Goal: Check status: Check status

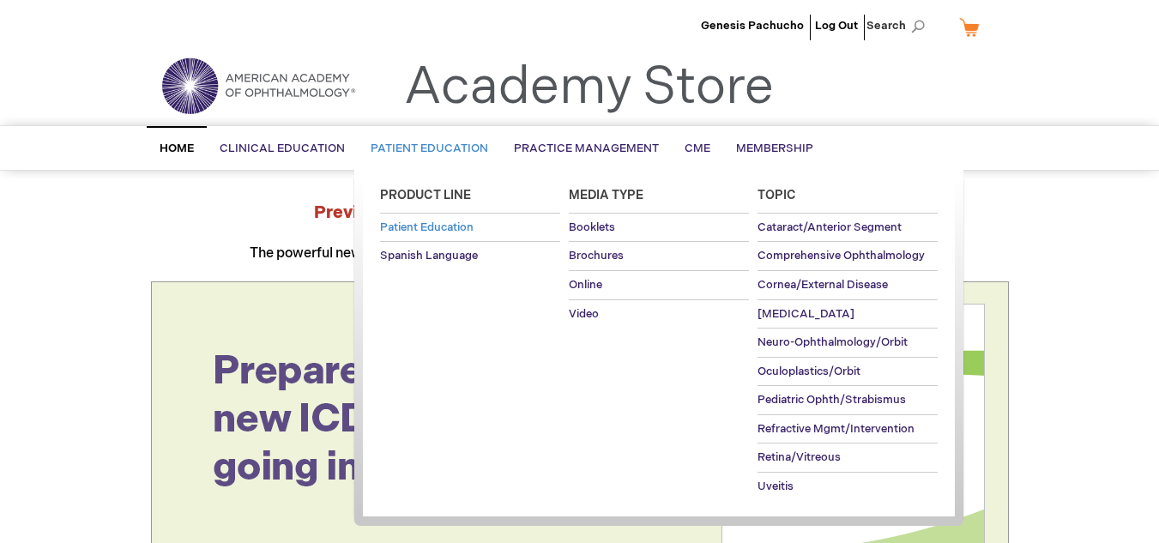
click at [446, 222] on span "Patient Education" at bounding box center [426, 227] width 93 height 14
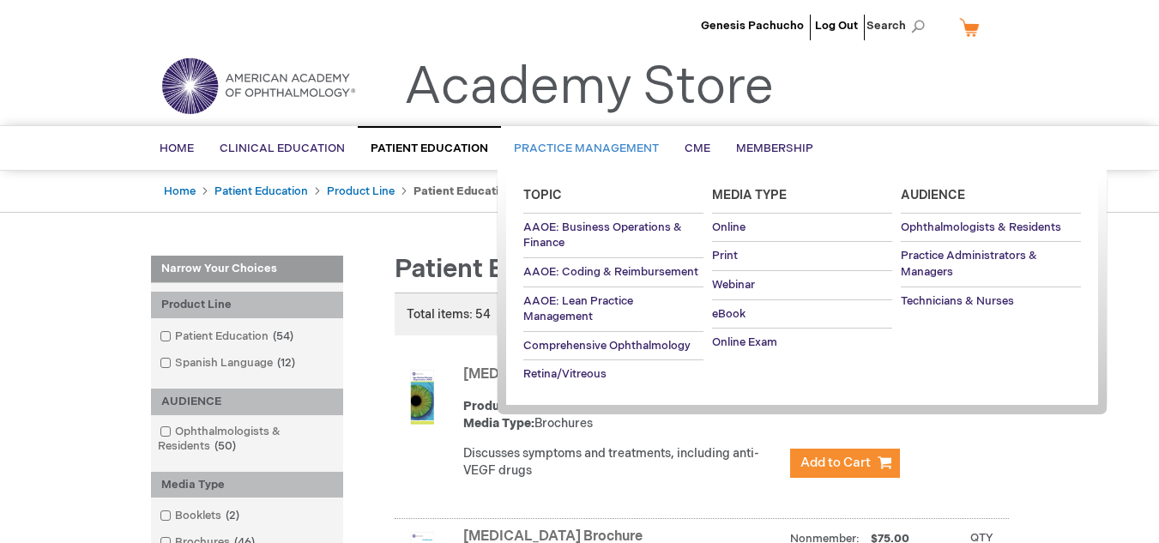
click at [591, 148] on span "Practice Management" at bounding box center [586, 149] width 145 height 14
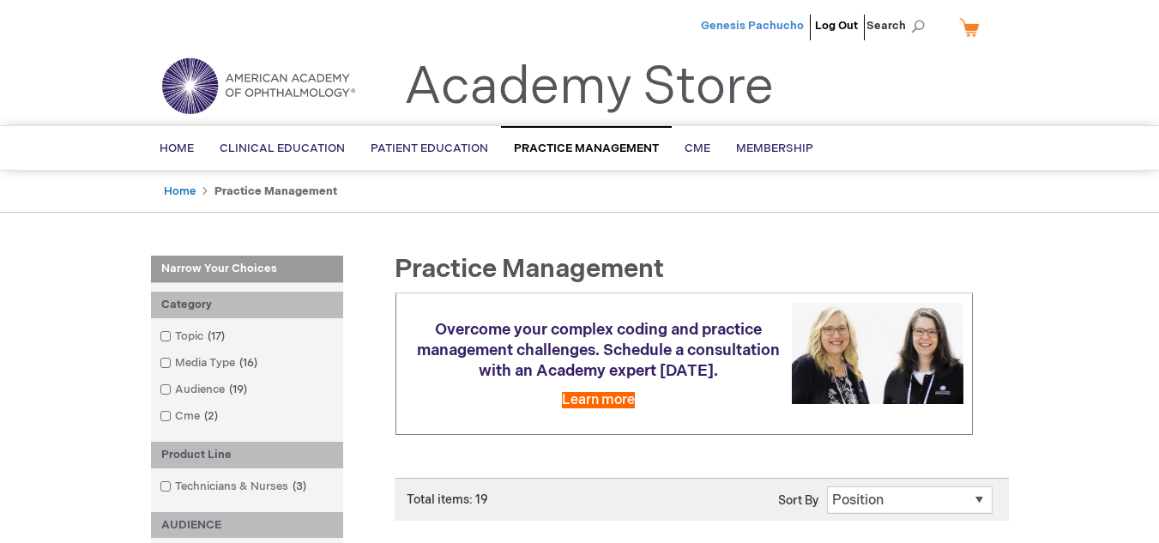
click at [769, 23] on span "Genesis Pachucho" at bounding box center [752, 26] width 103 height 14
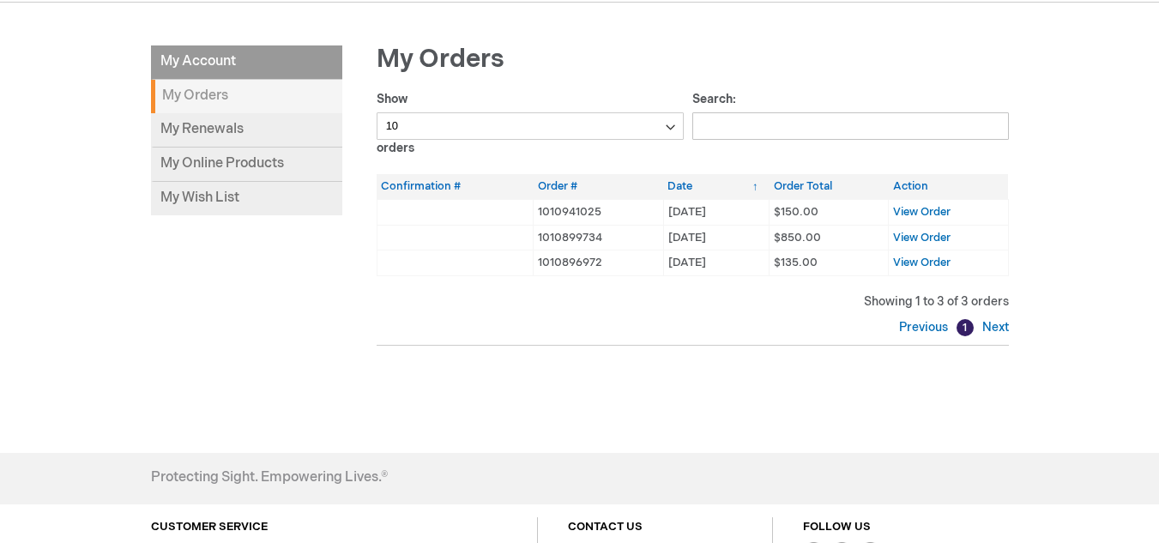
scroll to position [257, 0]
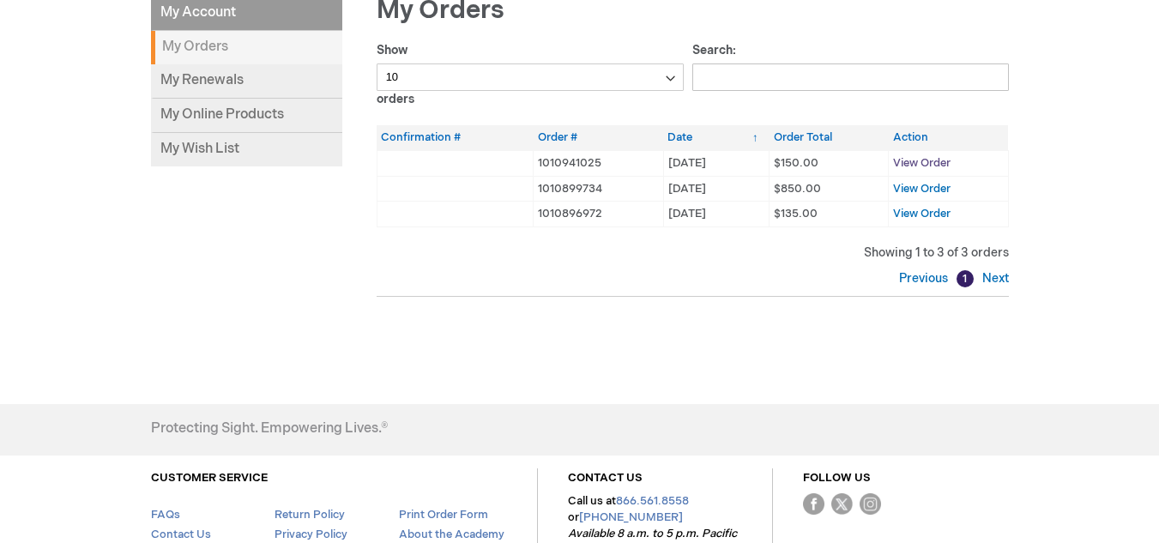
click at [920, 165] on span "View Order" at bounding box center [921, 163] width 57 height 14
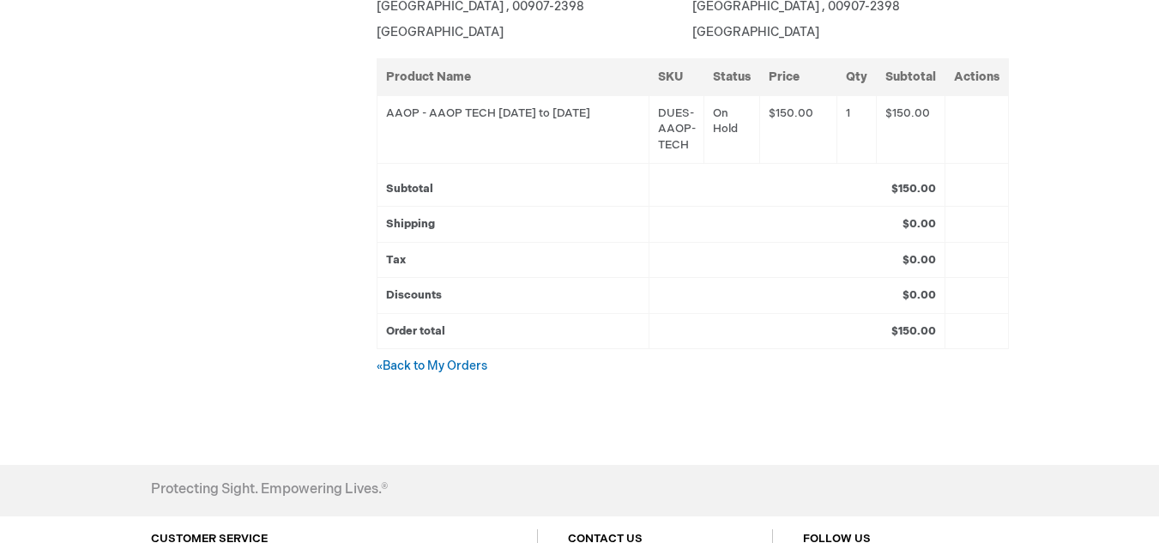
scroll to position [343, 0]
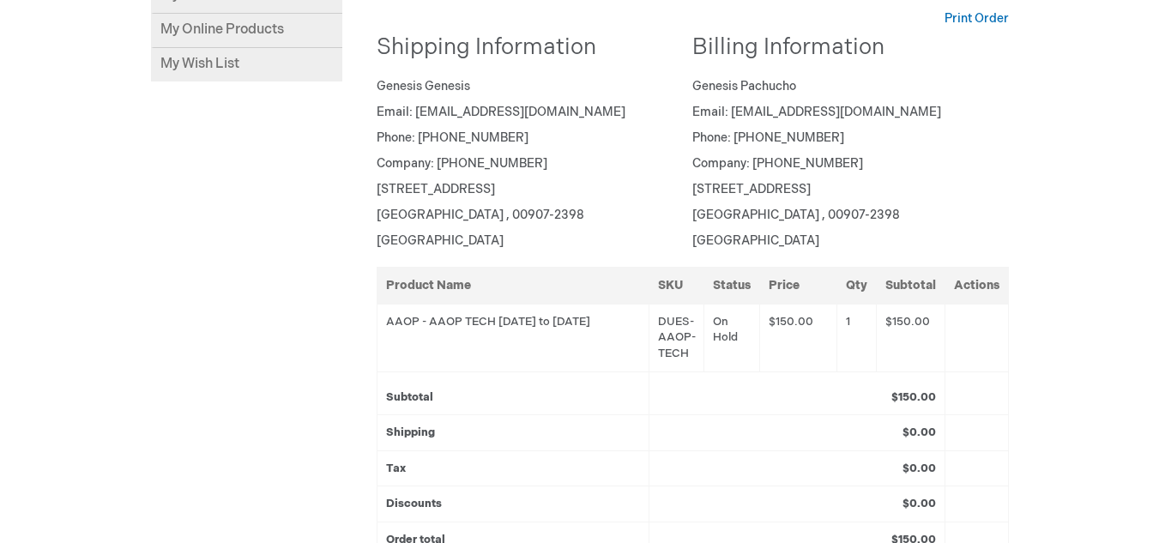
click at [562, 331] on td "AAOP - AAOP TECH 01-Jan-2026 to 31-Dec-2026" at bounding box center [513, 338] width 273 height 68
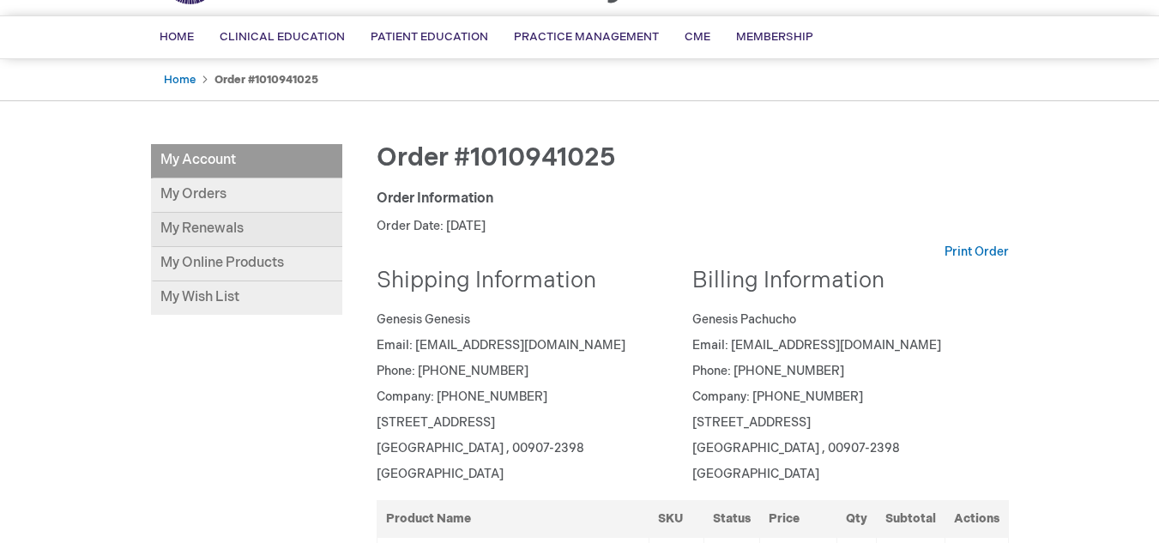
scroll to position [86, 0]
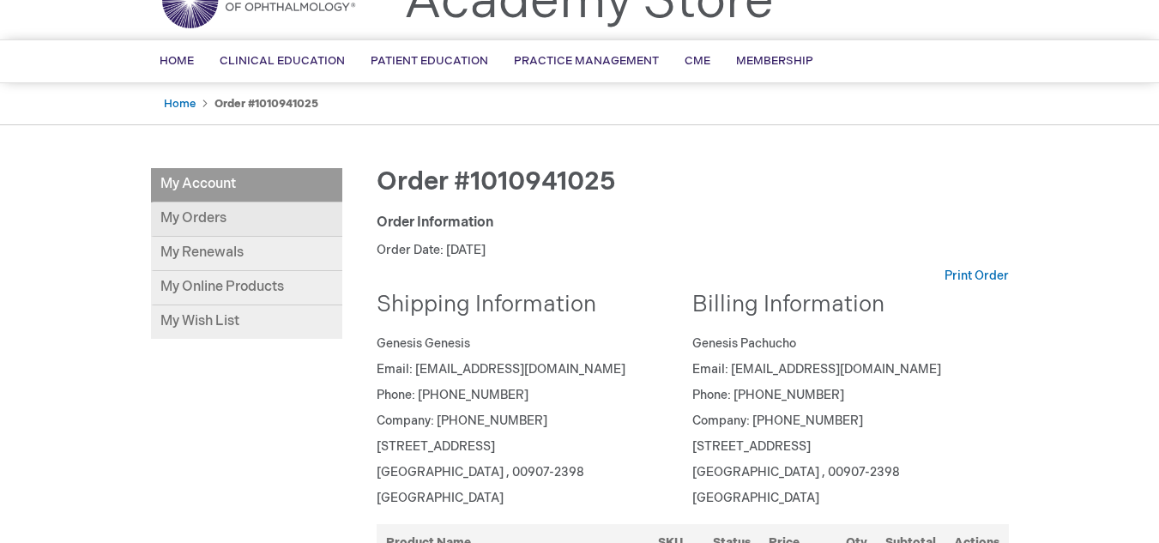
click at [210, 219] on link "My Orders" at bounding box center [246, 219] width 191 height 34
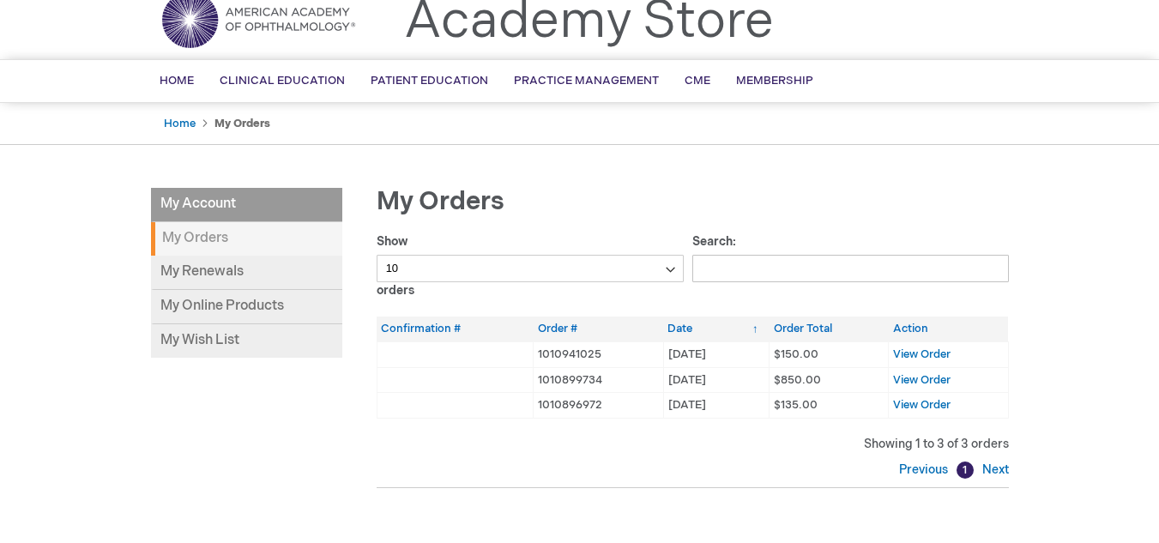
scroll to position [172, 0]
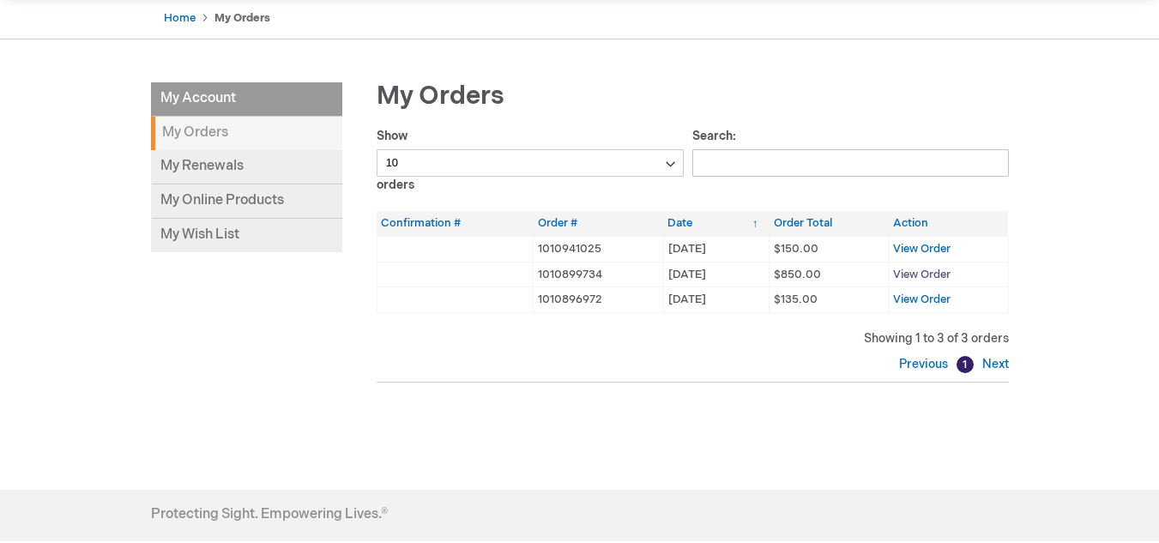
click at [924, 276] on span "View Order" at bounding box center [921, 275] width 57 height 14
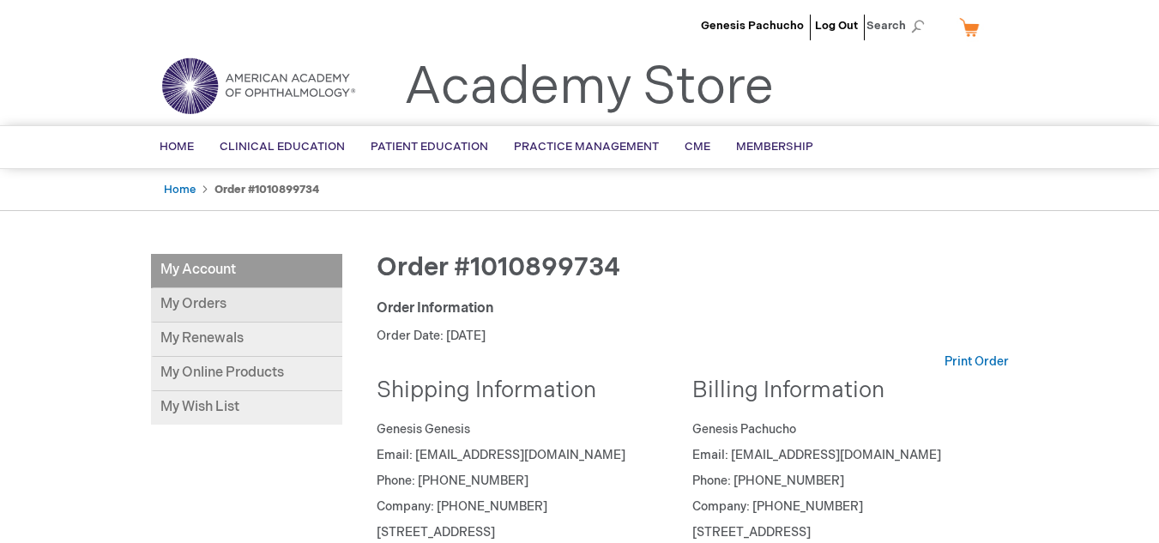
click at [202, 292] on link "My Orders" at bounding box center [246, 305] width 191 height 34
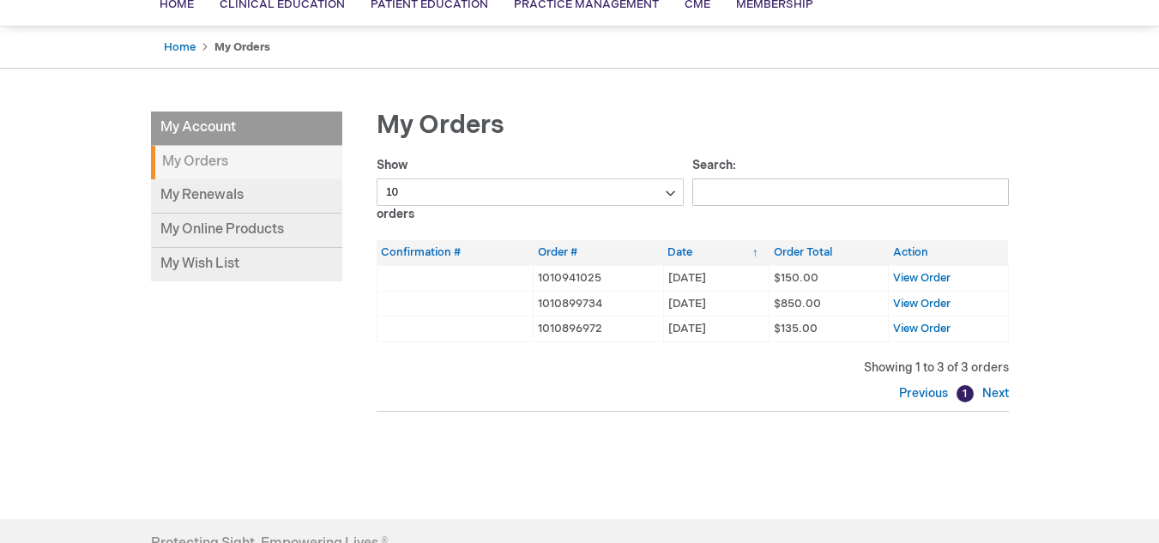
scroll to position [343, 0]
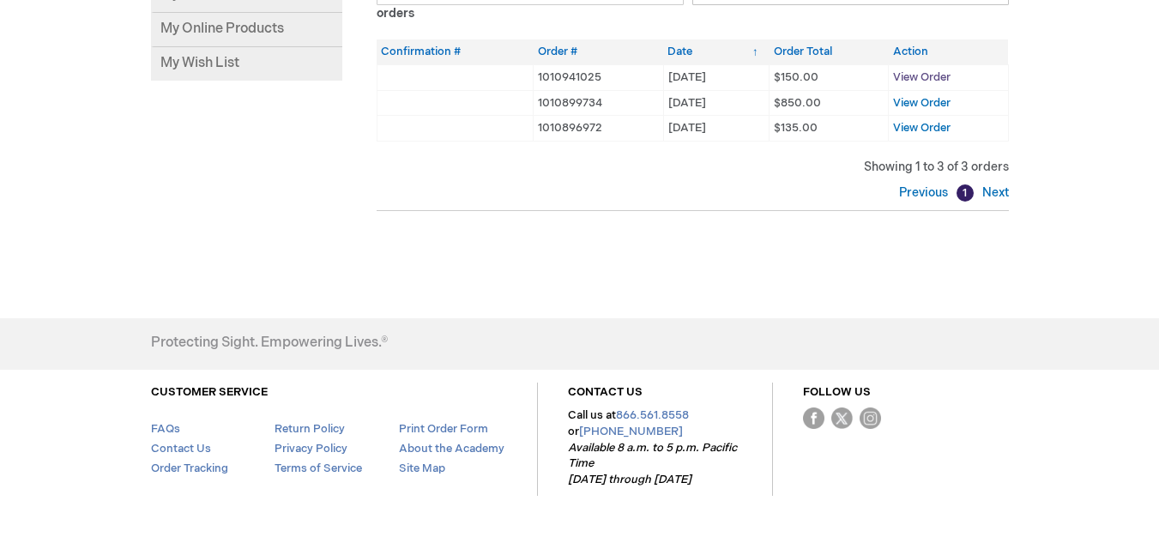
click at [927, 76] on span "View Order" at bounding box center [921, 77] width 57 height 14
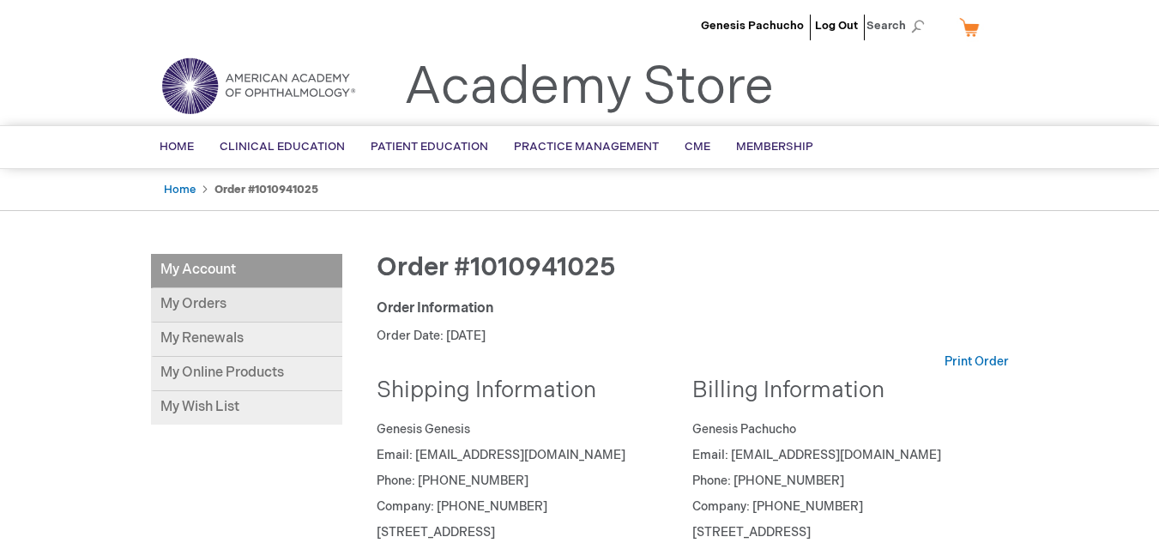
click at [212, 301] on link "My Orders" at bounding box center [246, 305] width 191 height 34
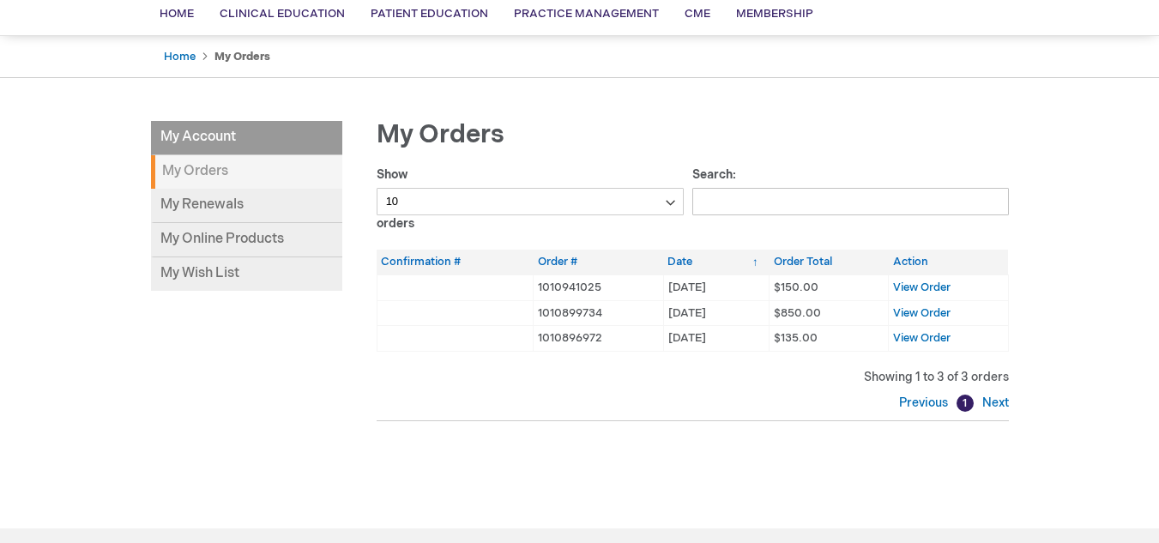
scroll to position [257, 0]
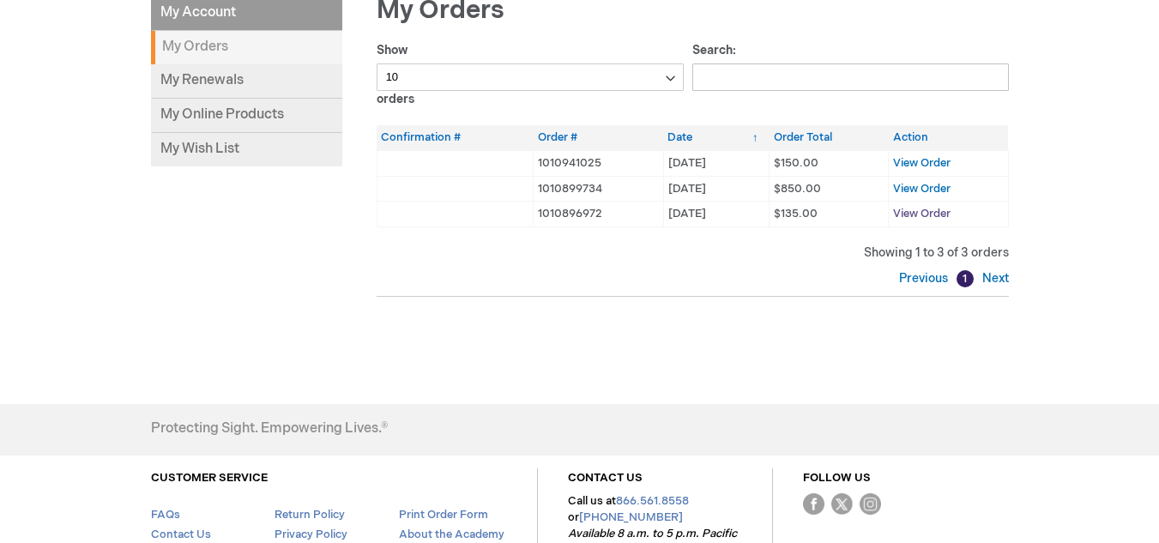
click at [928, 216] on span "View Order" at bounding box center [921, 214] width 57 height 14
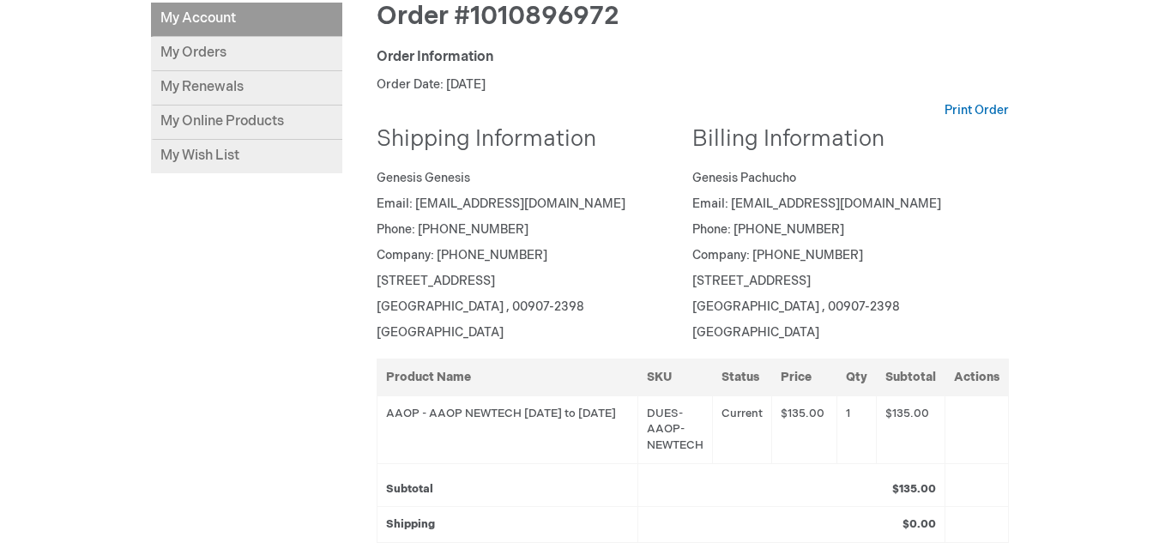
scroll to position [172, 0]
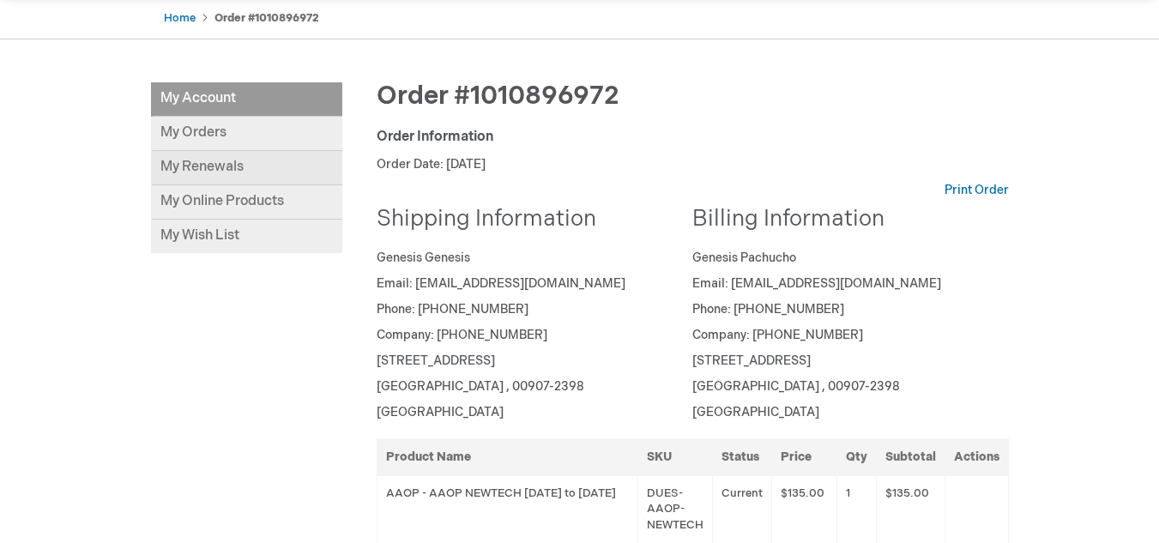
click at [238, 167] on link "My Renewals" at bounding box center [246, 168] width 191 height 34
click at [256, 191] on link "My Online Products" at bounding box center [246, 202] width 191 height 34
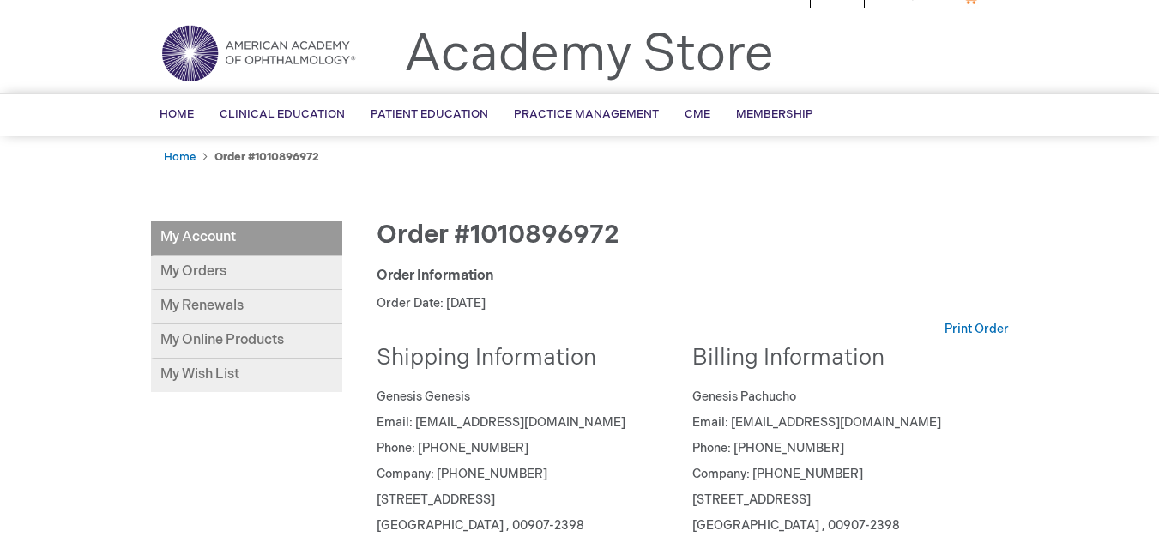
scroll to position [0, 0]
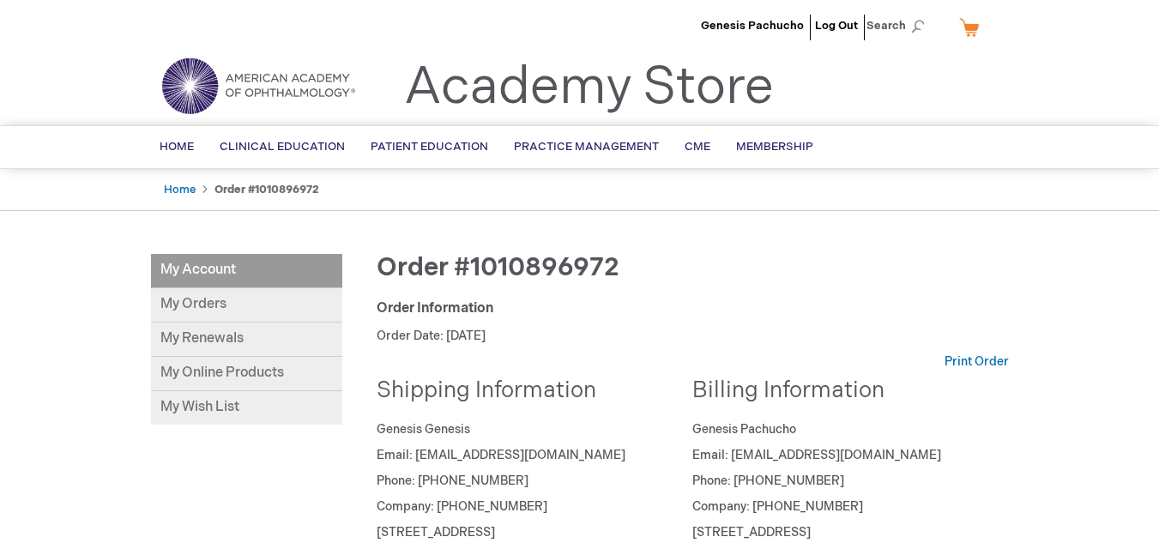
click at [202, 275] on li "My Account" at bounding box center [246, 271] width 191 height 34
click at [232, 305] on link "My Orders" at bounding box center [246, 305] width 191 height 34
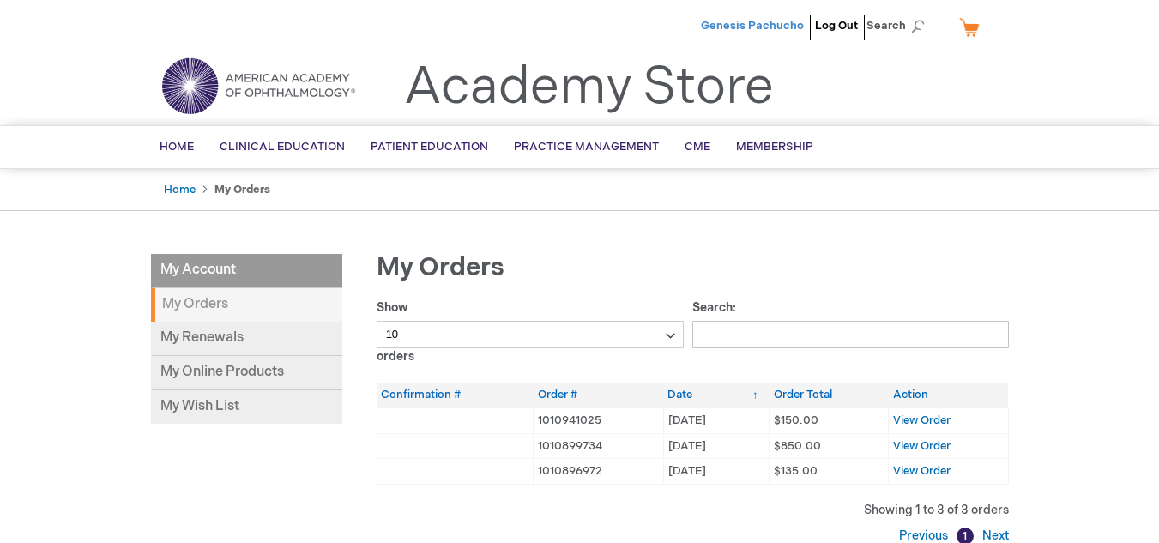
click at [769, 21] on span "Genesis Pachucho" at bounding box center [752, 26] width 103 height 14
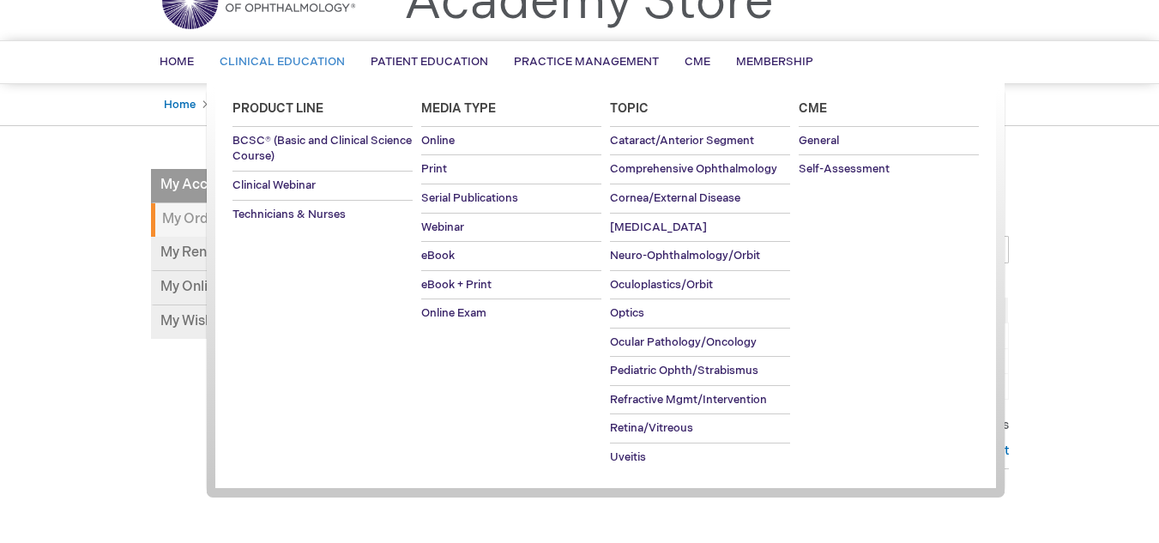
scroll to position [86, 0]
click at [263, 54] on span "Clinical Education" at bounding box center [282, 61] width 125 height 14
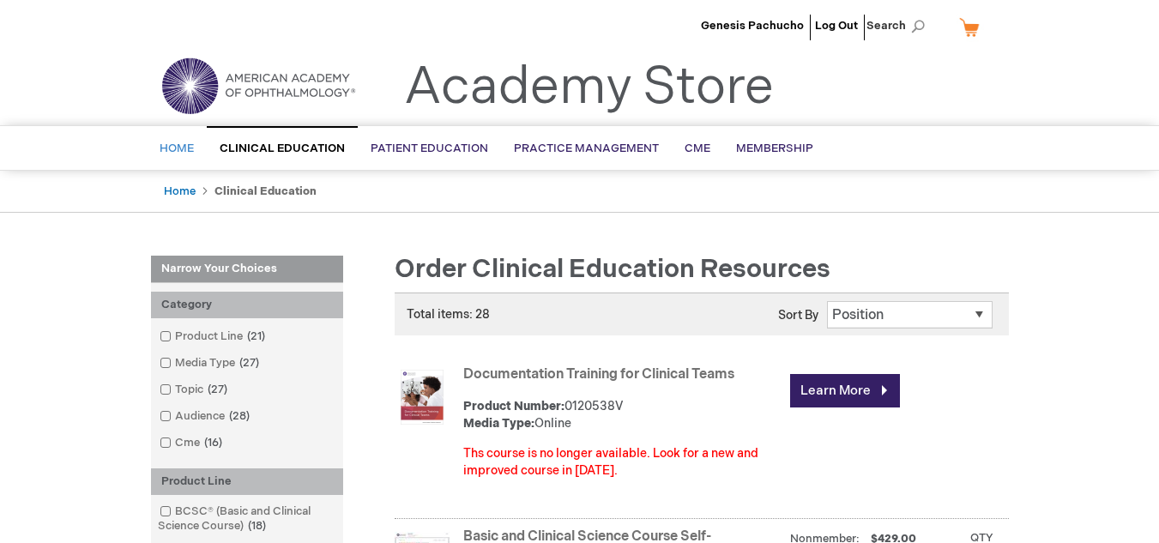
click at [178, 146] on span "Home" at bounding box center [177, 149] width 34 height 14
click at [180, 148] on span "Home" at bounding box center [177, 149] width 34 height 14
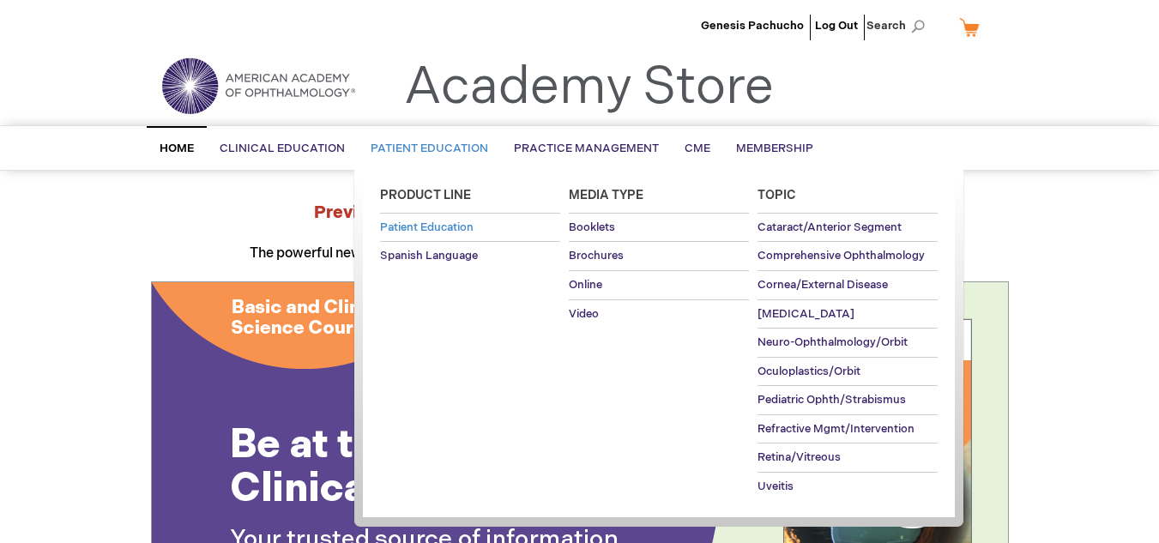
click at [449, 236] on link "Patient Education" at bounding box center [470, 228] width 180 height 28
click at [471, 226] on span "Patient Education" at bounding box center [426, 227] width 93 height 14
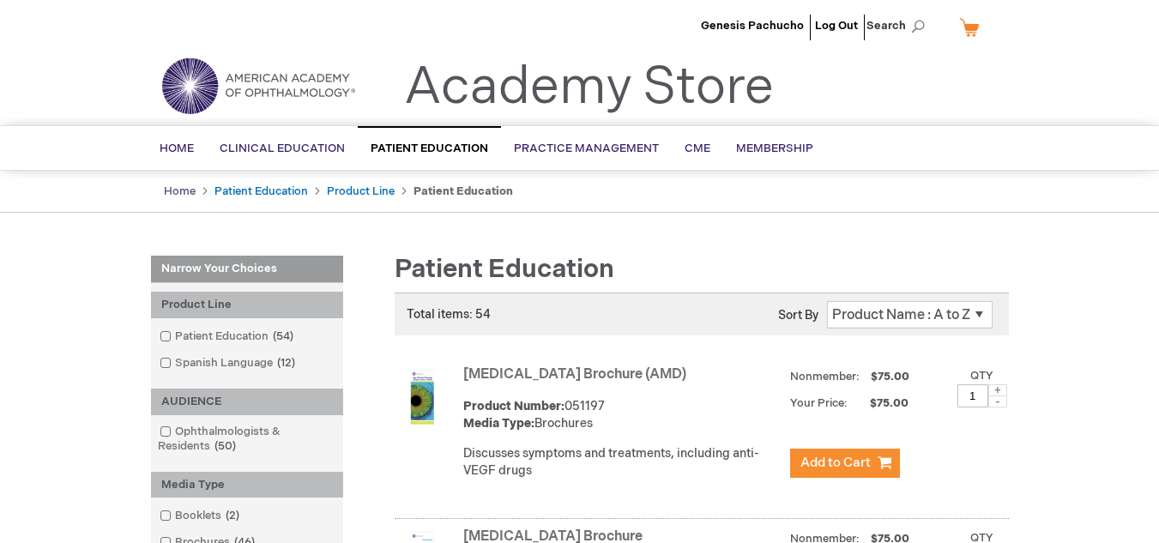
click at [182, 184] on link "Home" at bounding box center [180, 191] width 32 height 14
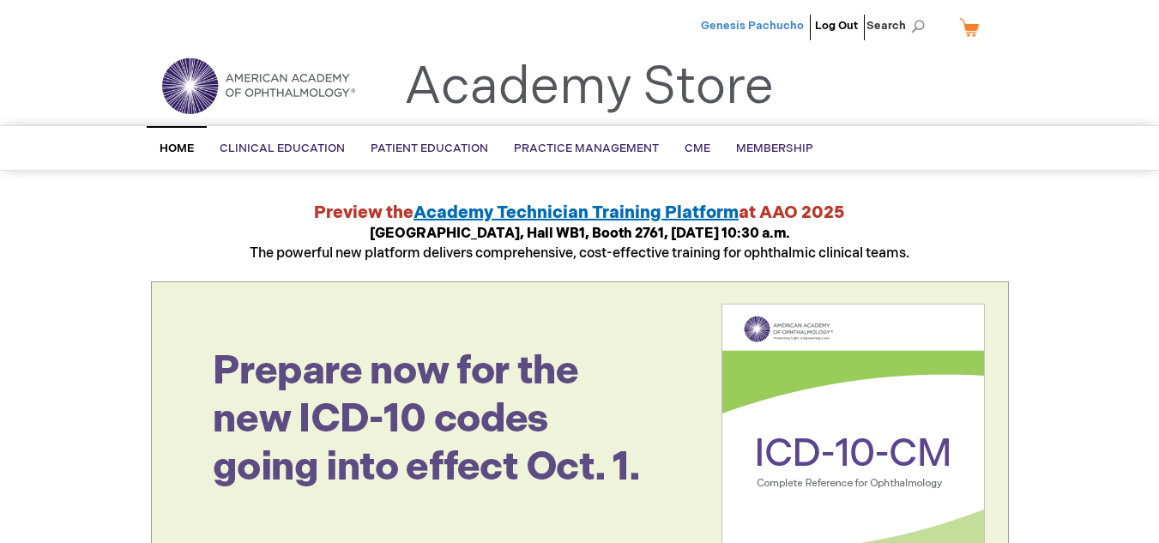
click at [740, 22] on span "Genesis Pachucho" at bounding box center [752, 26] width 103 height 14
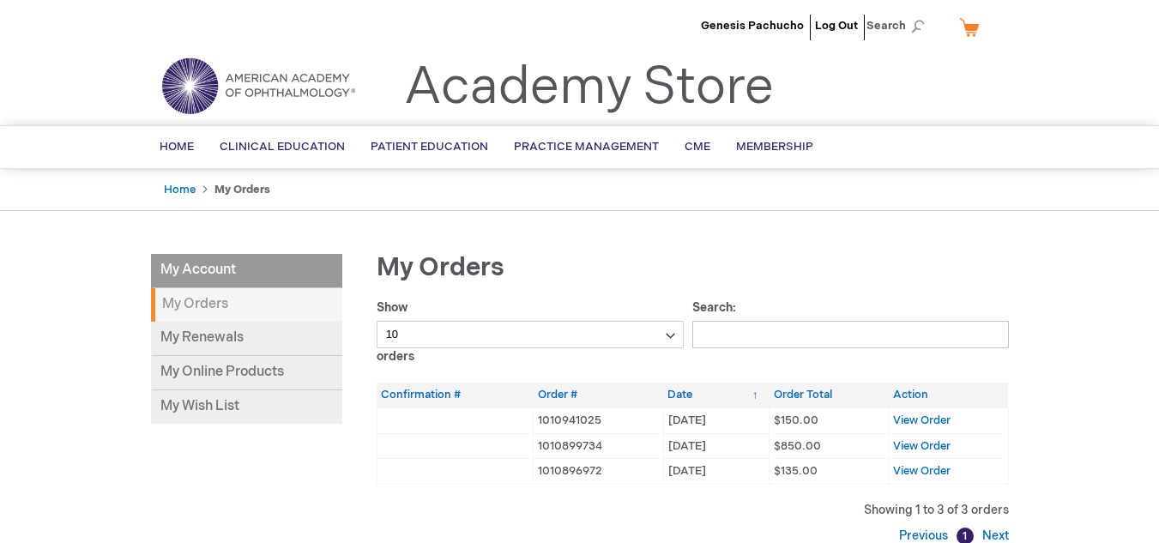
scroll to position [172, 0]
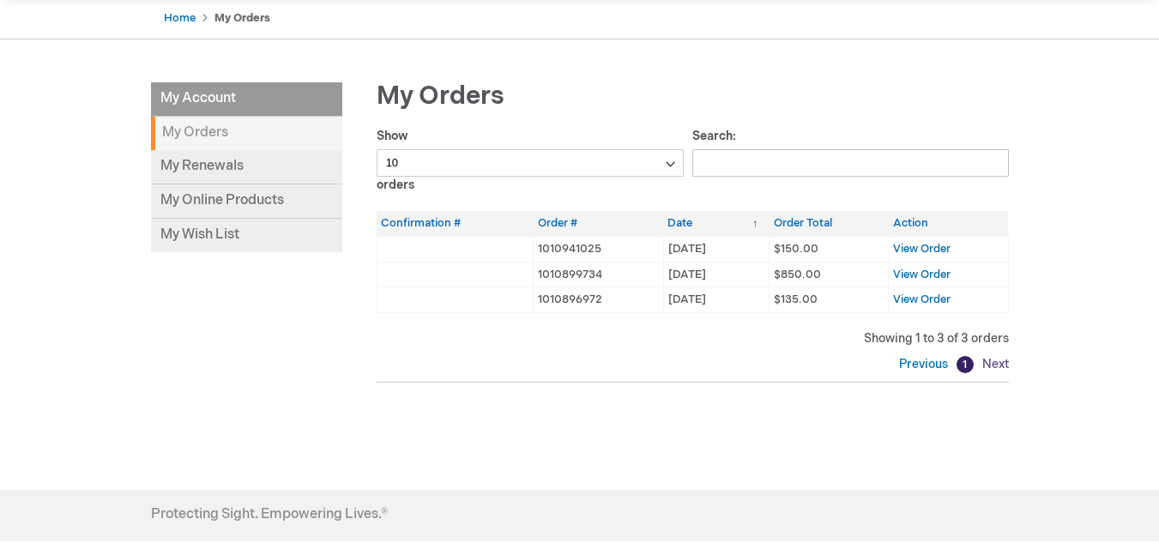
click at [998, 359] on link "Next" at bounding box center [993, 364] width 31 height 15
click at [920, 274] on span "View Order" at bounding box center [921, 275] width 57 height 14
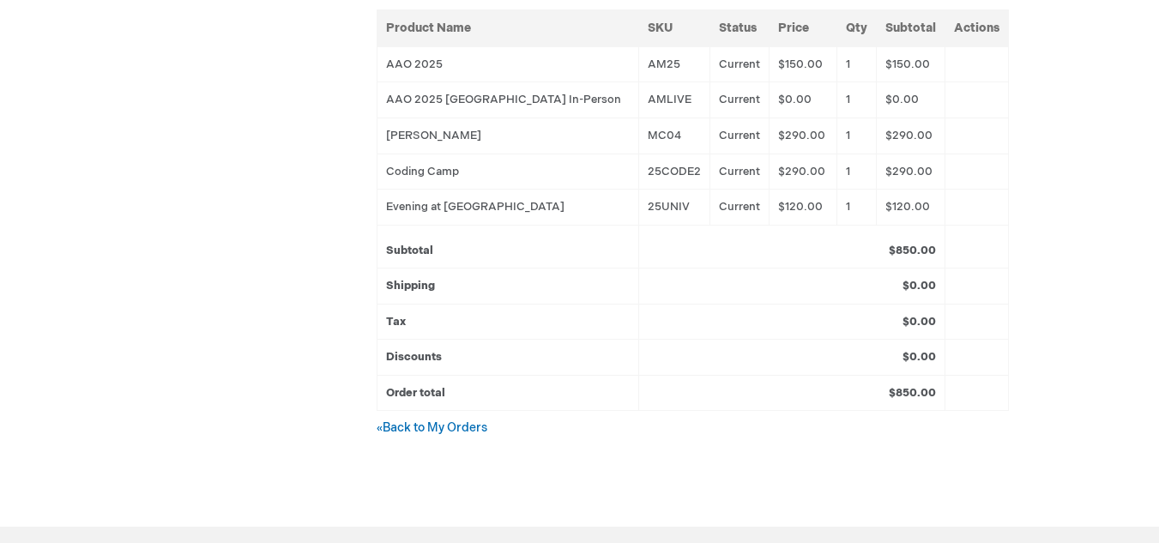
scroll to position [515, 0]
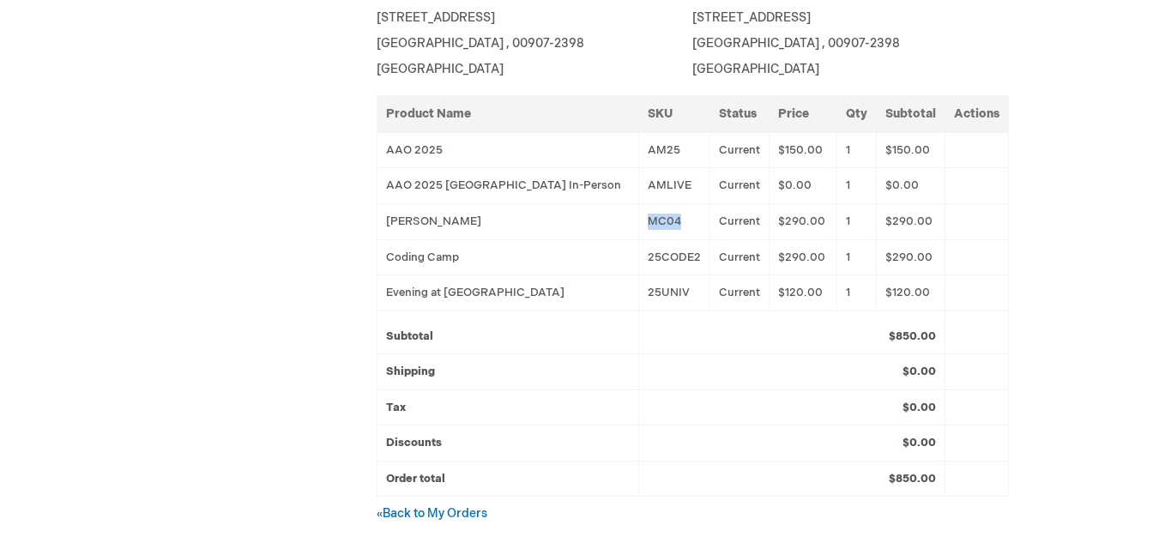
drag, startPoint x: 652, startPoint y: 224, endPoint x: 702, endPoint y: 231, distance: 50.2
click at [690, 224] on td "MC04" at bounding box center [673, 221] width 71 height 36
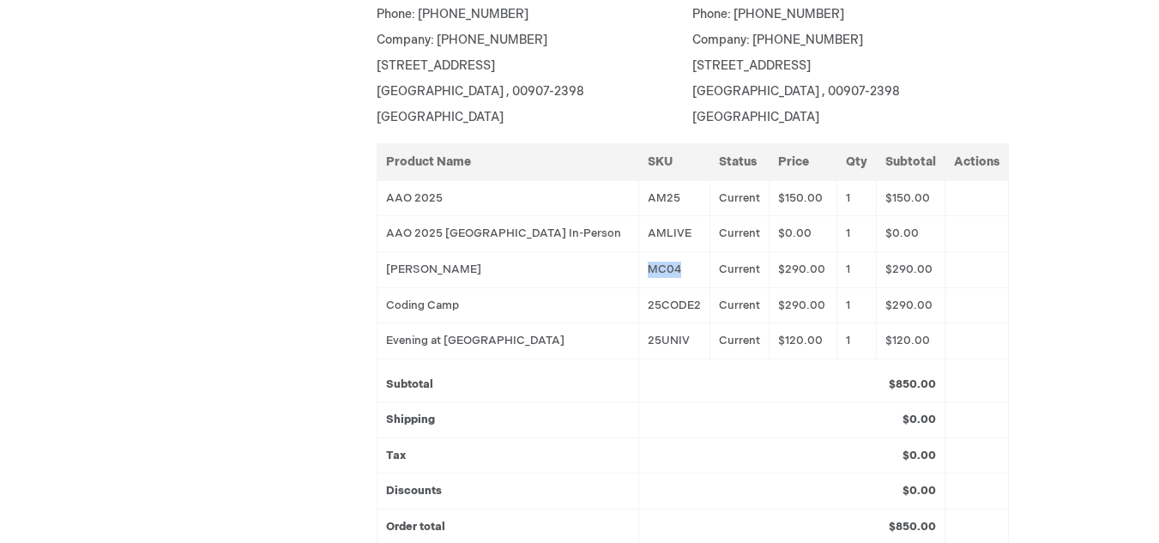
scroll to position [429, 0]
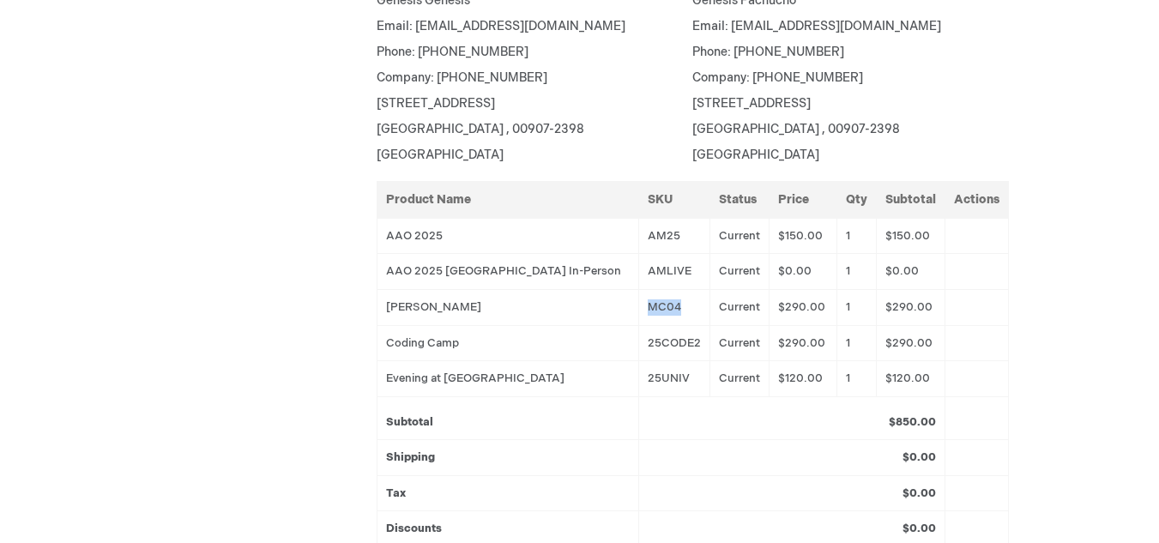
copy td "MC04"
click at [678, 304] on td "MC04" at bounding box center [673, 307] width 71 height 36
click at [678, 309] on td "MC04" at bounding box center [673, 307] width 71 height 36
click at [396, 318] on td "Jost, Amy" at bounding box center [508, 307] width 262 height 36
click at [400, 313] on td "Jost, Amy" at bounding box center [508, 307] width 262 height 36
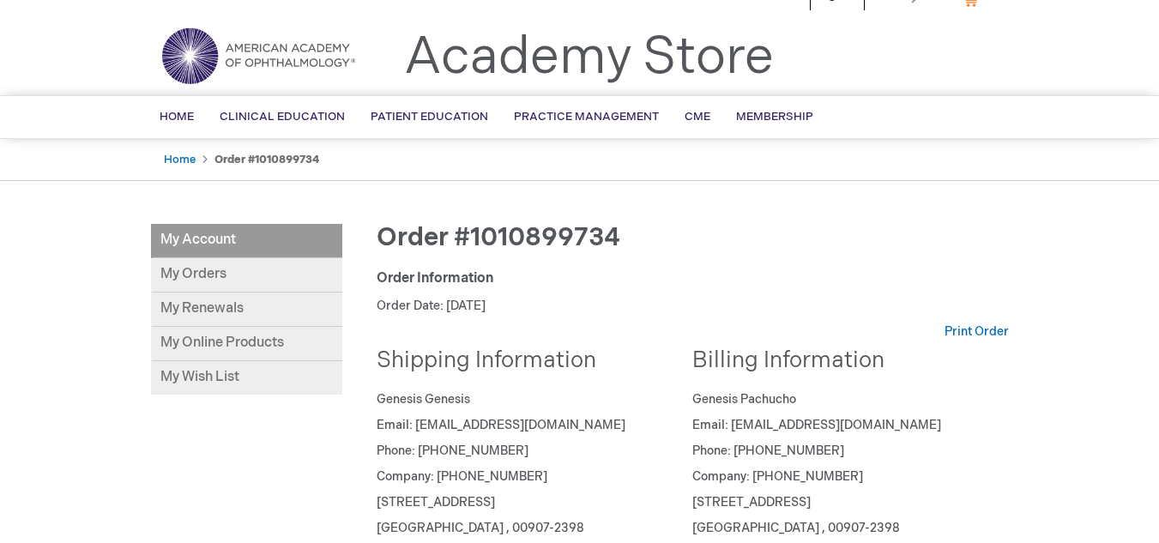
scroll to position [0, 0]
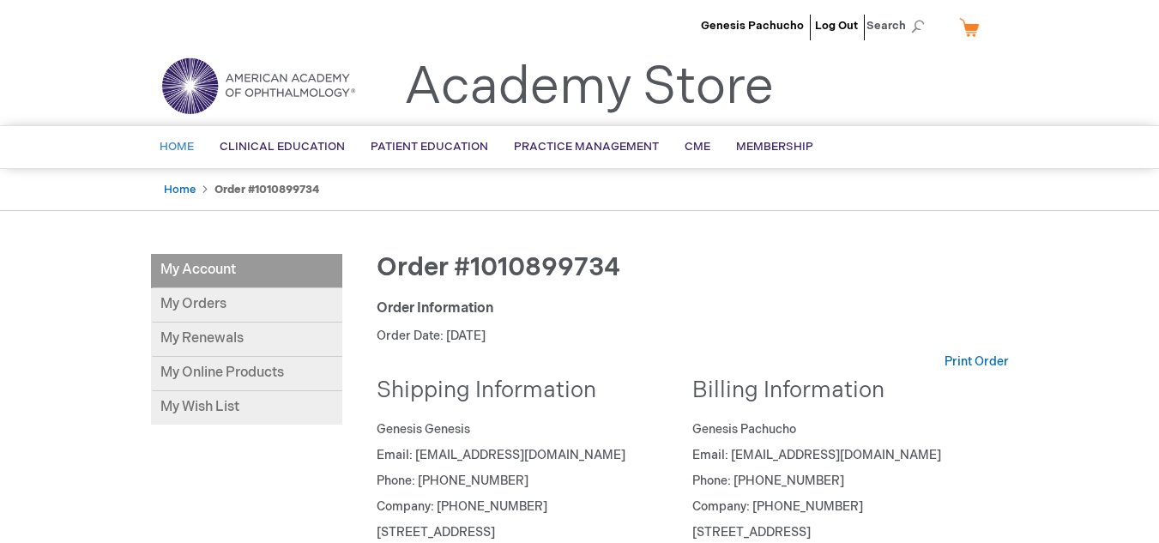
click at [178, 141] on span "Home" at bounding box center [177, 147] width 34 height 14
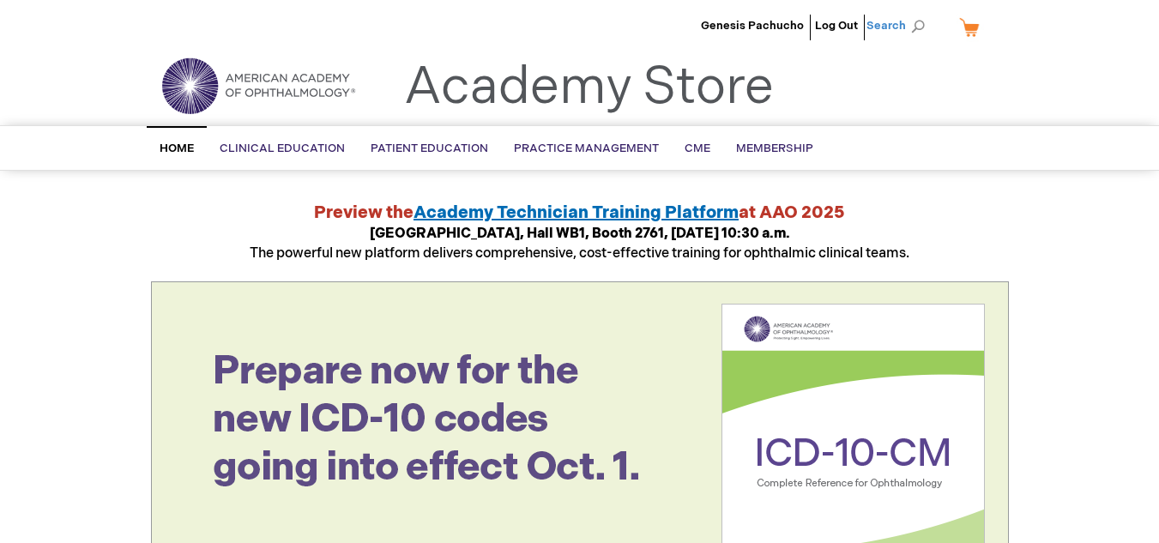
click at [910, 23] on span "Search" at bounding box center [898, 26] width 65 height 34
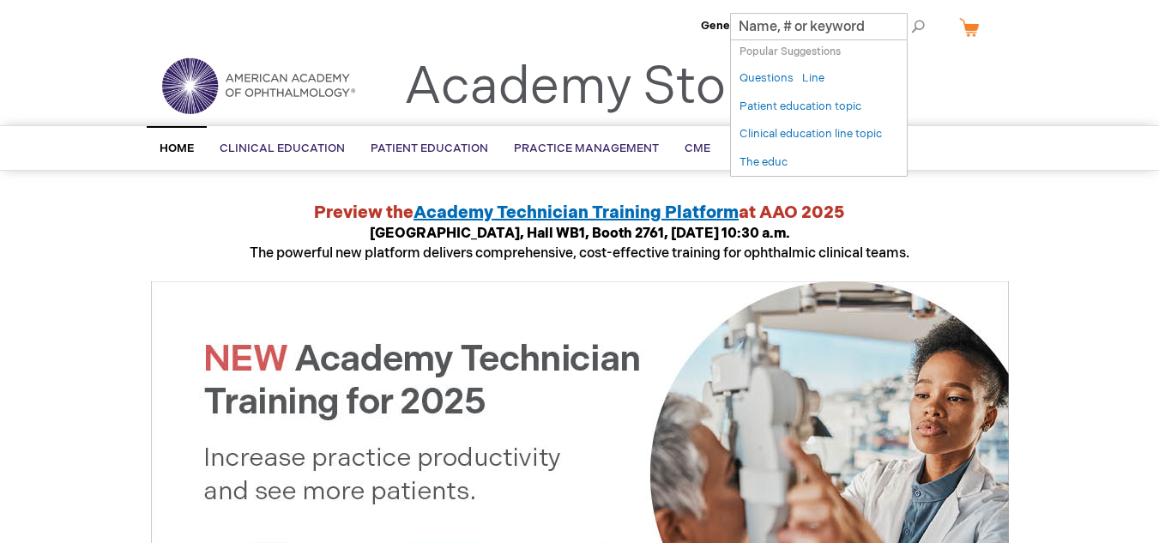
click at [852, 31] on input "Search" at bounding box center [819, 26] width 178 height 27
paste input "MC04"
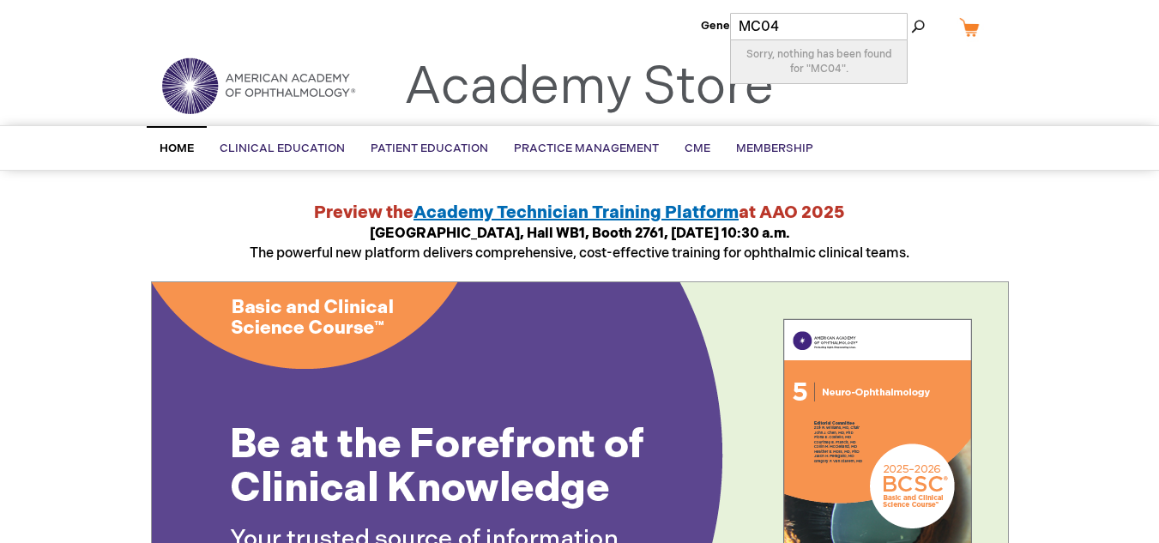
drag, startPoint x: 811, startPoint y: 27, endPoint x: 503, endPoint y: 10, distance: 307.5
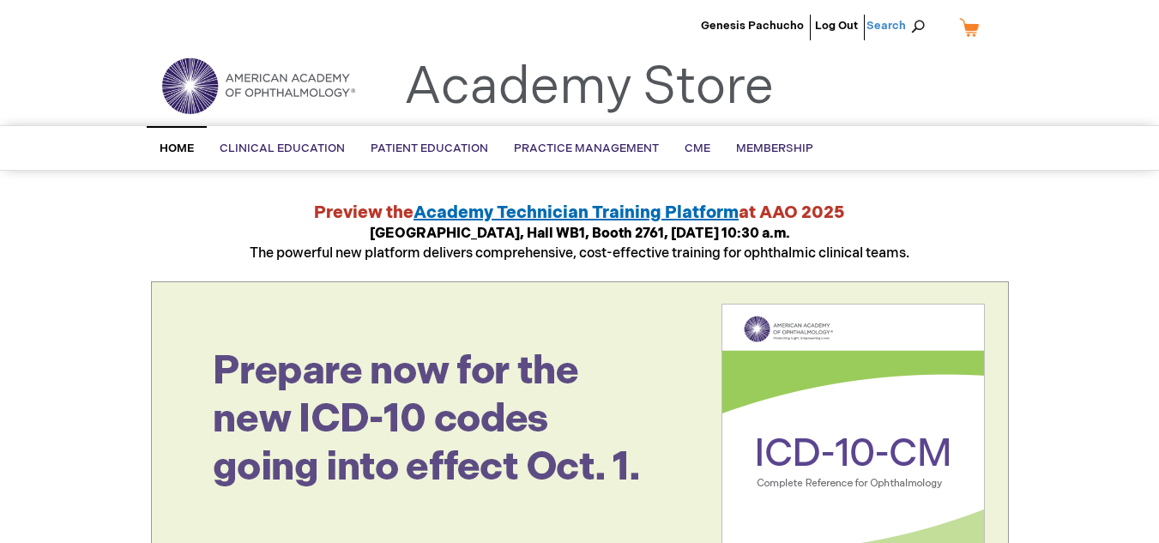
click at [914, 24] on span "Search" at bounding box center [898, 26] width 65 height 34
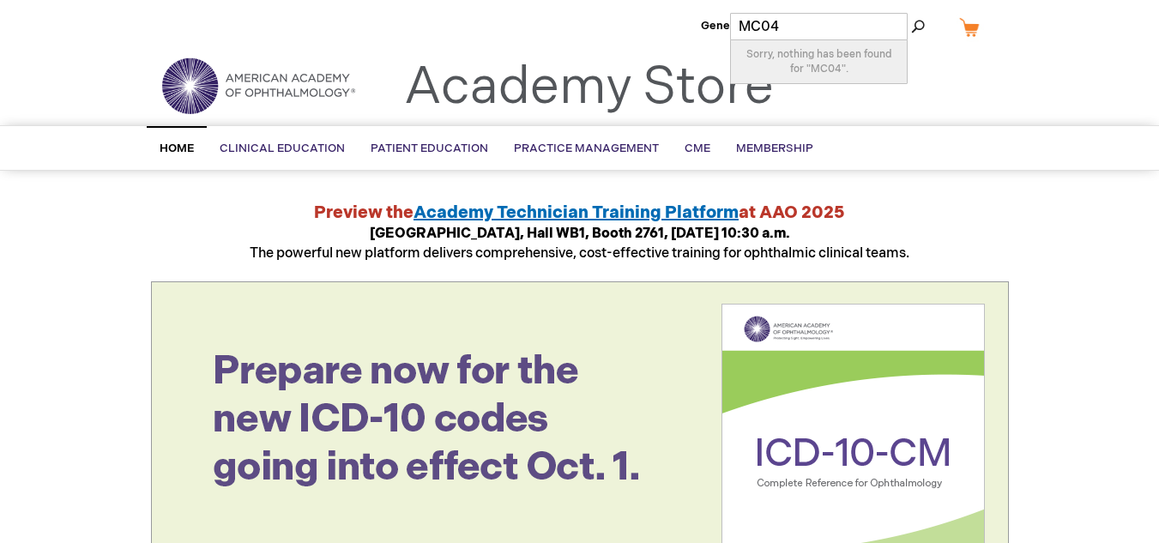
drag, startPoint x: 780, startPoint y: 28, endPoint x: 1087, endPoint y: 166, distance: 336.7
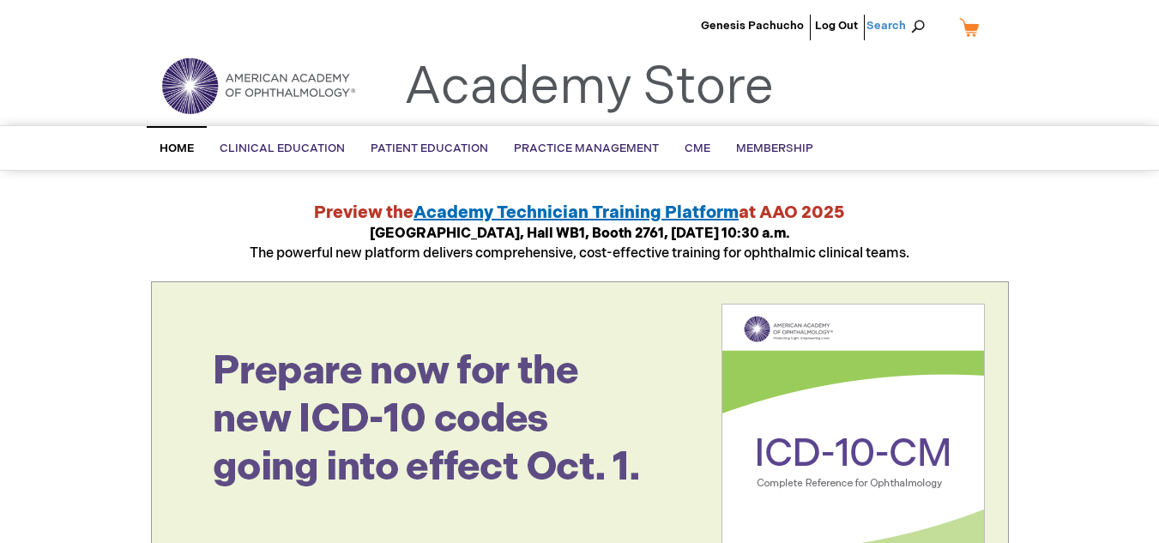
click at [892, 26] on span "Search" at bounding box center [898, 26] width 65 height 34
type input "MC04"
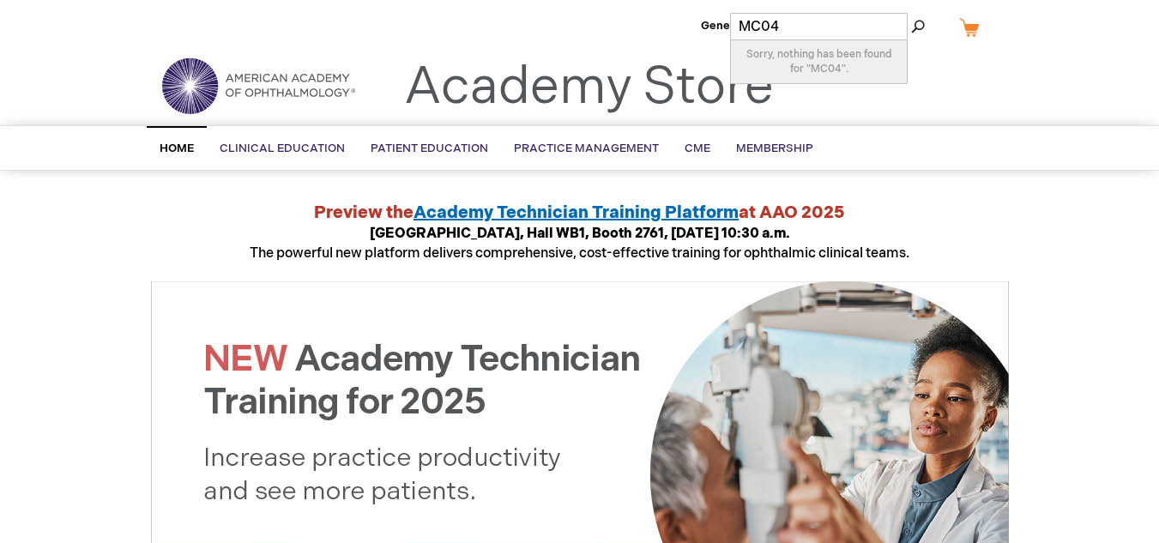
drag, startPoint x: 799, startPoint y: 34, endPoint x: 710, endPoint y: 52, distance: 90.2
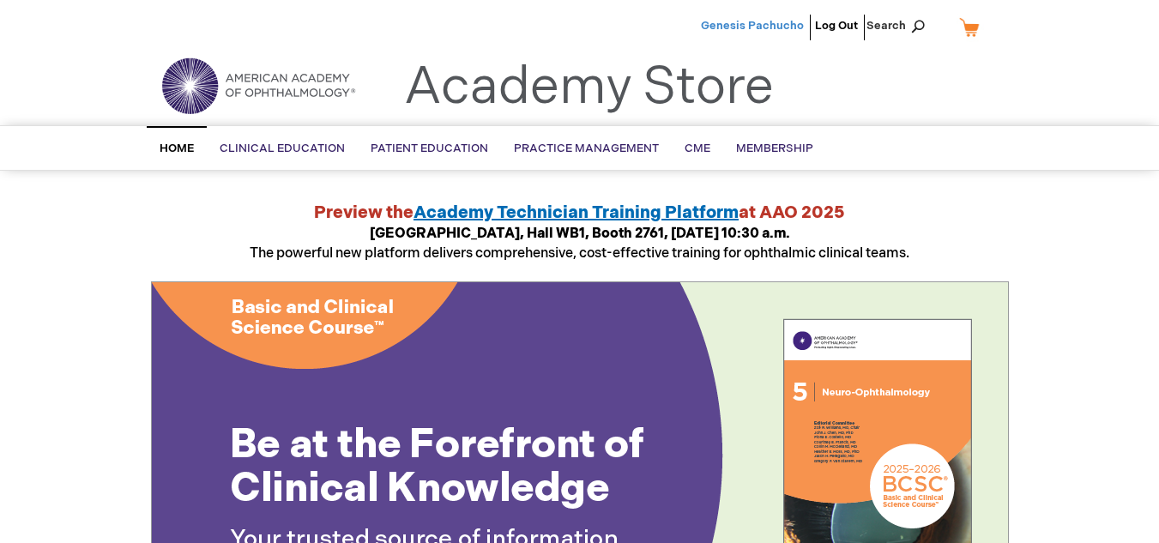
click at [739, 23] on span "Genesis Pachucho" at bounding box center [752, 26] width 103 height 14
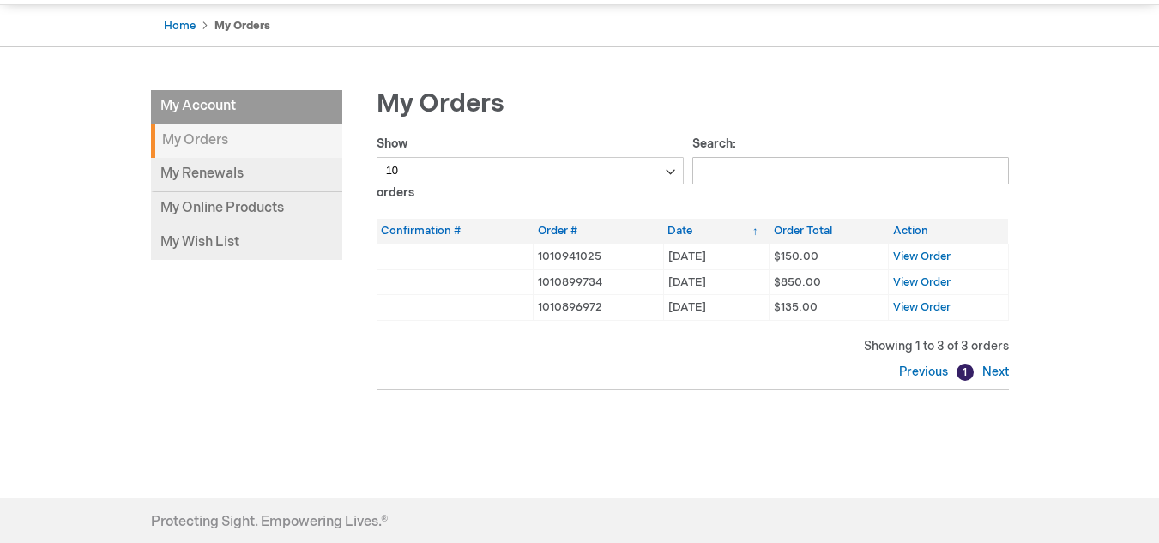
scroll to position [172, 0]
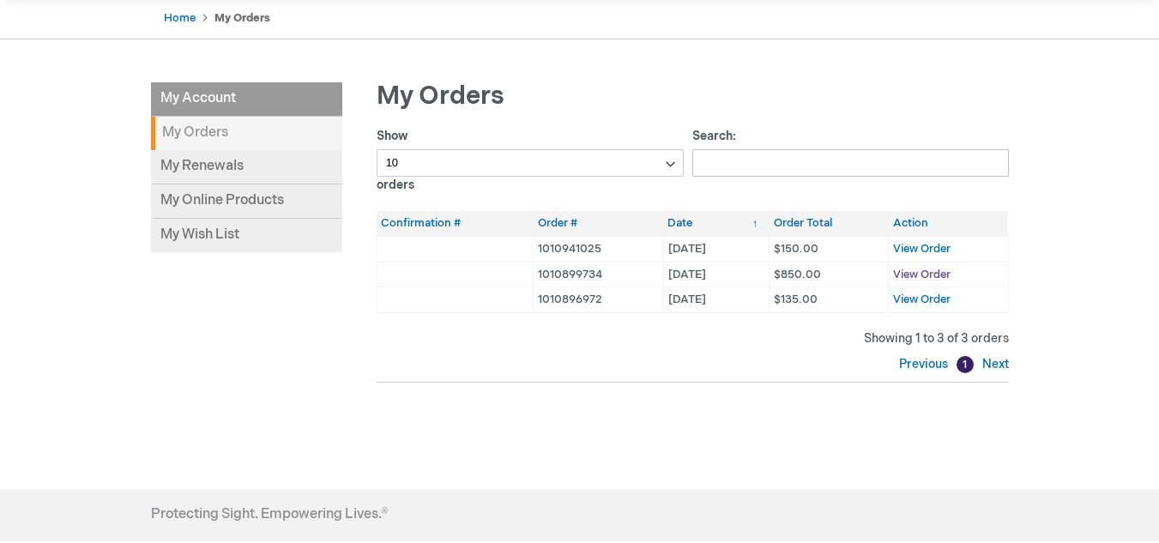
click at [927, 271] on span "View Order" at bounding box center [921, 275] width 57 height 14
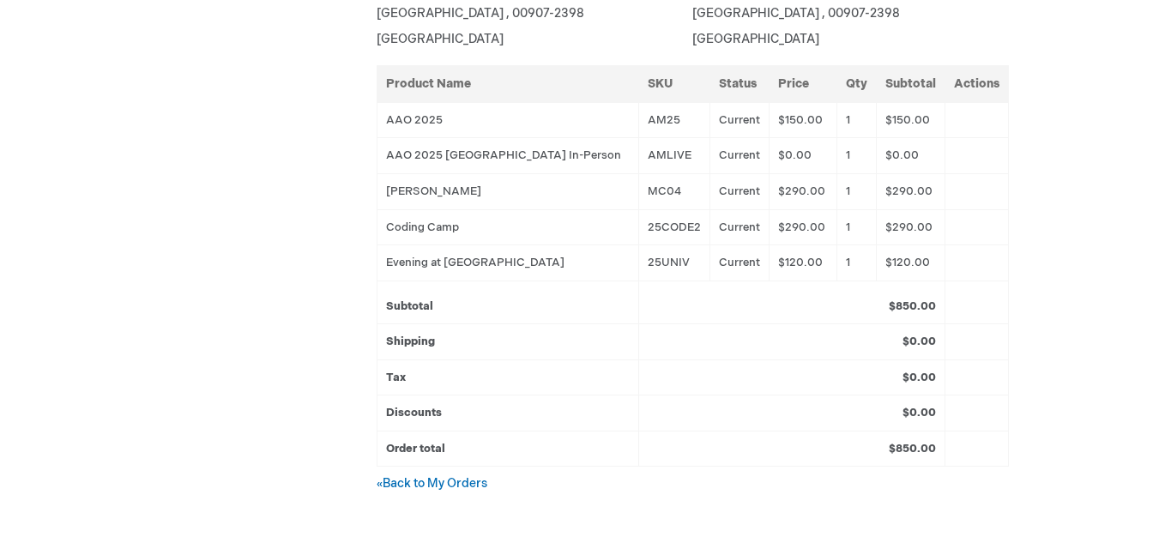
scroll to position [515, 0]
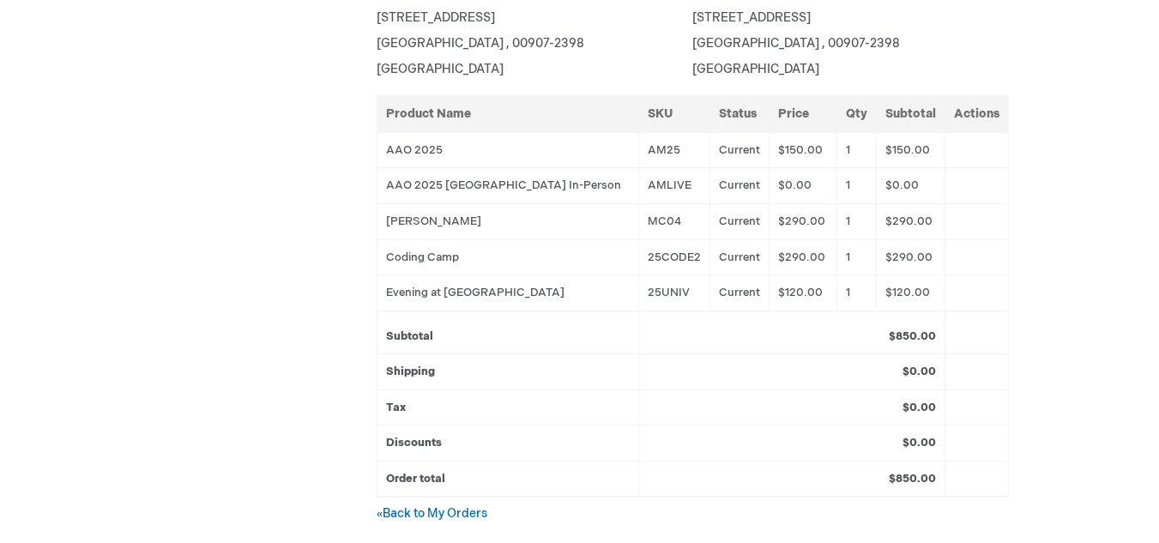
click at [657, 216] on td "MC04" at bounding box center [673, 221] width 71 height 36
click at [682, 224] on td "MC04" at bounding box center [673, 221] width 71 height 36
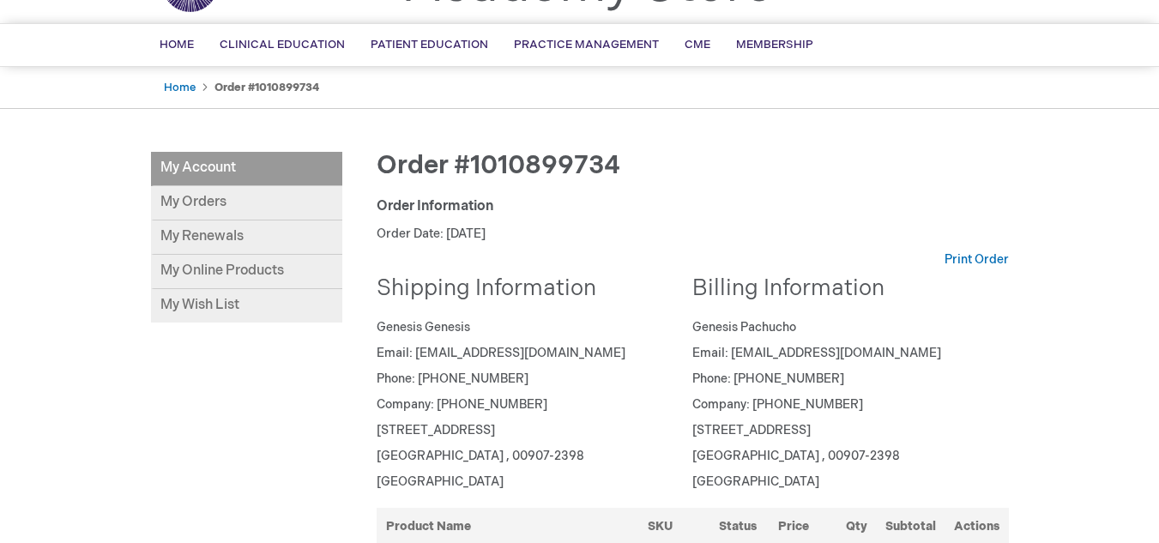
scroll to position [0, 0]
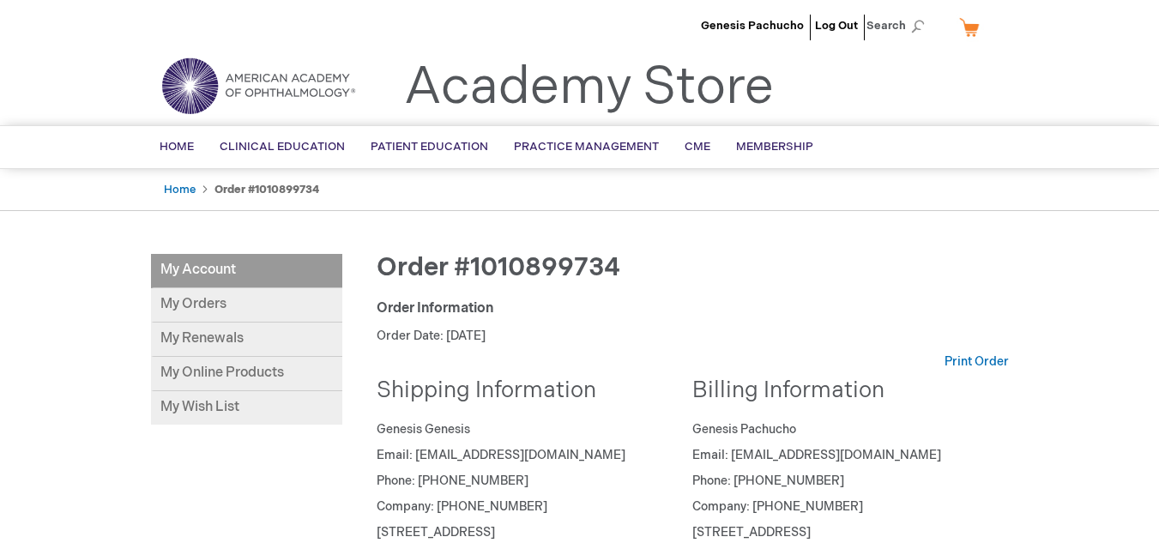
click at [220, 267] on li "My Account" at bounding box center [246, 271] width 191 height 34
click at [191, 302] on link "My Orders" at bounding box center [246, 305] width 191 height 34
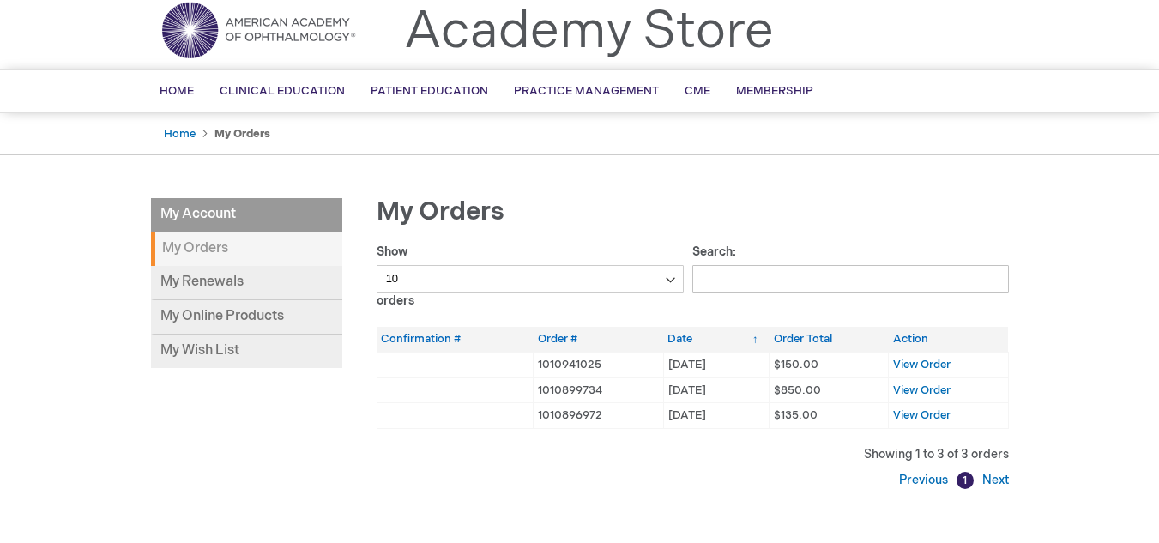
scroll to position [86, 0]
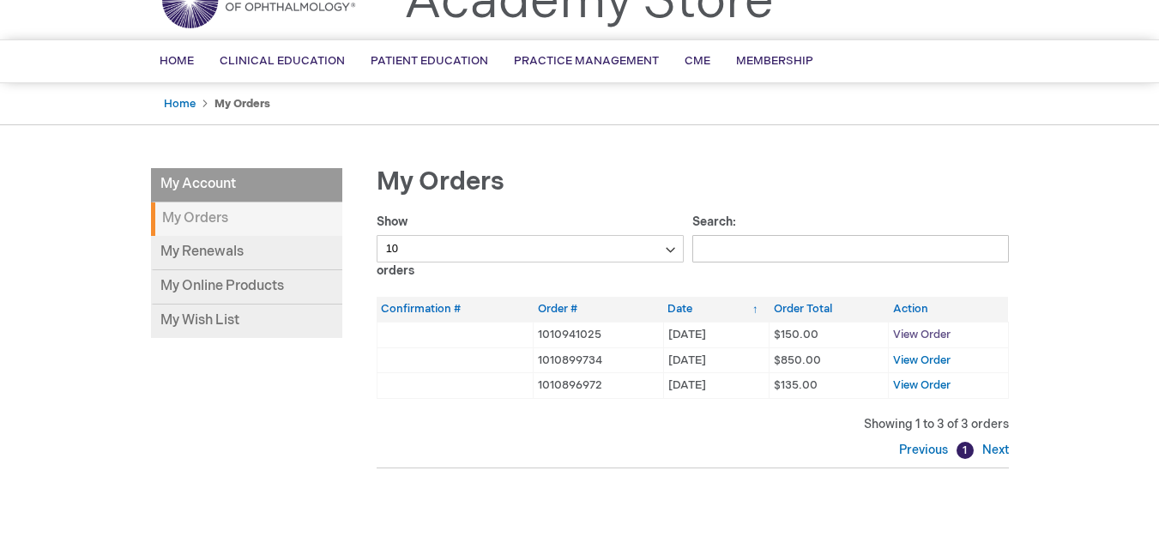
click at [921, 335] on span "View Order" at bounding box center [921, 335] width 57 height 14
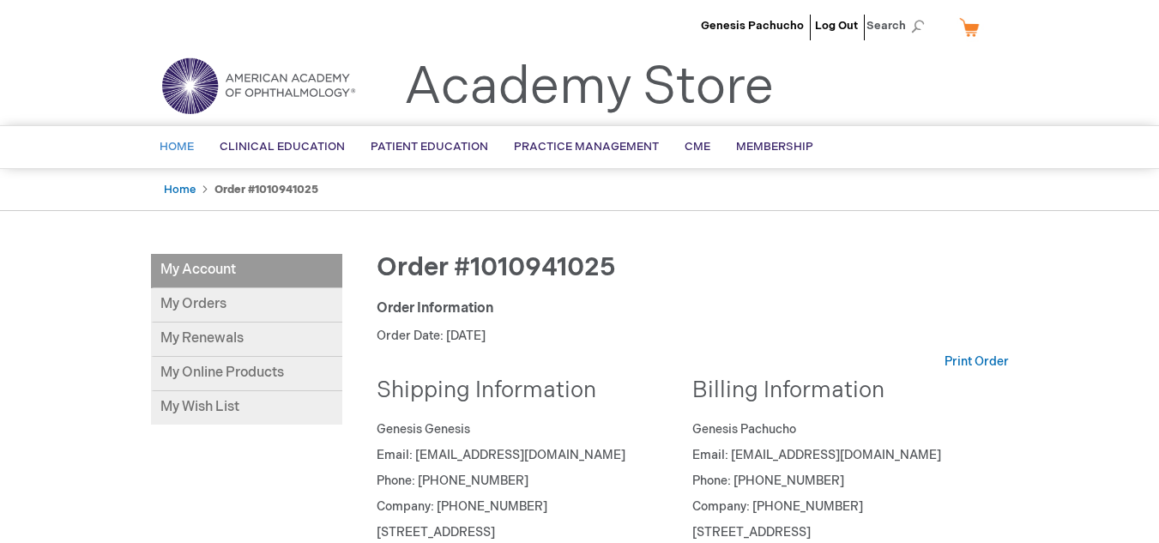
click at [173, 146] on span "Home" at bounding box center [177, 147] width 34 height 14
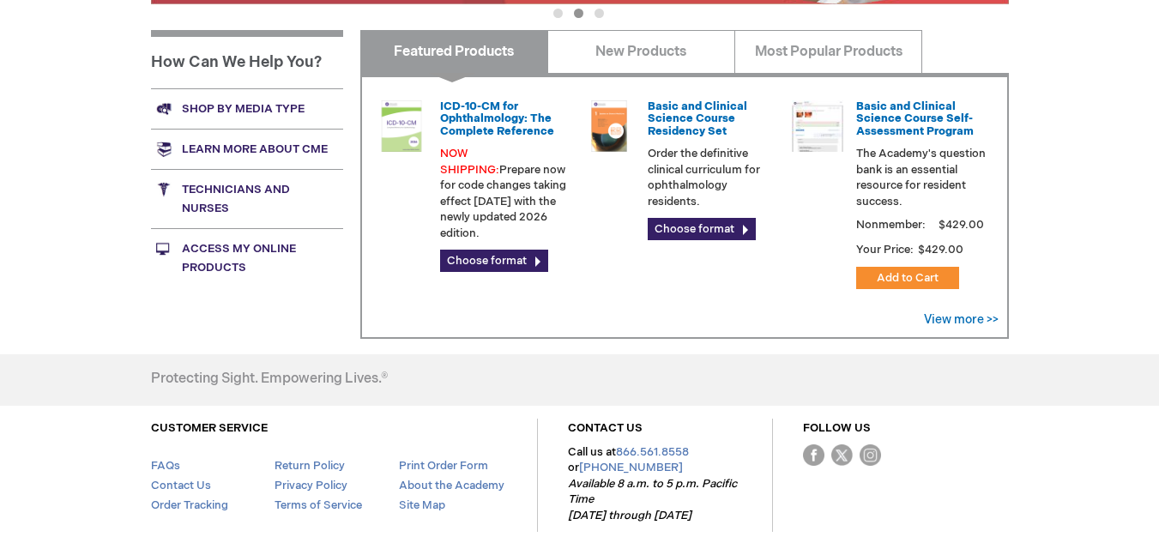
scroll to position [746, 0]
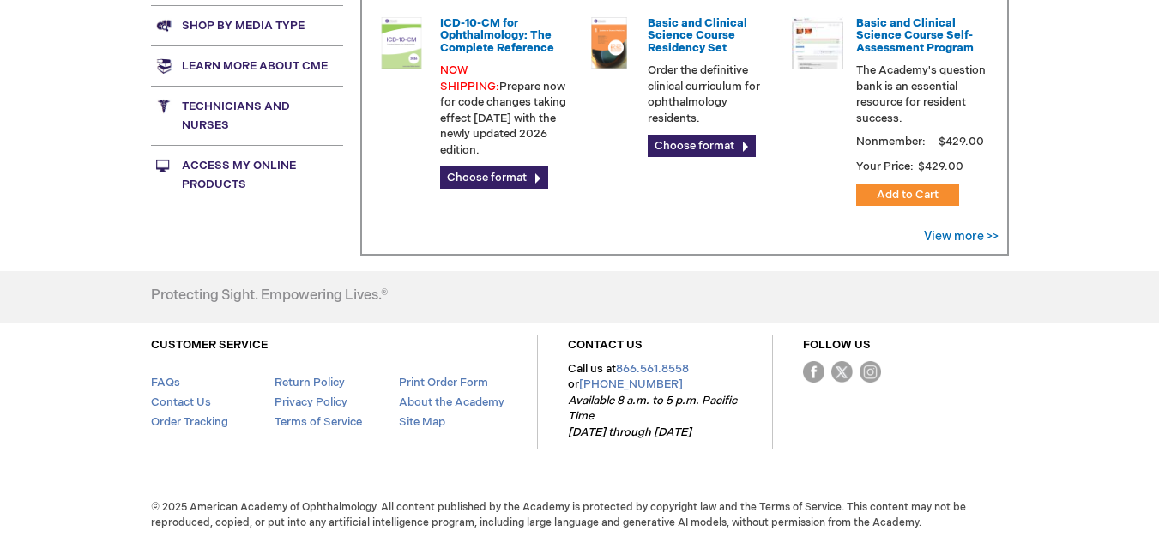
click at [244, 111] on link "Technicians and nurses" at bounding box center [247, 115] width 192 height 59
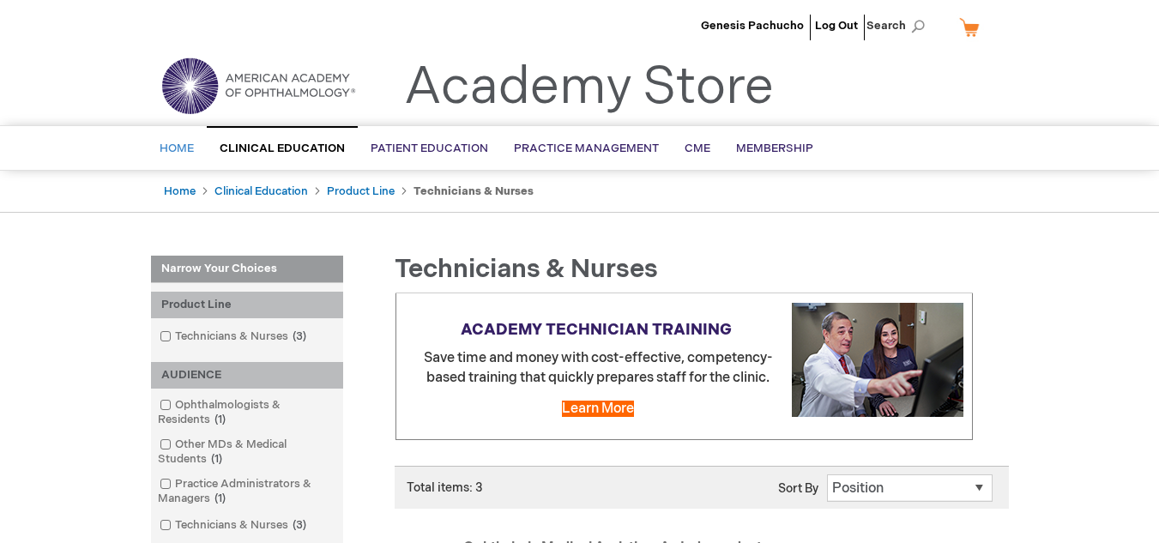
click at [176, 145] on span "Home" at bounding box center [177, 149] width 34 height 14
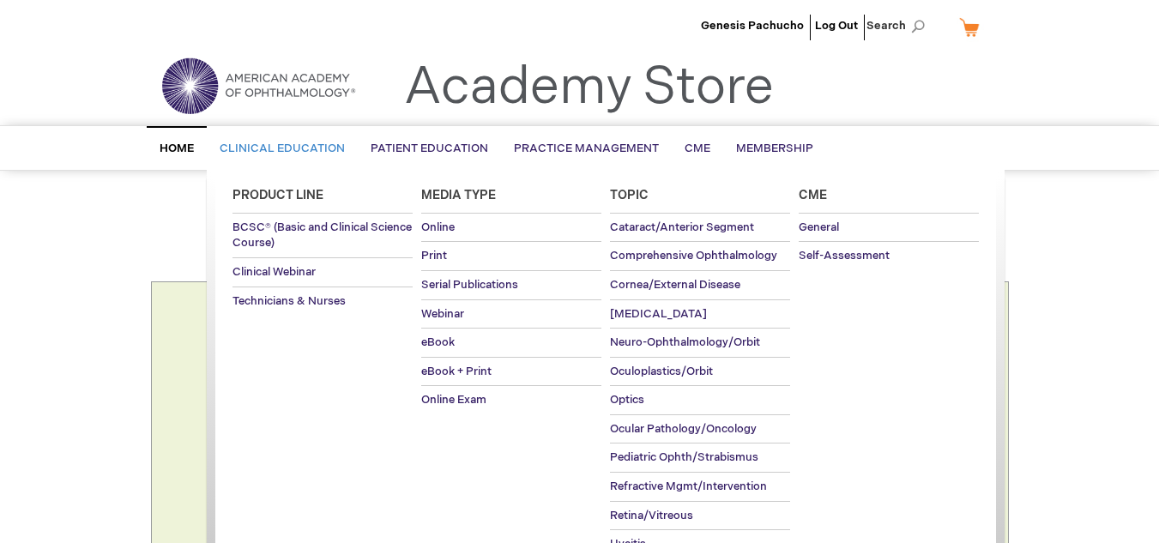
click at [298, 143] on span "Clinical Education" at bounding box center [282, 149] width 125 height 14
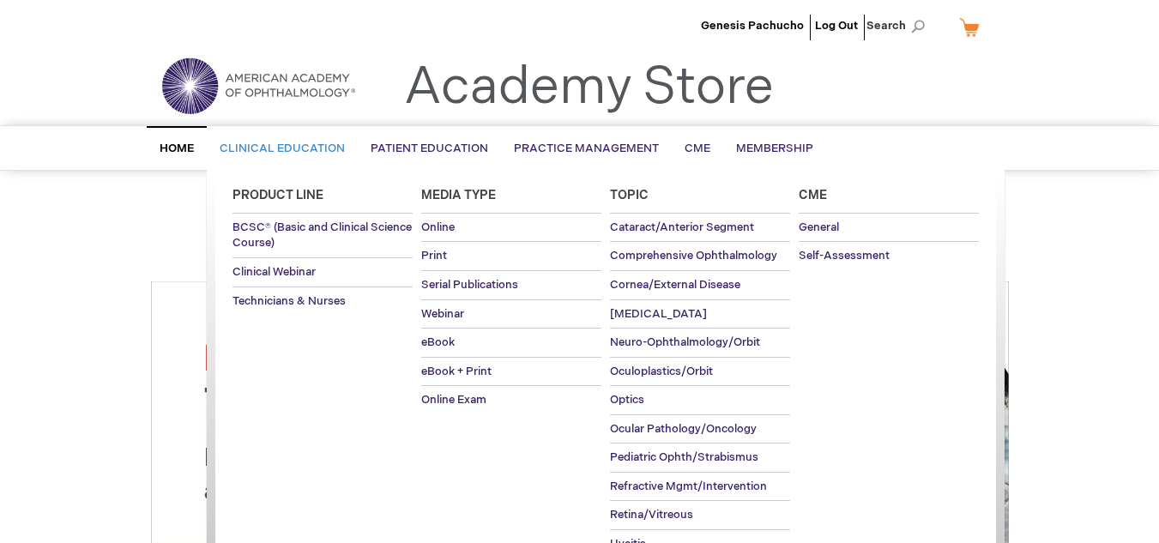
click at [238, 152] on span "Clinical Education" at bounding box center [282, 149] width 125 height 14
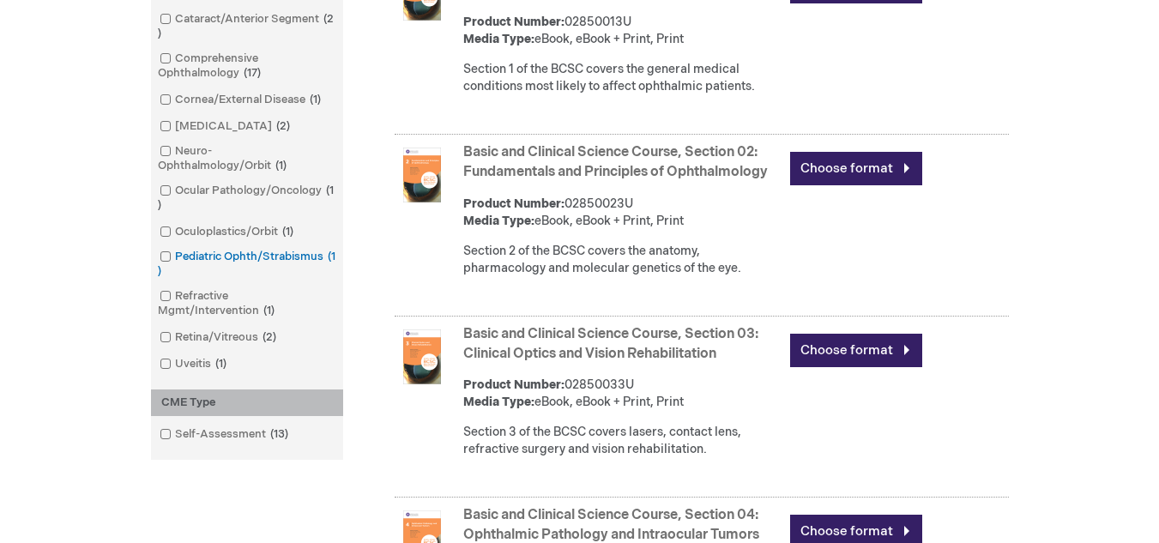
scroll to position [1029, 0]
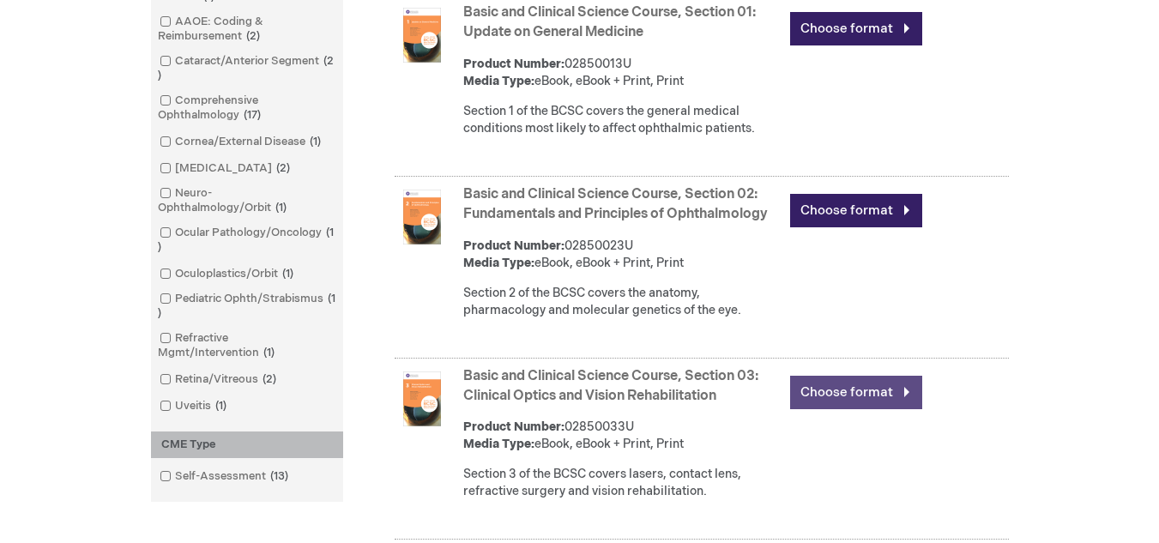
click at [877, 408] on link "Choose format" at bounding box center [856, 392] width 132 height 33
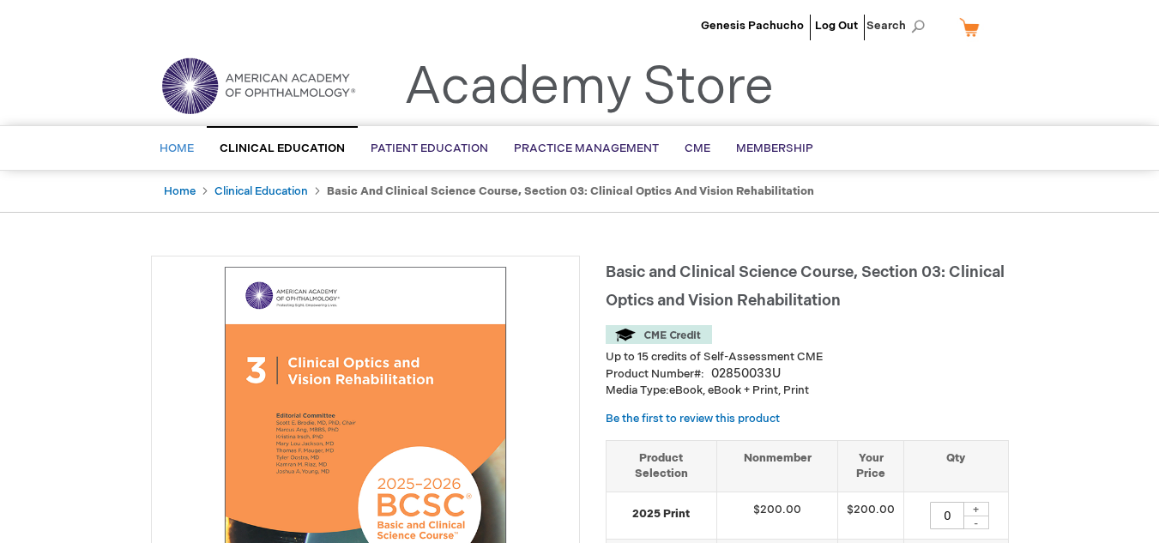
click at [170, 150] on span "Home" at bounding box center [177, 149] width 34 height 14
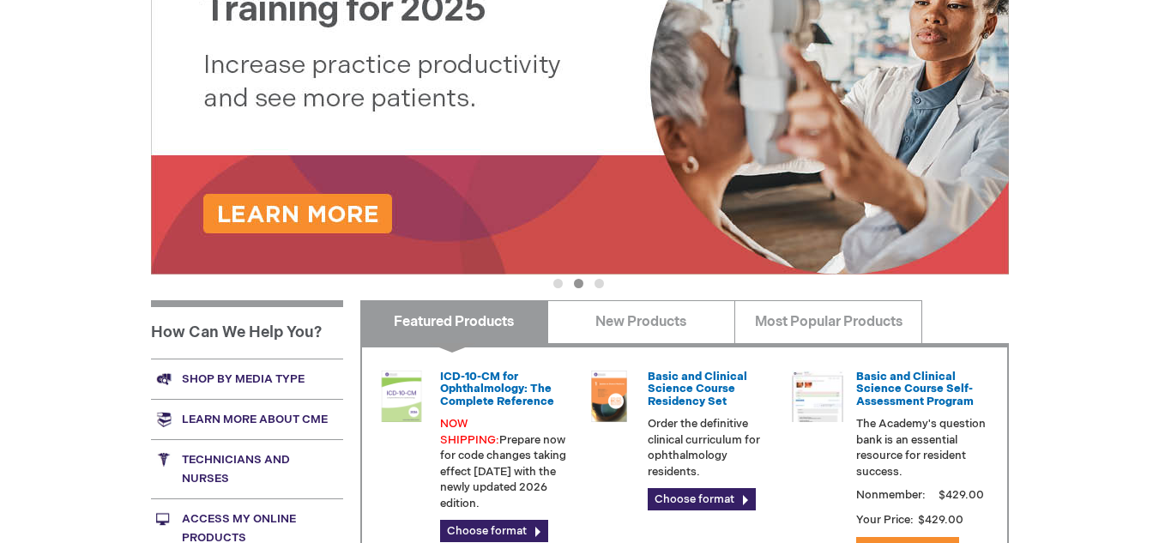
scroll to position [600, 0]
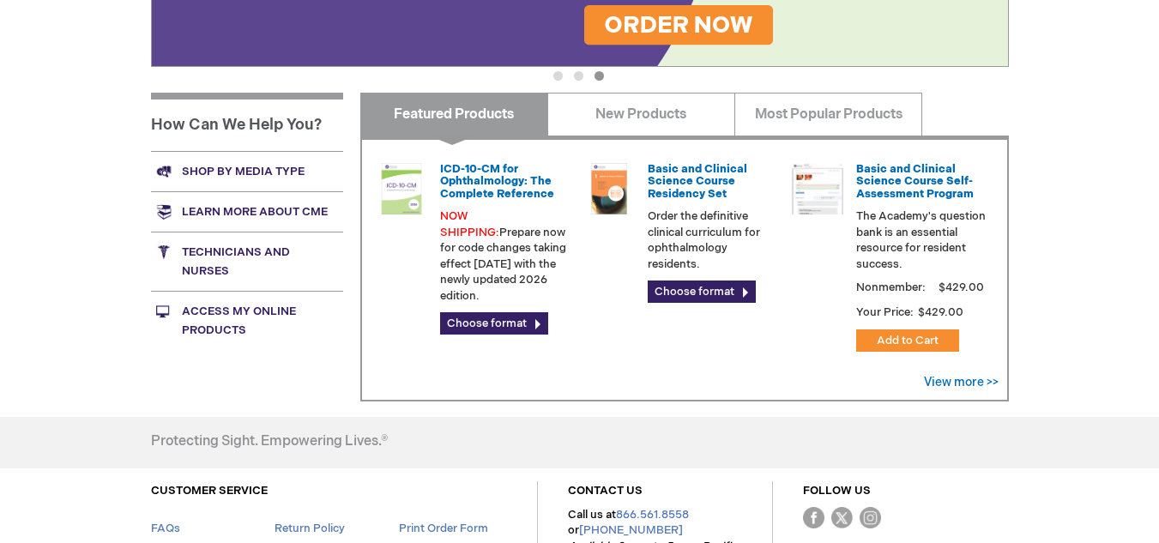
click at [222, 309] on link "Access My Online Products" at bounding box center [247, 320] width 192 height 59
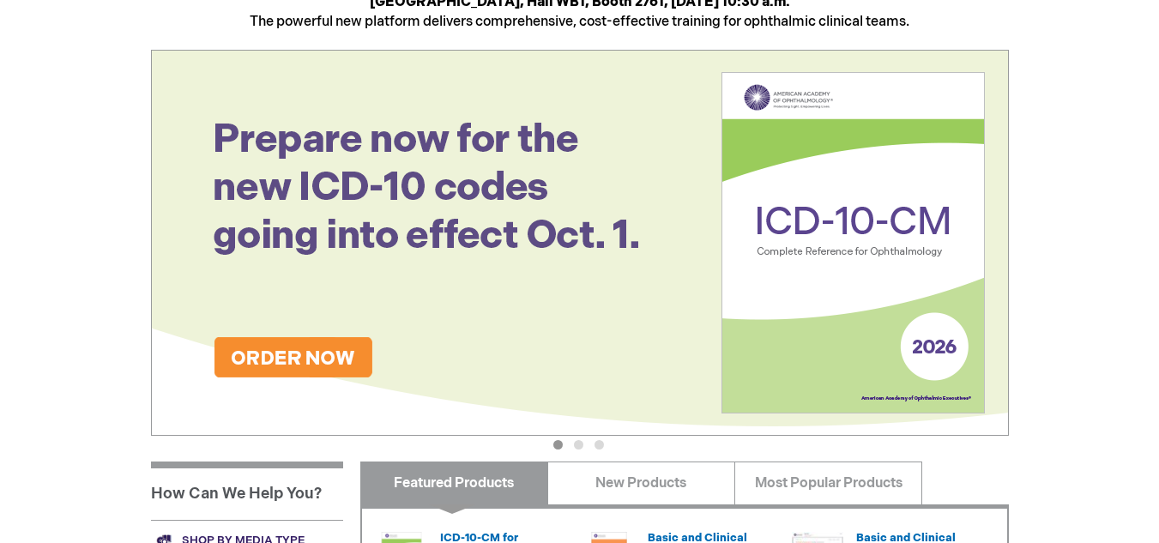
scroll to position [0, 0]
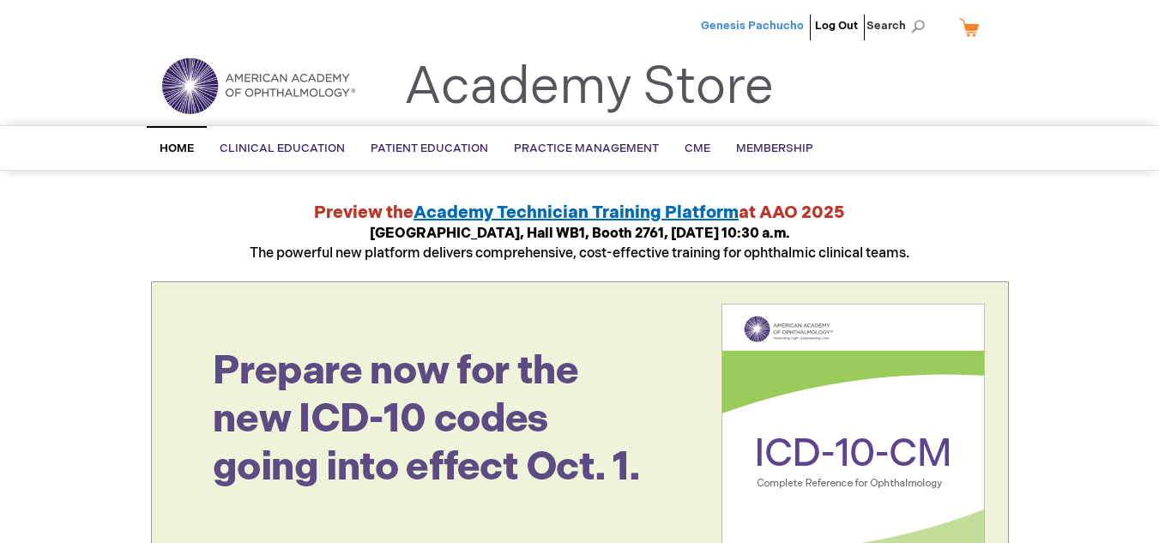
click at [769, 26] on span "Genesis Pachucho" at bounding box center [752, 26] width 103 height 14
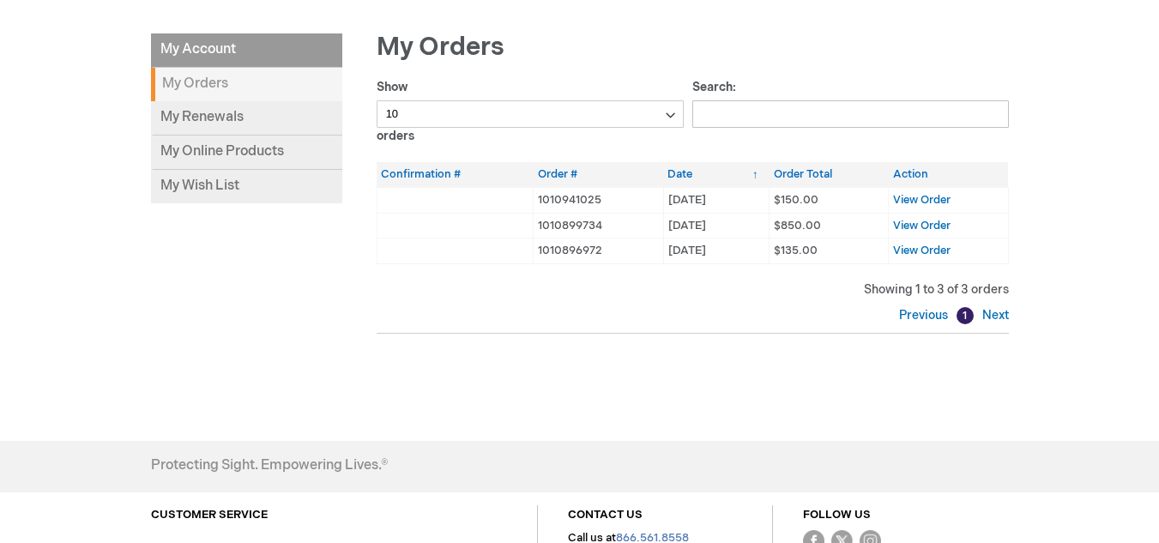
scroll to position [219, 0]
click at [995, 307] on div "Show 10 25 50 100 orders Search: Orders Confirmation # Order # Date Order Total…" at bounding box center [693, 207] width 632 height 253
click at [992, 327] on div "Show 10 25 50 100 orders Search: Orders Confirmation # Order # Date Order Total…" at bounding box center [693, 207] width 632 height 253
click at [607, 50] on div "My Orders" at bounding box center [693, 57] width 632 height 45
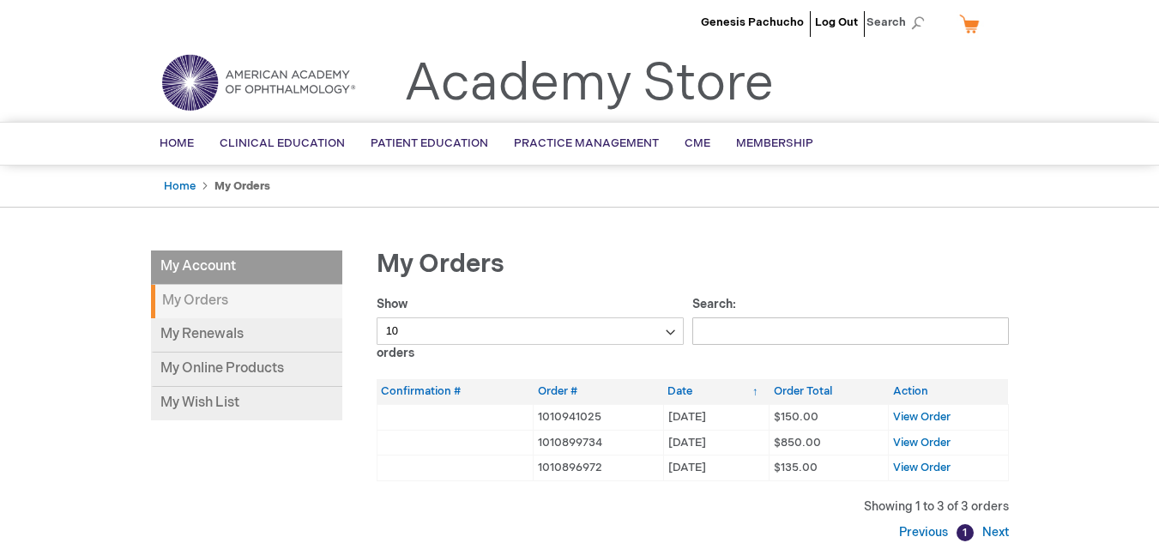
scroll to position [0, 0]
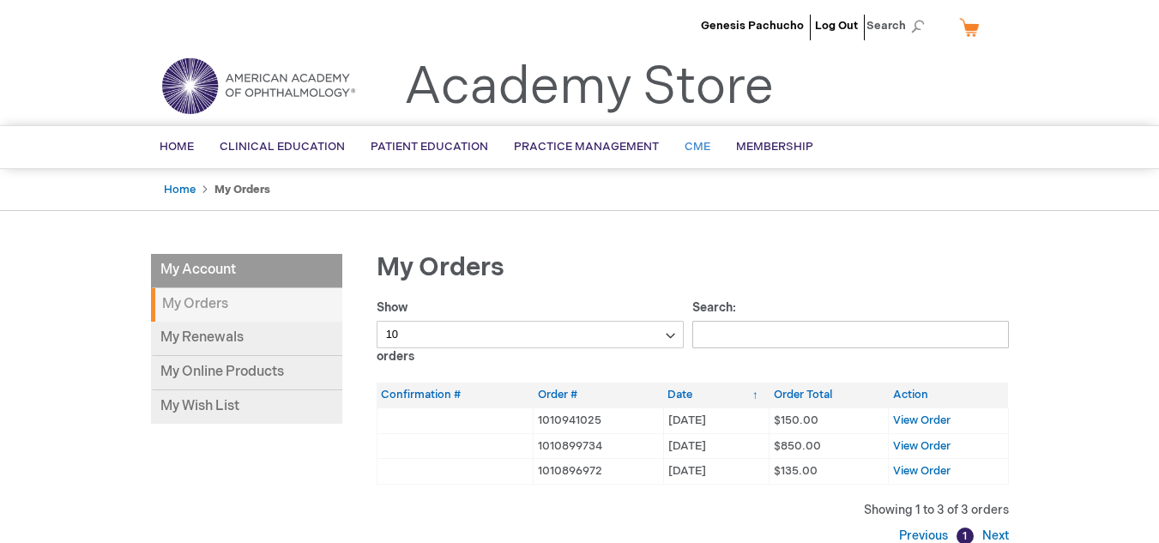
click at [691, 152] on span "CME" at bounding box center [697, 147] width 26 height 14
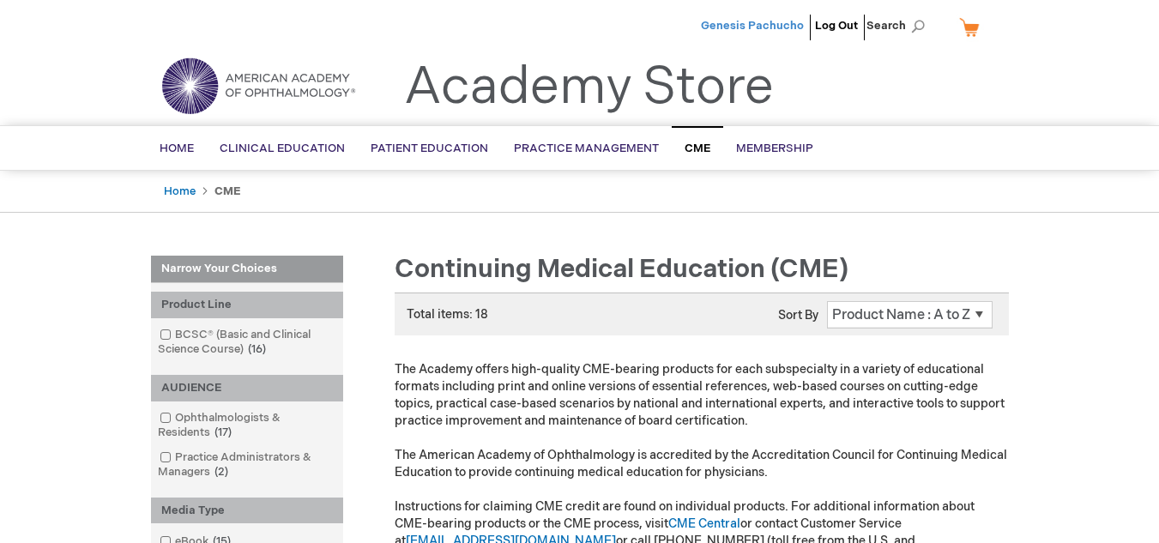
click at [732, 21] on span "Genesis Pachucho" at bounding box center [752, 26] width 103 height 14
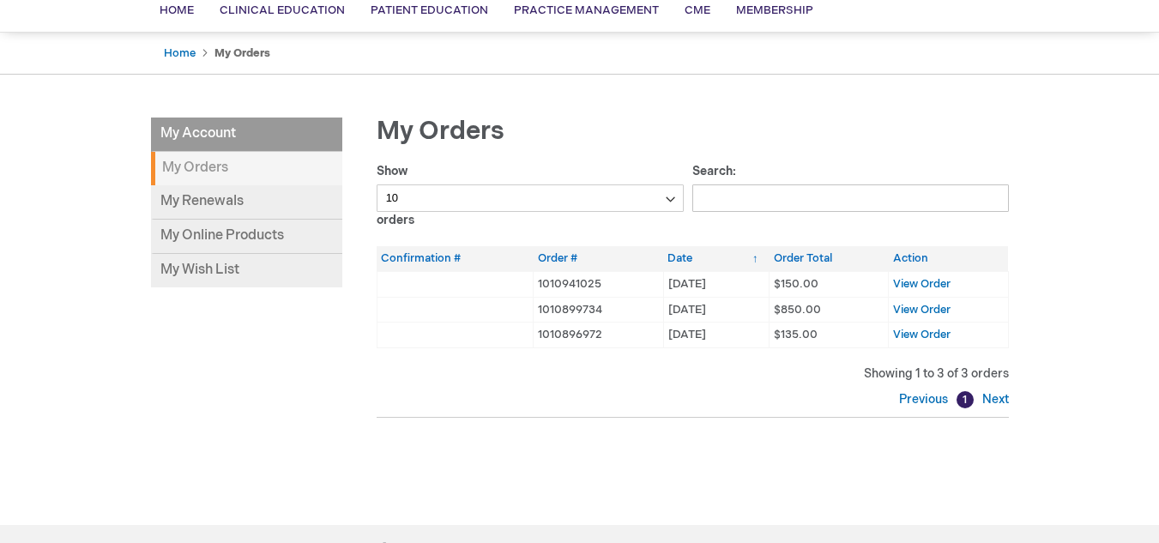
scroll to position [257, 0]
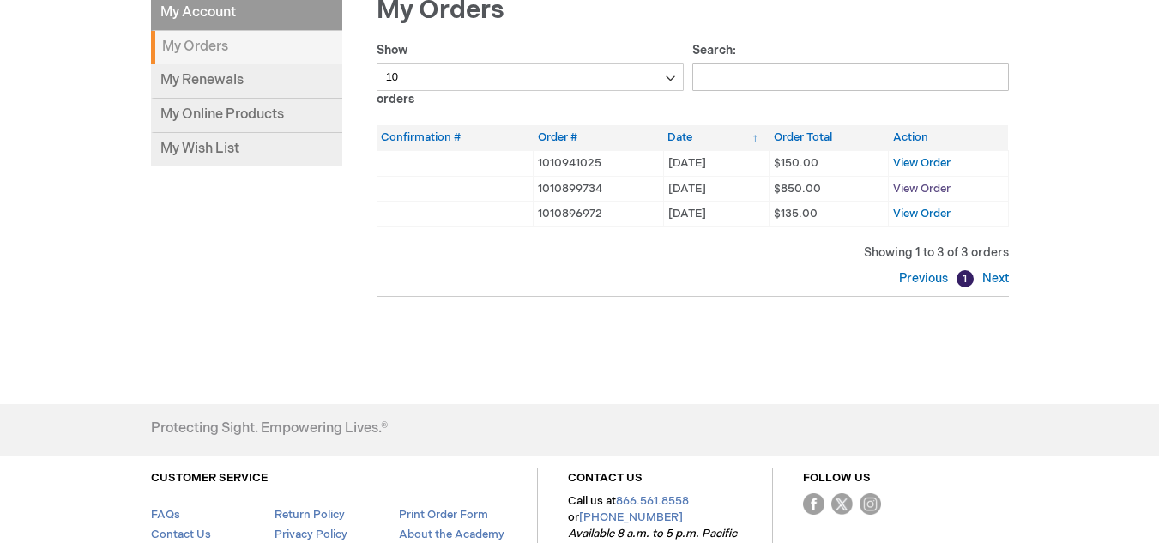
click at [920, 189] on span "View Order" at bounding box center [921, 189] width 57 height 14
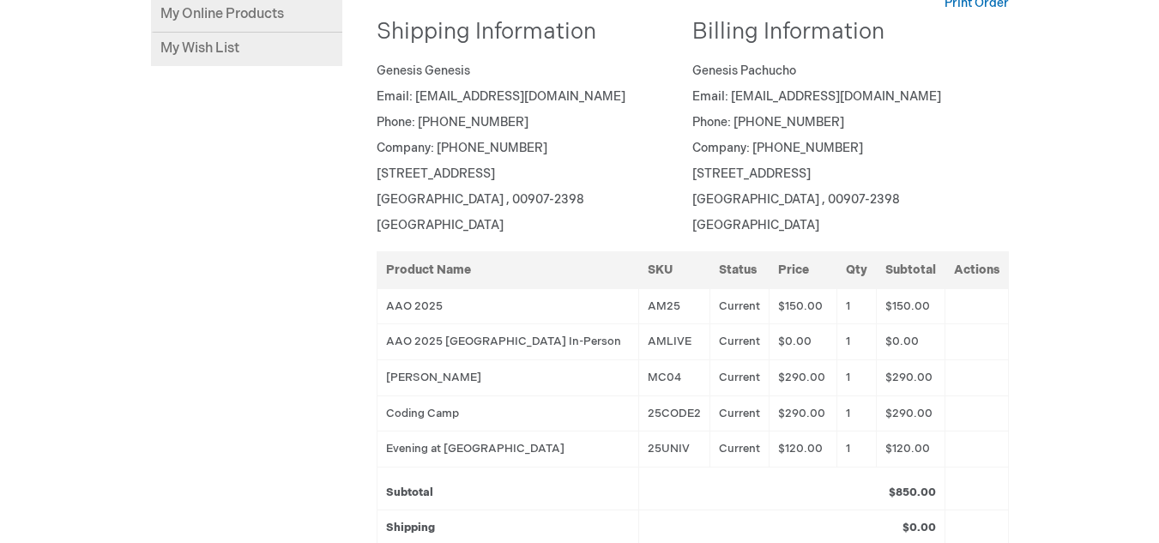
scroll to position [515, 0]
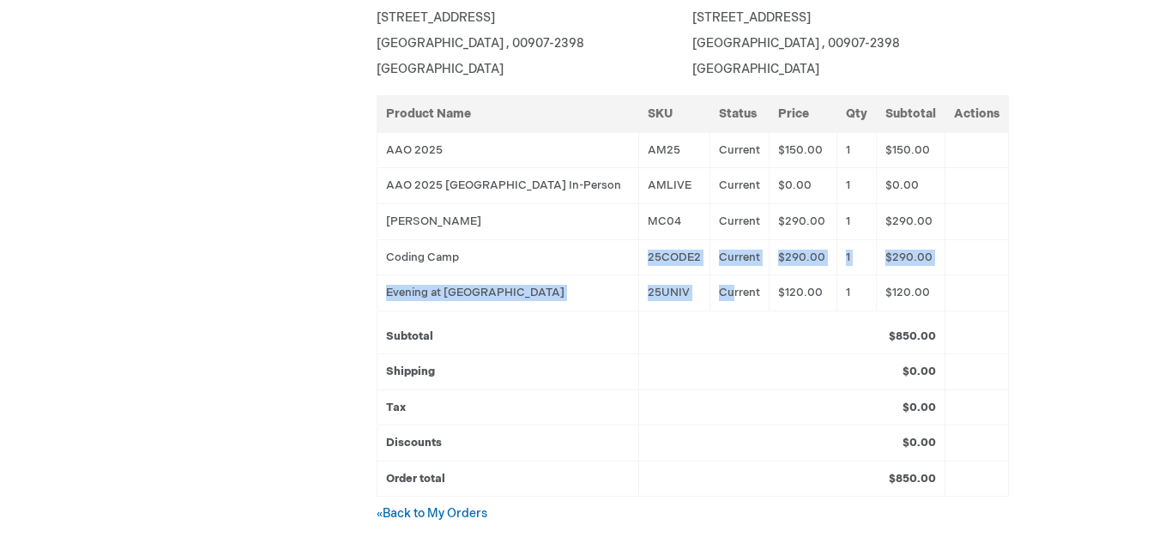
drag, startPoint x: 660, startPoint y: 257, endPoint x: 736, endPoint y: 275, distance: 77.6
click at [736, 275] on tbody "AAO 2025 AM25 Current $150.00 1 $150.00 AAO 2025 Orlando In-Person AMLIVE Curre…" at bounding box center [692, 221] width 631 height 178
click at [696, 263] on td "25CODE2" at bounding box center [673, 257] width 71 height 36
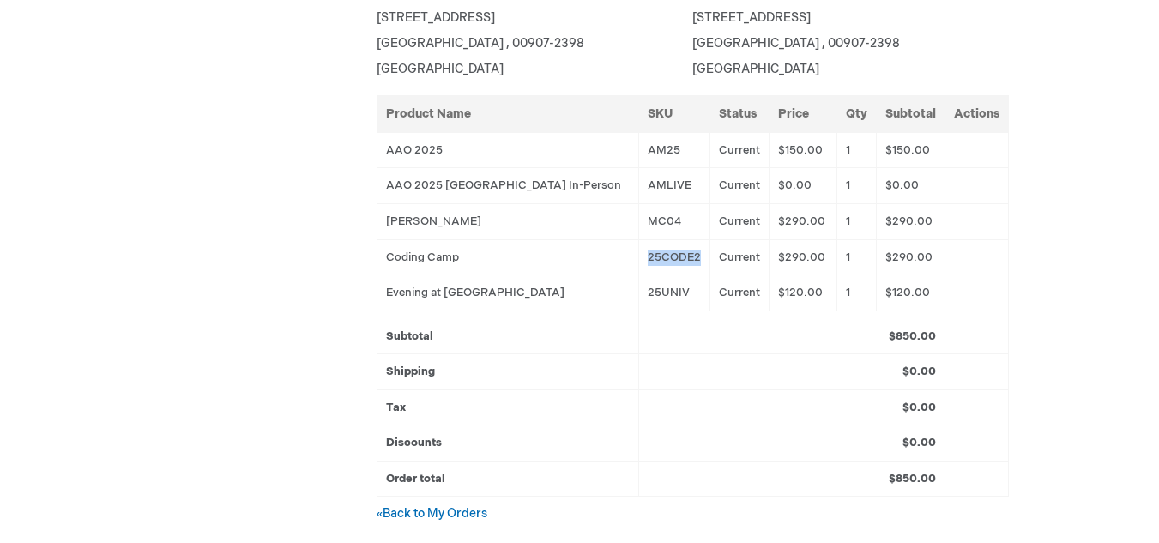
drag, startPoint x: 654, startPoint y: 252, endPoint x: 704, endPoint y: 258, distance: 51.0
click at [704, 258] on td "25CODE2" at bounding box center [673, 257] width 71 height 36
copy td "25CODE2"
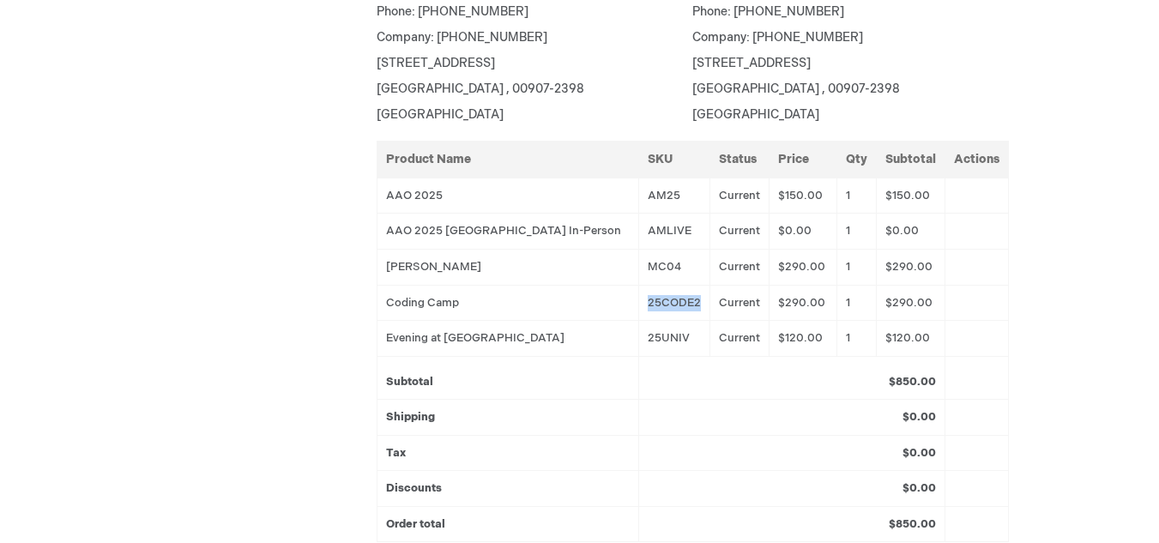
scroll to position [429, 0]
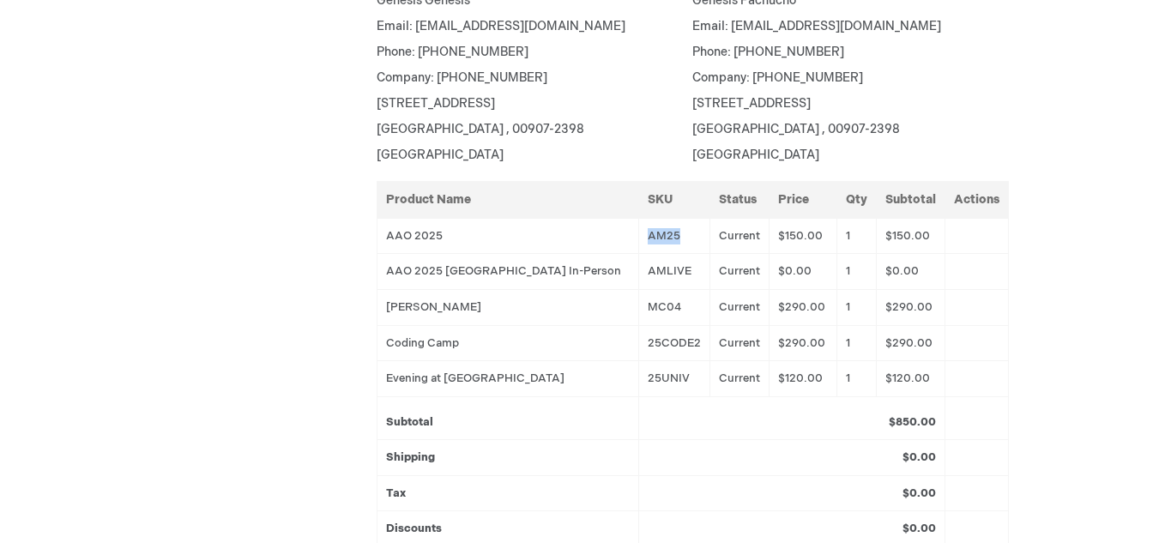
drag, startPoint x: 654, startPoint y: 237, endPoint x: 702, endPoint y: 235, distance: 48.1
click at [702, 235] on td "AM25" at bounding box center [673, 236] width 71 height 36
copy td "AM25"
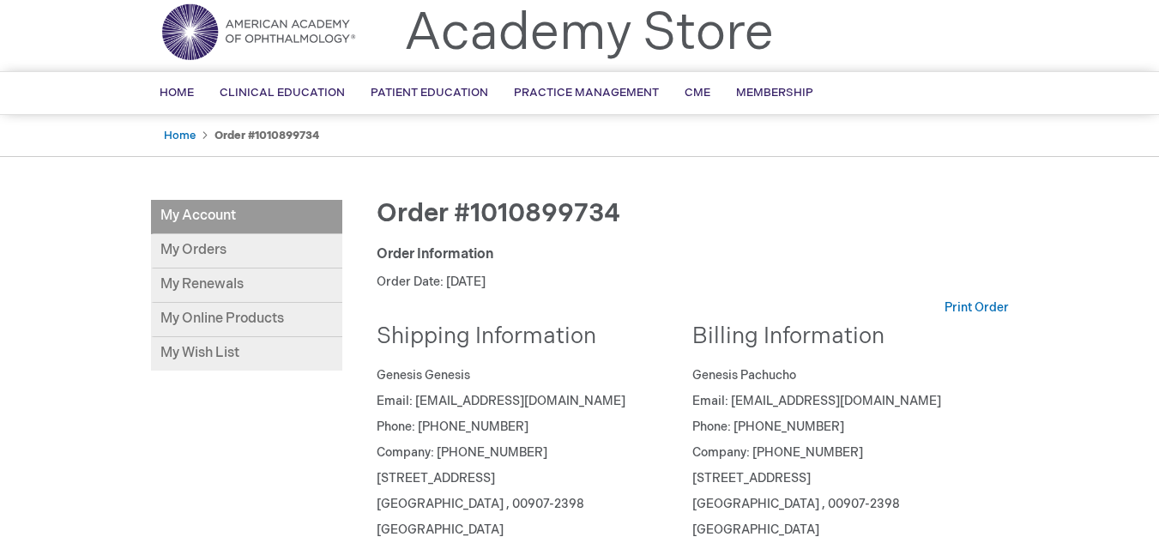
scroll to position [0, 0]
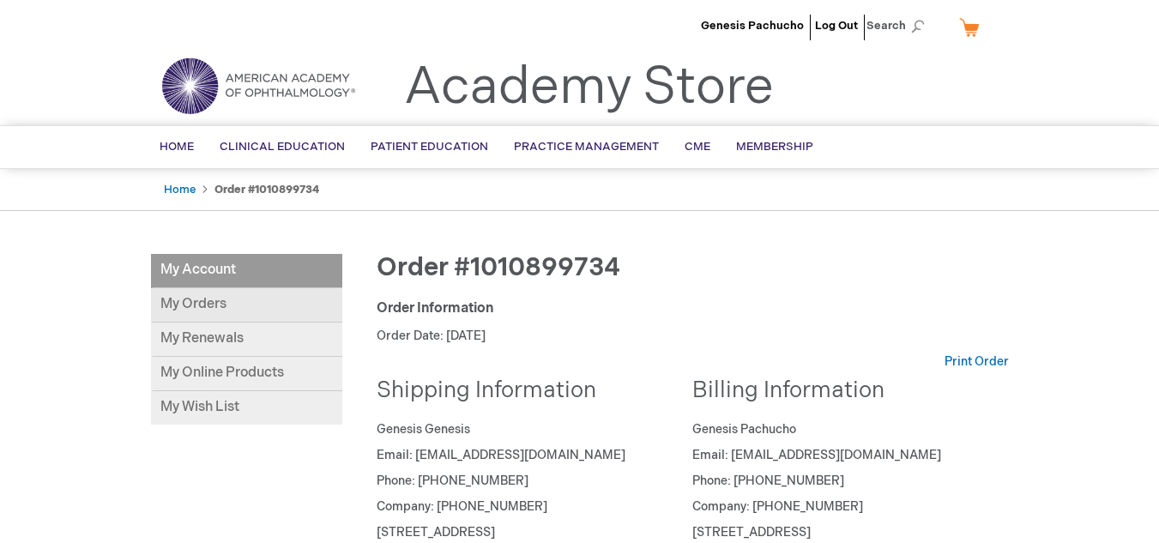
click at [219, 313] on link "My Orders" at bounding box center [246, 305] width 191 height 34
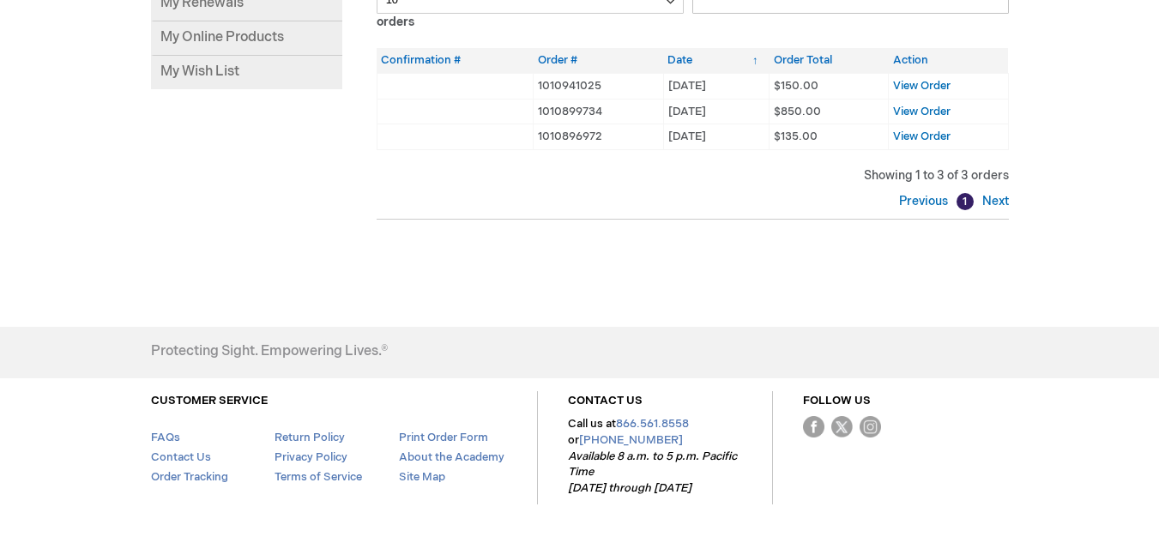
scroll to position [304, 0]
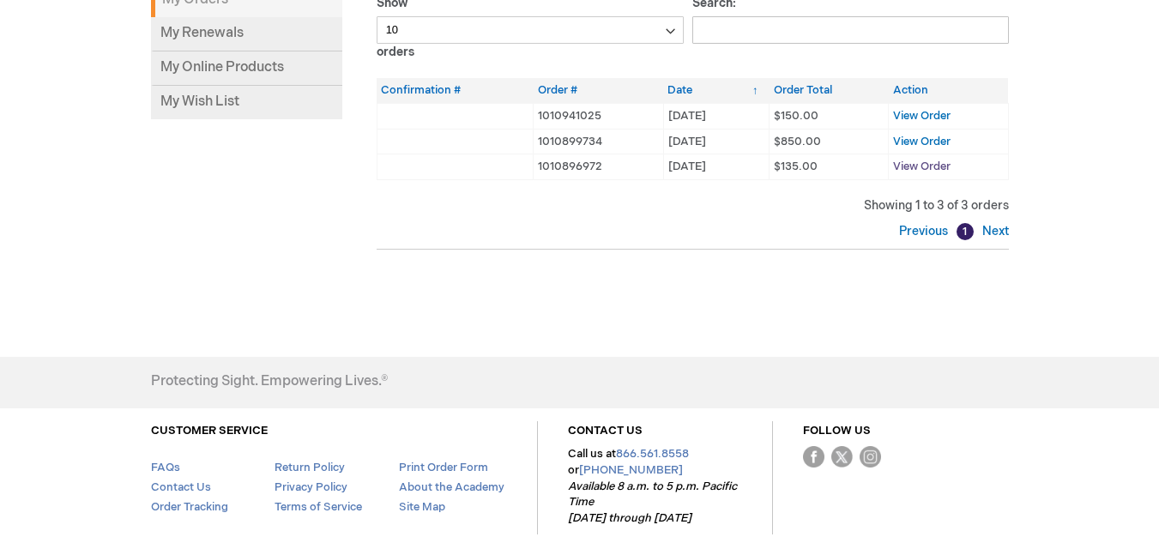
click at [923, 166] on span "View Order" at bounding box center [921, 167] width 57 height 14
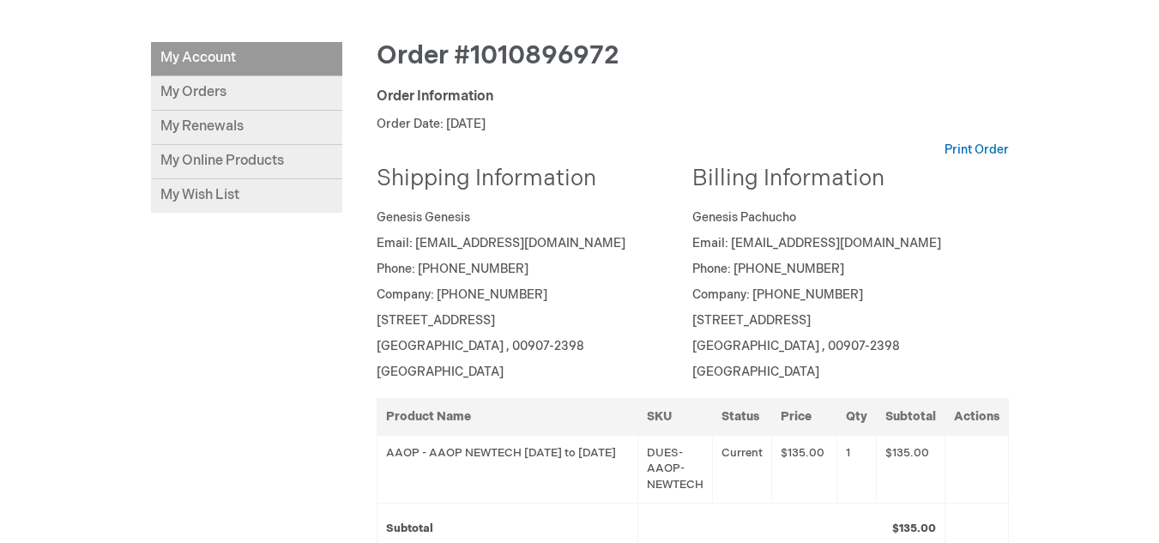
scroll to position [172, 0]
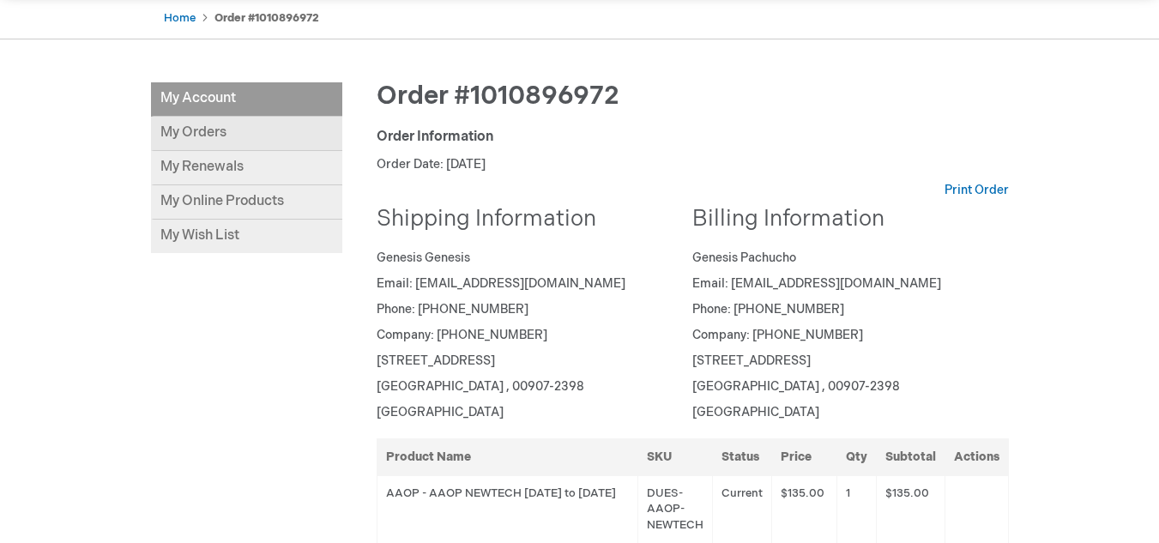
click at [226, 139] on link "My Orders" at bounding box center [246, 134] width 191 height 34
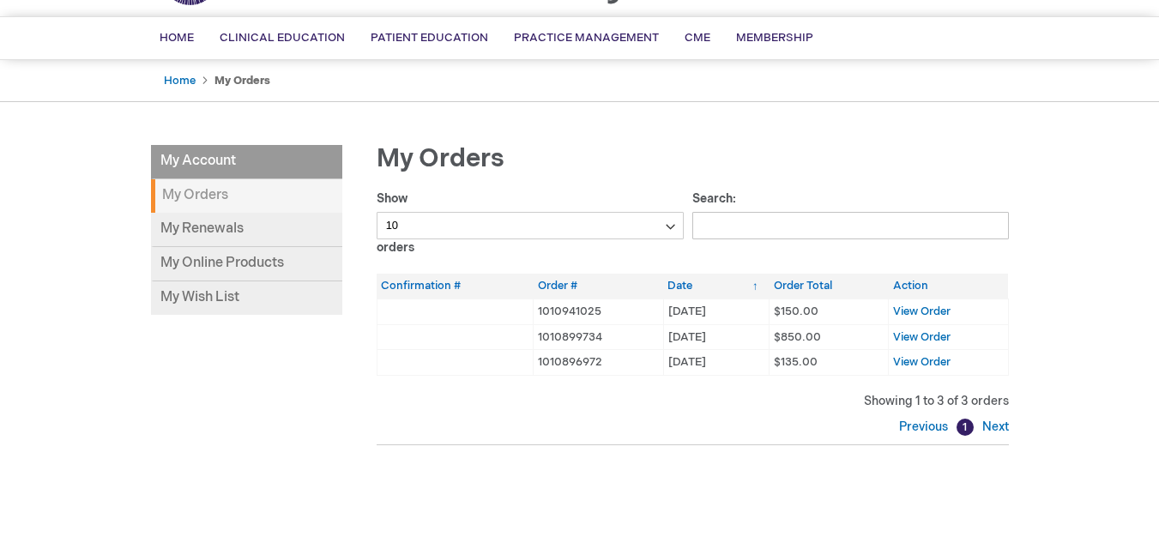
scroll to position [343, 0]
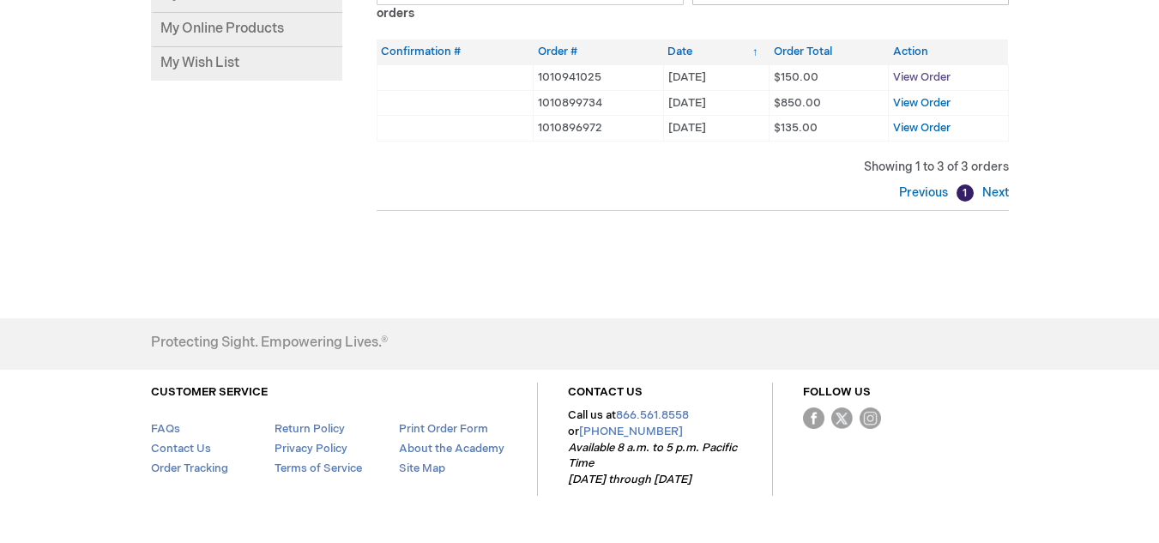
click at [926, 79] on span "View Order" at bounding box center [921, 77] width 57 height 14
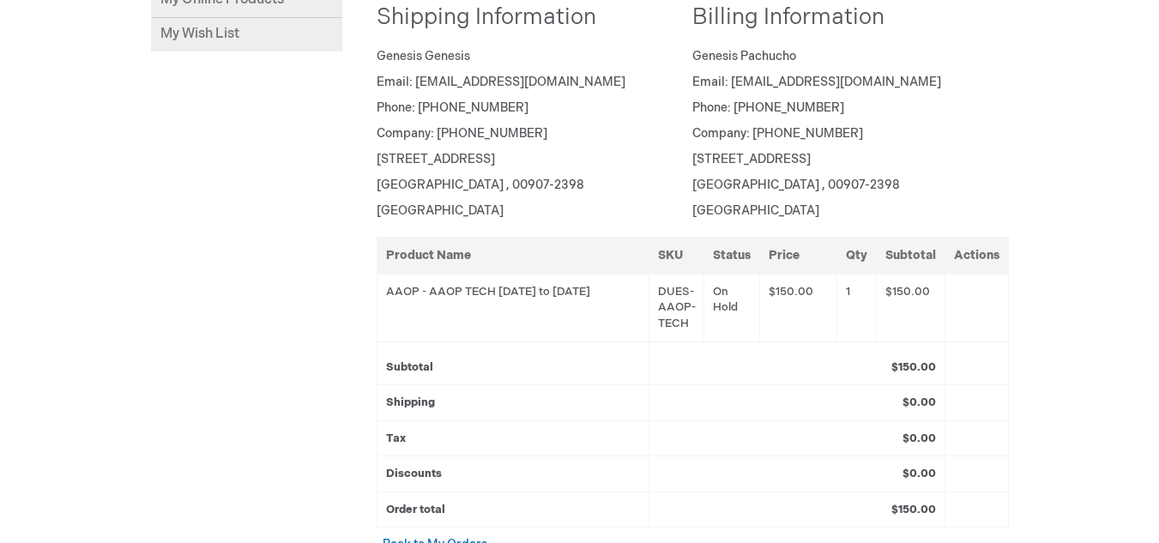
scroll to position [343, 0]
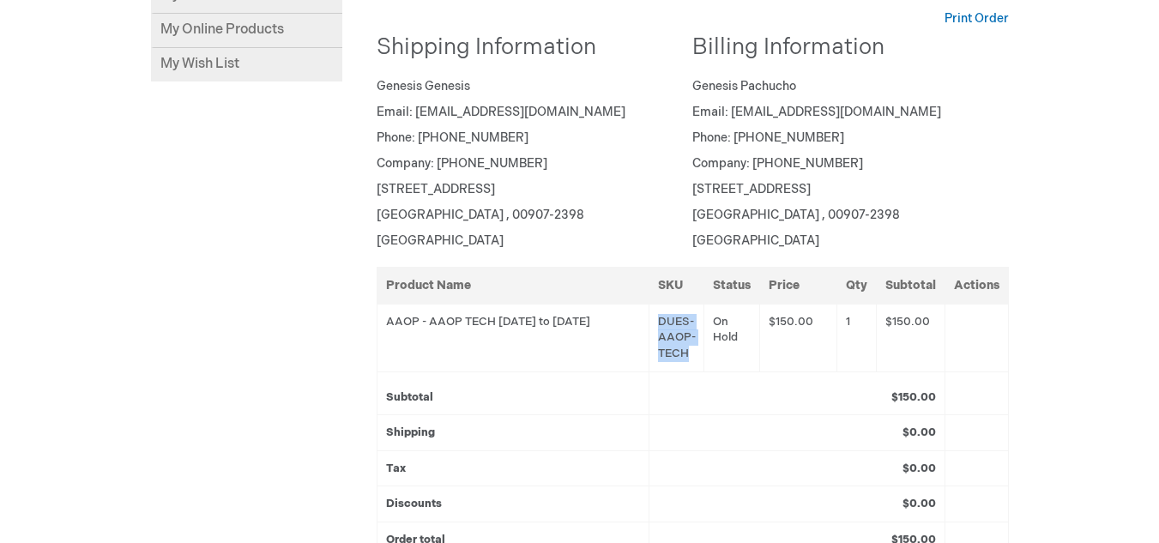
drag, startPoint x: 675, startPoint y: 324, endPoint x: 708, endPoint y: 351, distance: 42.1
click at [704, 351] on td "DUES-AAOP-TECH" at bounding box center [676, 338] width 55 height 68
copy td "DUES-AAOP-TECH"
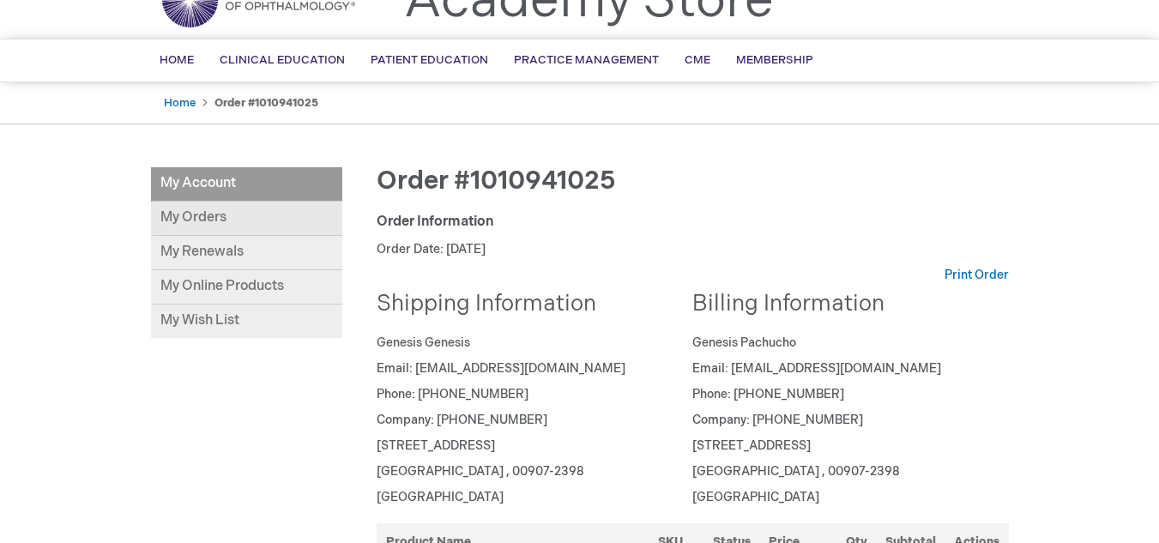
scroll to position [86, 0]
click at [231, 222] on link "My Orders" at bounding box center [246, 219] width 191 height 34
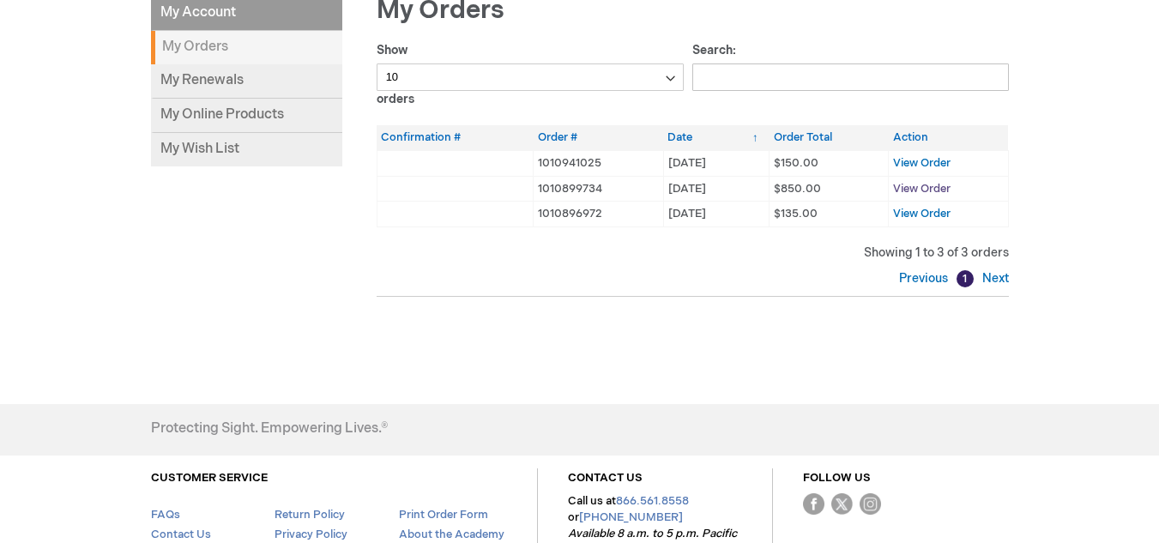
click at [913, 194] on span "View Order" at bounding box center [921, 189] width 57 height 14
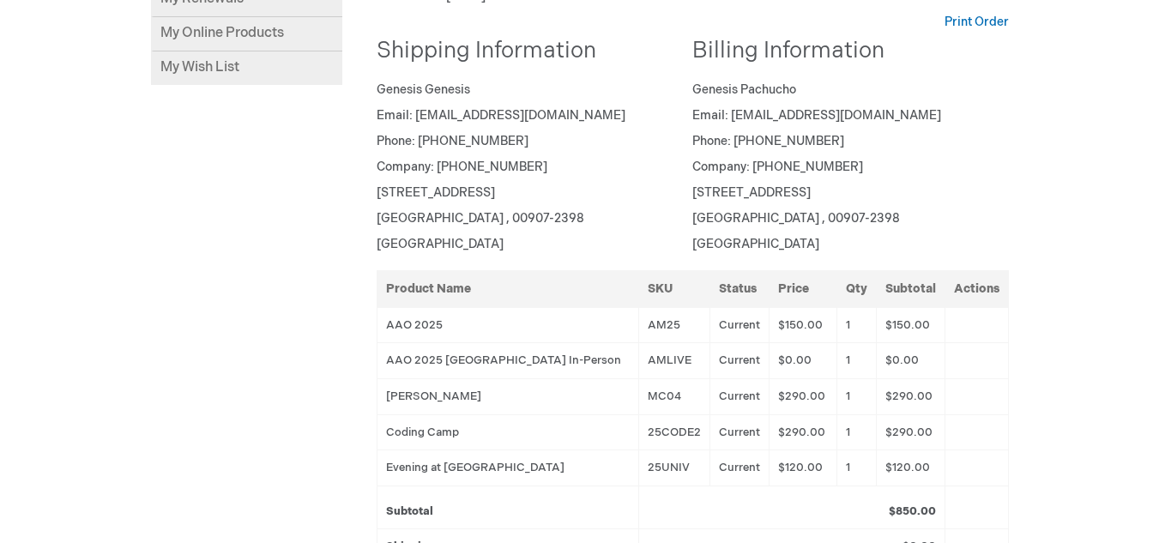
scroll to position [515, 0]
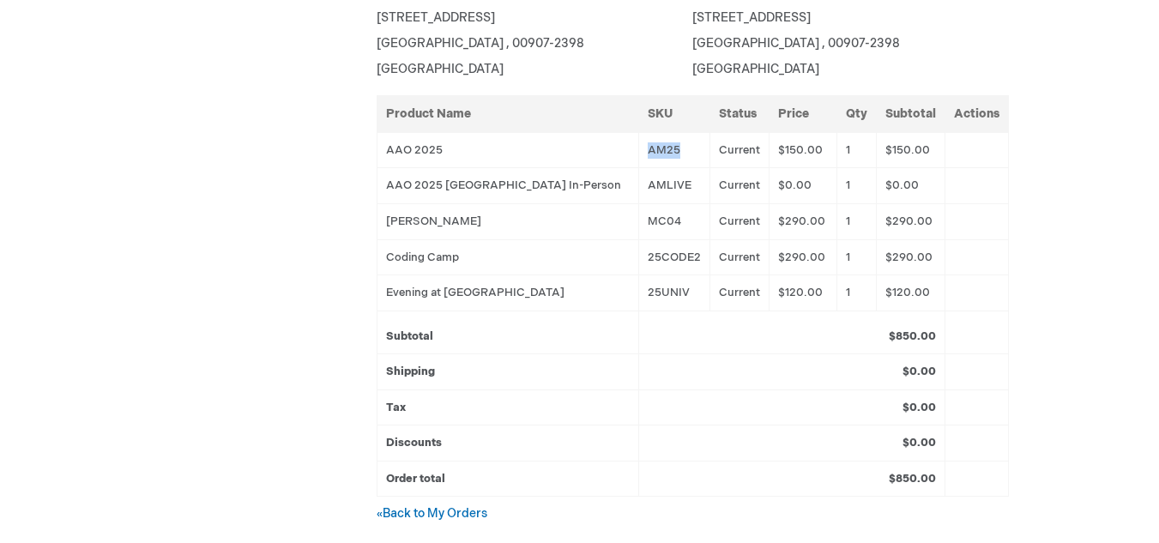
drag, startPoint x: 654, startPoint y: 154, endPoint x: 713, endPoint y: 150, distance: 59.3
click at [709, 150] on td "AM25" at bounding box center [673, 150] width 71 height 36
copy td "AM25"
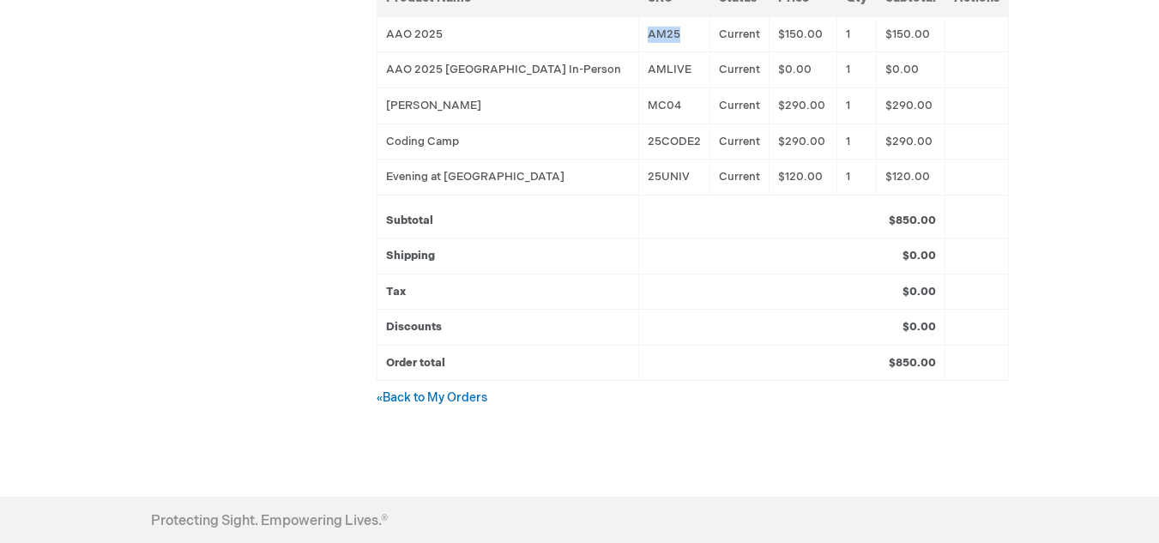
scroll to position [600, 0]
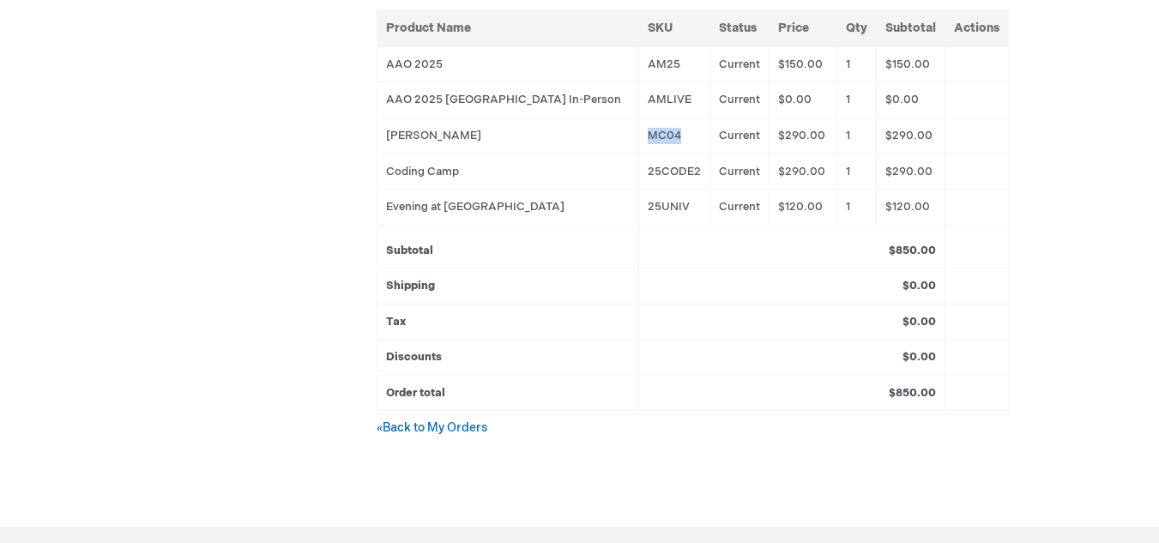
drag, startPoint x: 656, startPoint y: 134, endPoint x: 697, endPoint y: 143, distance: 42.2
click at [697, 143] on td "MC04" at bounding box center [673, 136] width 71 height 36
copy td "MC04"
drag, startPoint x: 653, startPoint y: 167, endPoint x: 713, endPoint y: 173, distance: 60.3
click at [709, 173] on td "25CODE2" at bounding box center [673, 172] width 71 height 36
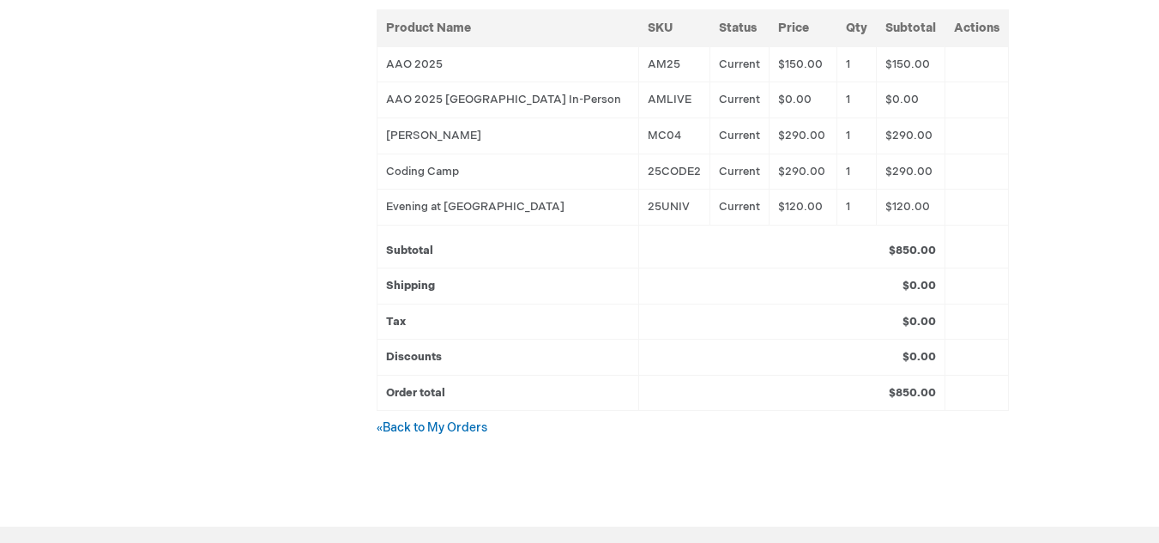
click at [678, 131] on td "MC04" at bounding box center [673, 136] width 71 height 36
drag, startPoint x: 655, startPoint y: 176, endPoint x: 706, endPoint y: 178, distance: 50.7
click at [706, 178] on td "25CODE2" at bounding box center [673, 172] width 71 height 36
copy td "25CODE2"
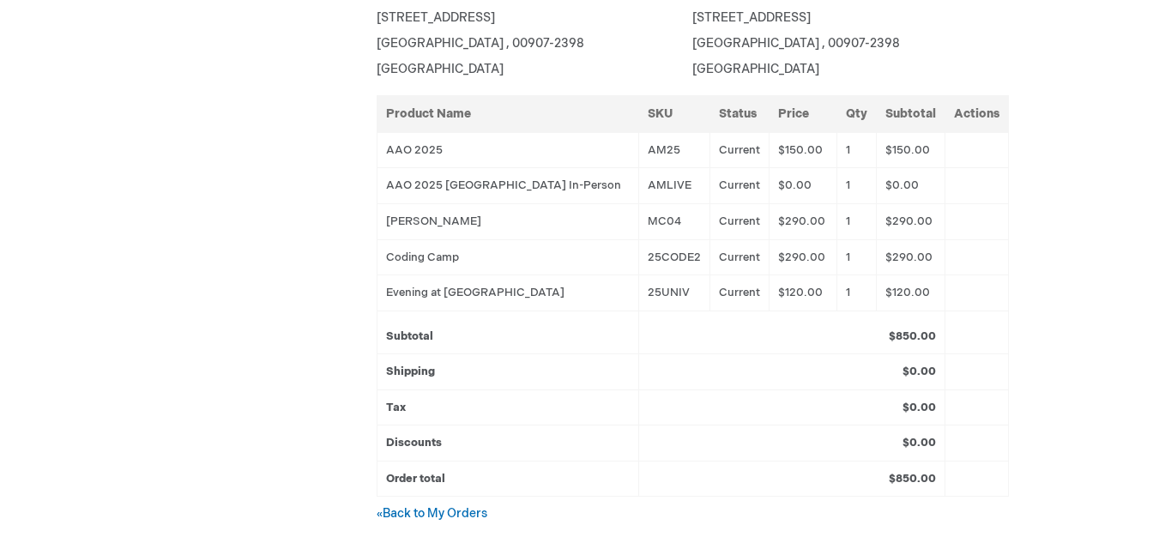
click at [669, 221] on td "MC04" at bounding box center [673, 221] width 71 height 36
drag, startPoint x: 655, startPoint y: 221, endPoint x: 711, endPoint y: 222, distance: 55.8
click at [709, 222] on td "MC04" at bounding box center [673, 221] width 71 height 36
copy td "MC04"
drag, startPoint x: 658, startPoint y: 154, endPoint x: 702, endPoint y: 153, distance: 44.6
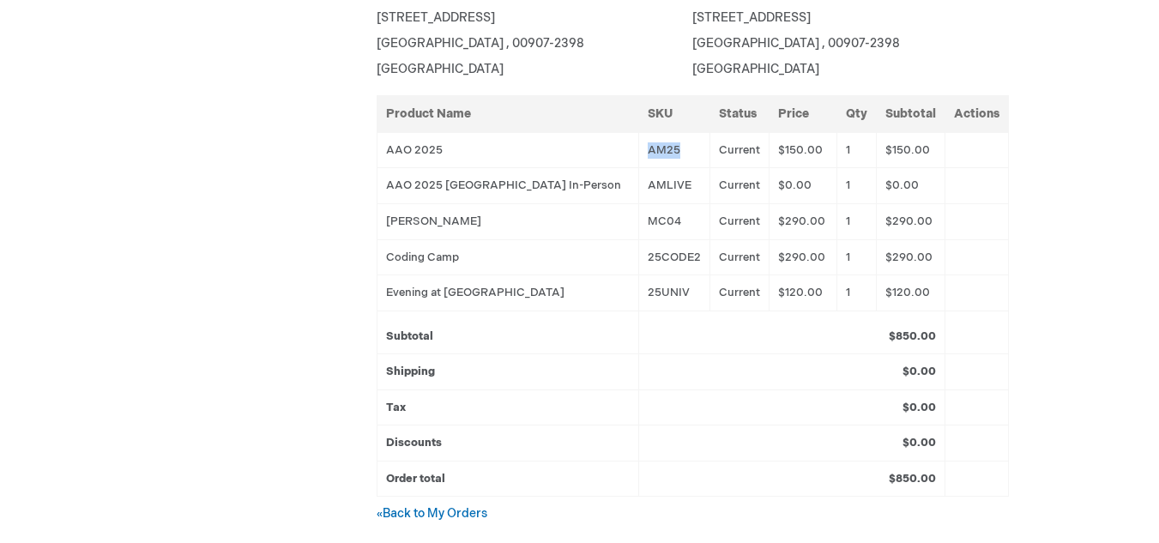
click at [702, 153] on td "AM25" at bounding box center [673, 150] width 71 height 36
copy td "AM25"
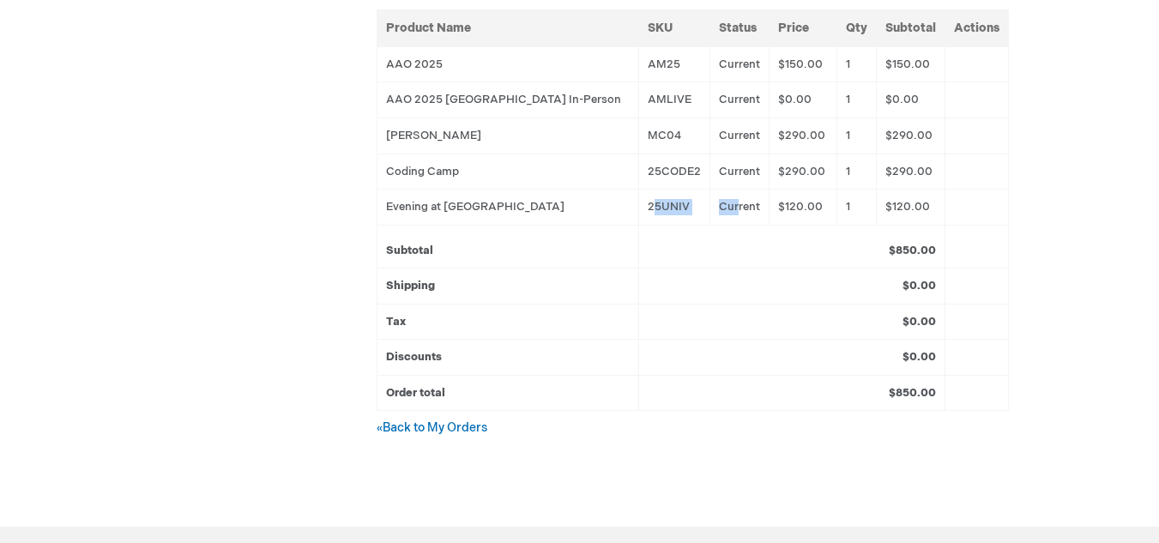
drag, startPoint x: 658, startPoint y: 208, endPoint x: 742, endPoint y: 208, distance: 84.1
click at [742, 208] on tr "Evening at Universal Islands of Adventure Theme Park 25UNIV Current $120.00 1 $…" at bounding box center [692, 208] width 631 height 36
click at [672, 210] on td "25UNIV" at bounding box center [673, 208] width 71 height 36
drag, startPoint x: 651, startPoint y: 206, endPoint x: 700, endPoint y: 200, distance: 49.3
click at [699, 201] on td "25UNIV" at bounding box center [673, 208] width 71 height 36
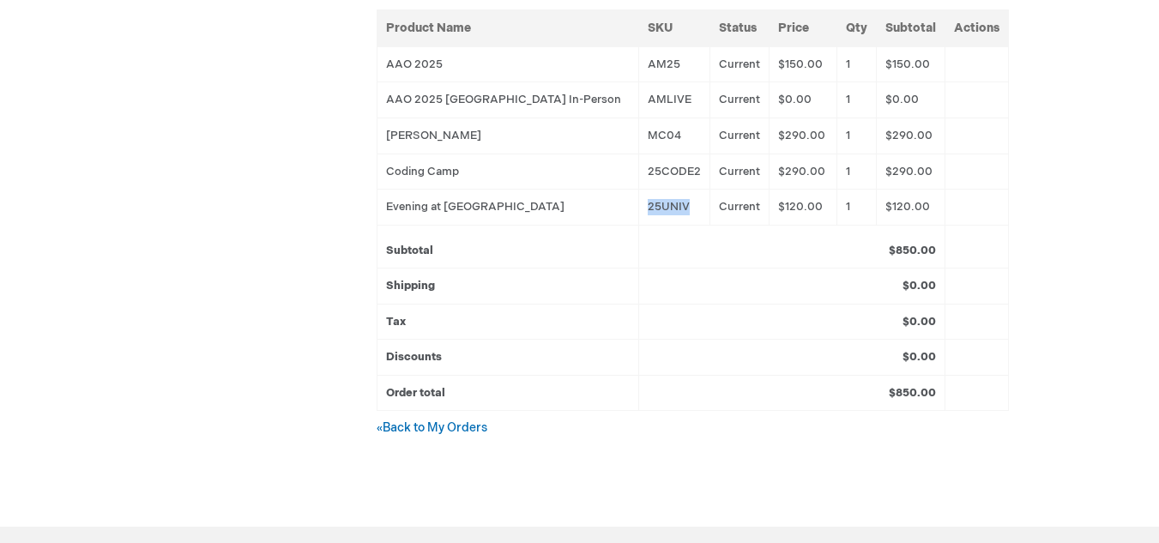
copy td "25UNIV"
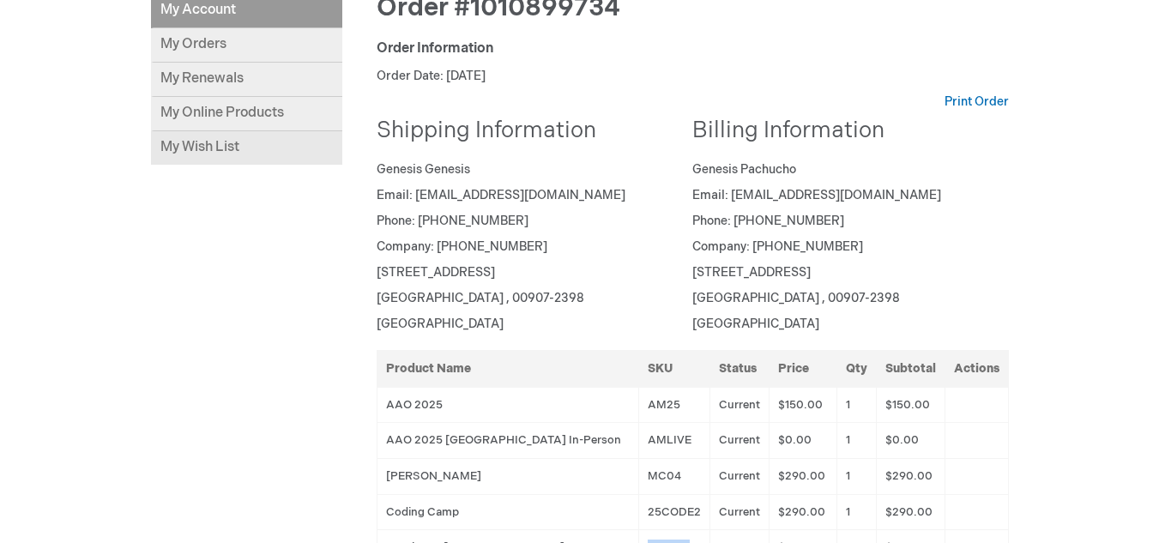
scroll to position [257, 0]
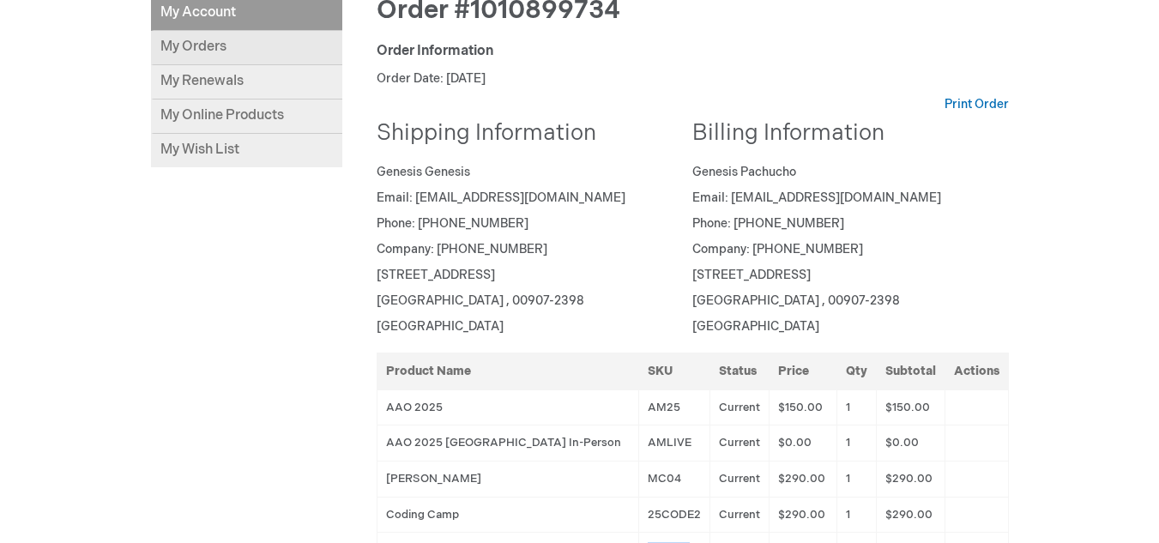
click at [209, 36] on link "My Orders" at bounding box center [246, 48] width 191 height 34
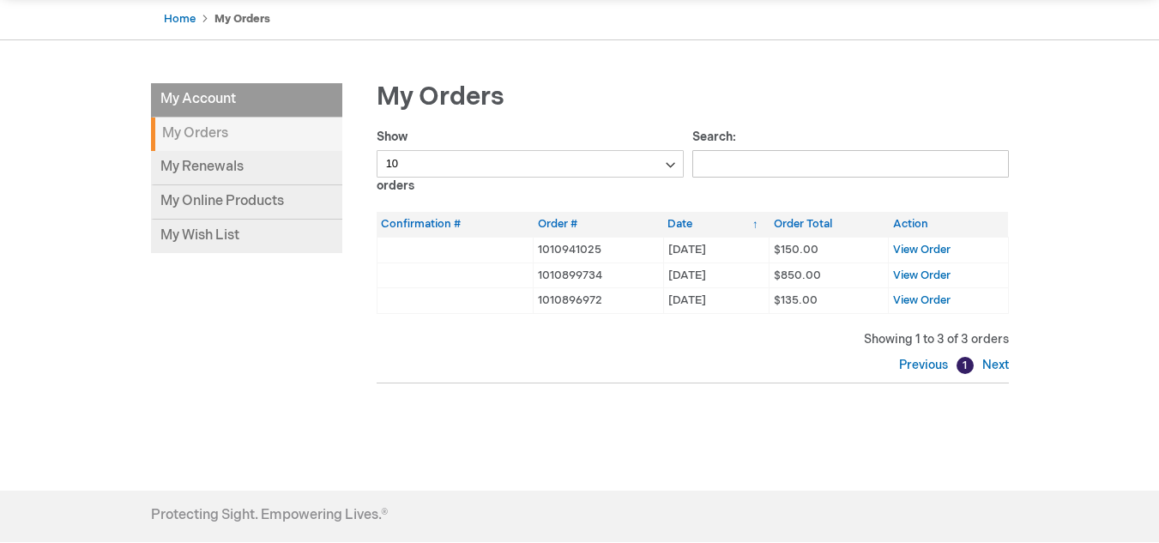
scroll to position [172, 0]
click at [910, 275] on span "View Order" at bounding box center [921, 275] width 57 height 14
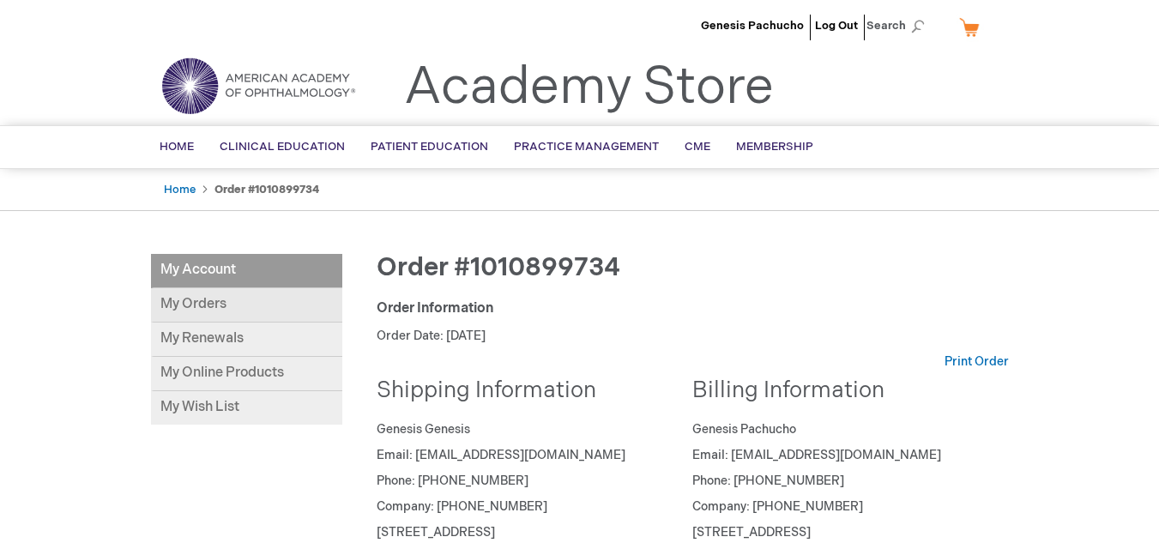
click at [298, 305] on link "My Orders" at bounding box center [246, 305] width 191 height 34
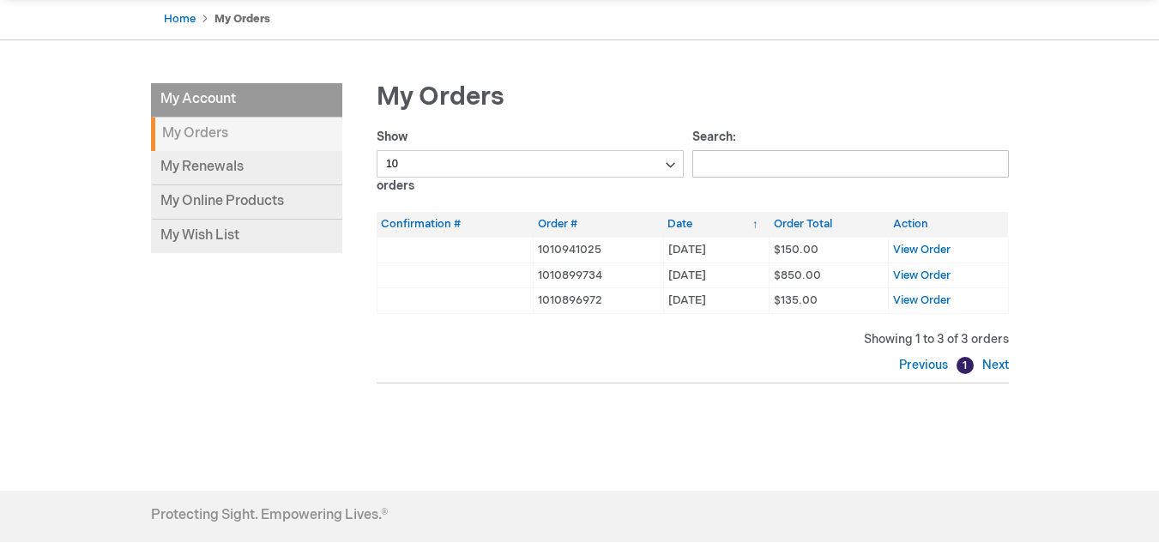
scroll to position [172, 0]
click at [934, 299] on span "View Order" at bounding box center [921, 299] width 57 height 14
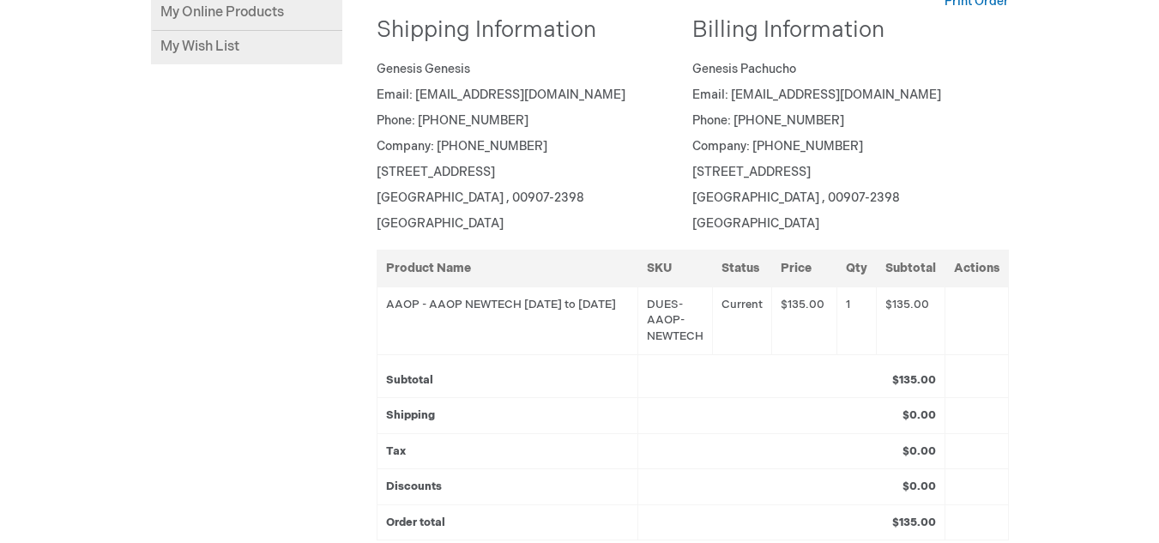
scroll to position [343, 0]
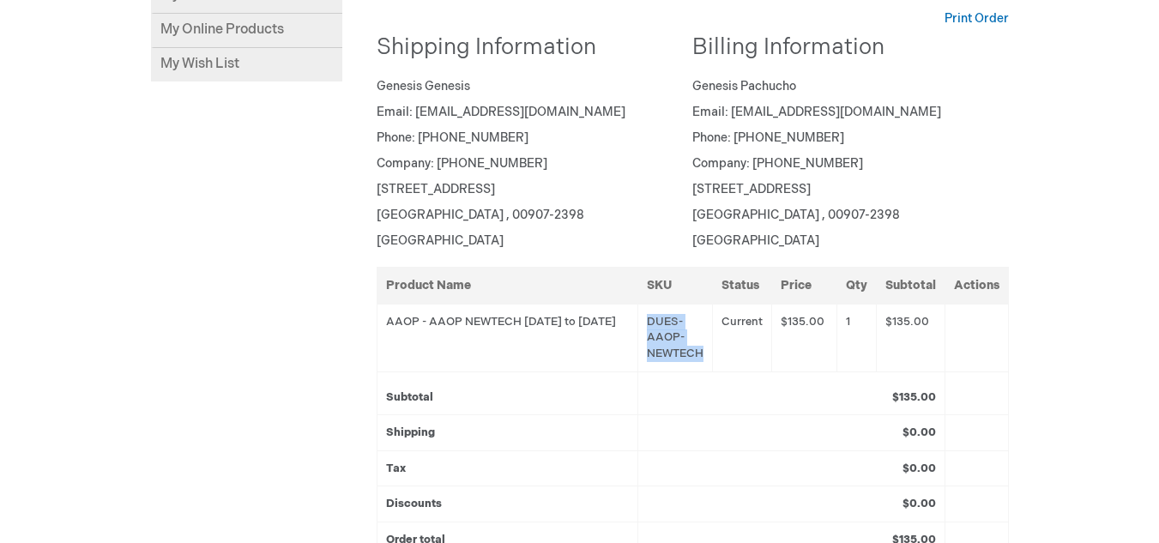
drag, startPoint x: 651, startPoint y: 320, endPoint x: 708, endPoint y: 359, distance: 69.0
click at [708, 359] on td "DUES-AAOP-NEWTECH" at bounding box center [674, 338] width 75 height 68
copy td "DUES-AAOP-NEWTECH"
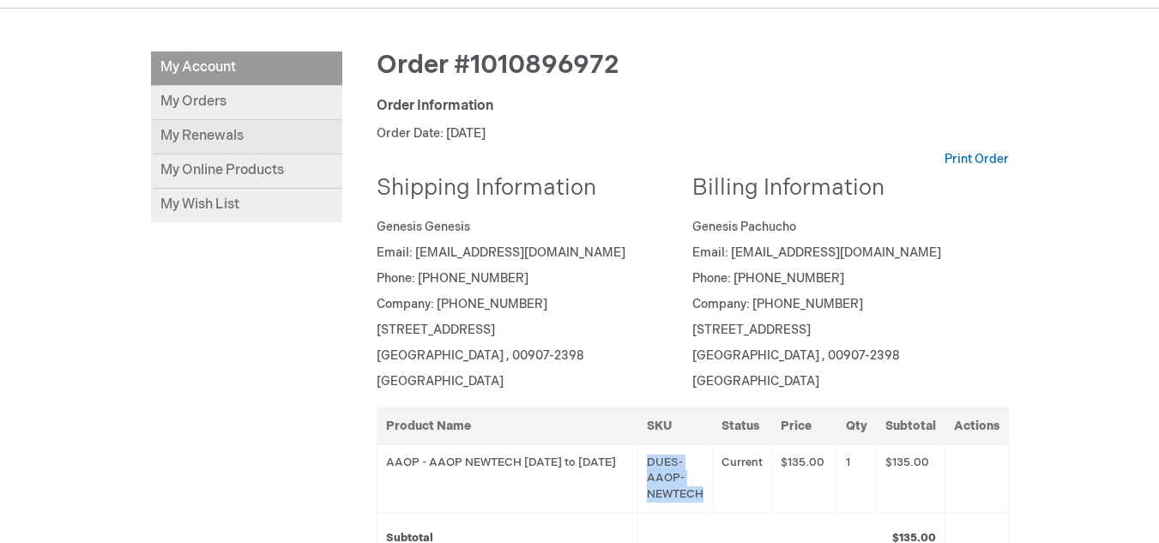
scroll to position [172, 0]
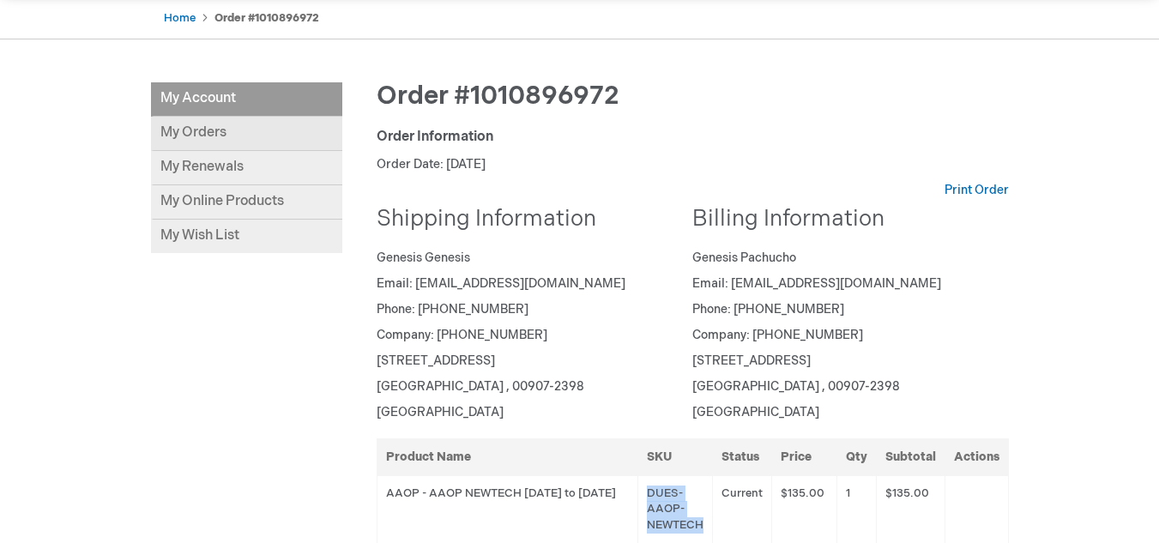
click at [207, 133] on link "My Orders" at bounding box center [246, 134] width 191 height 34
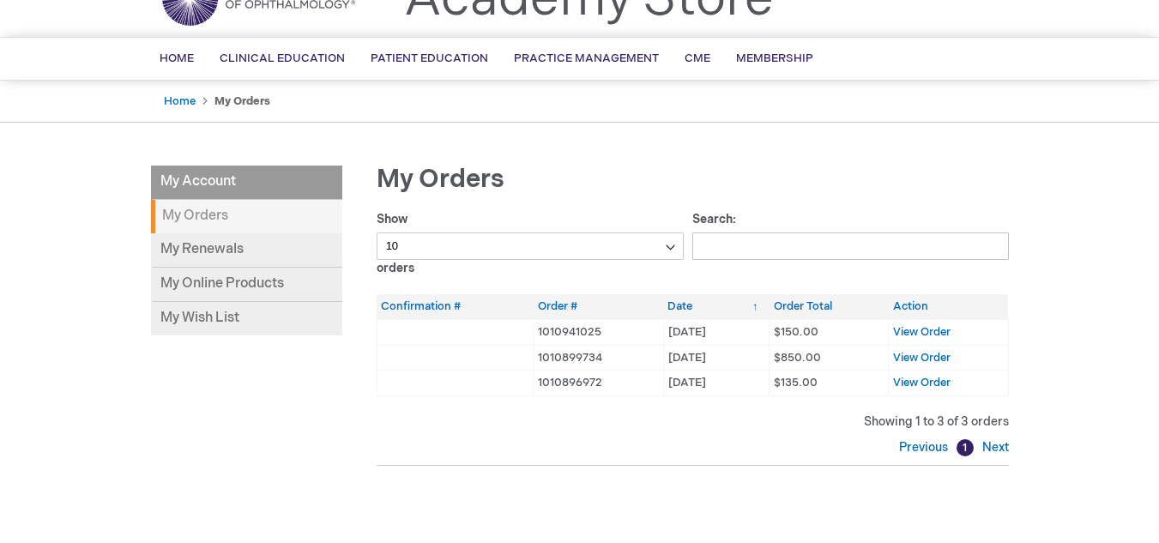
scroll to position [172, 0]
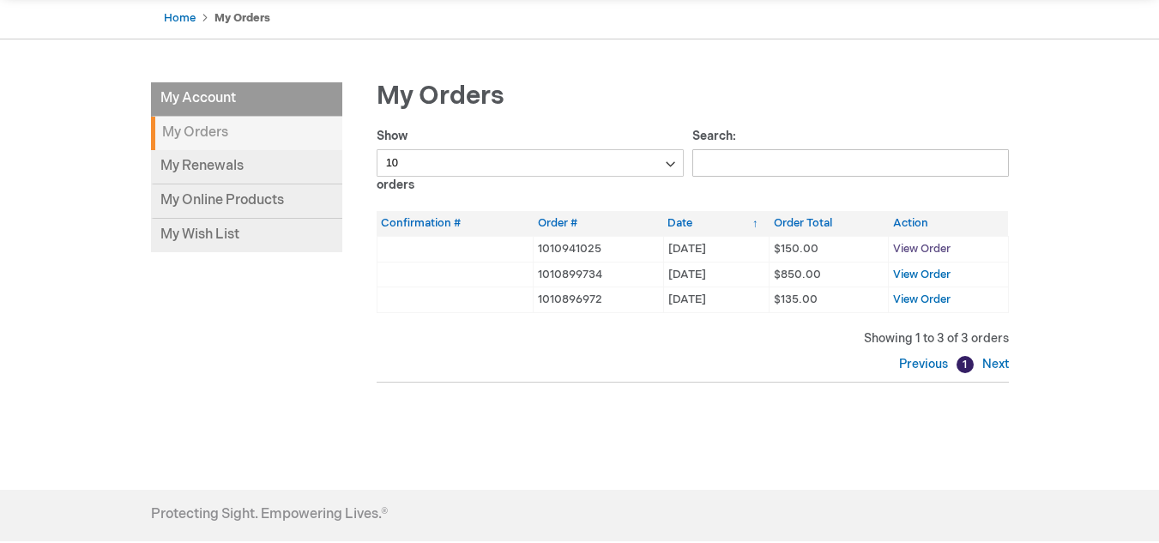
click at [924, 246] on span "View Order" at bounding box center [921, 249] width 57 height 14
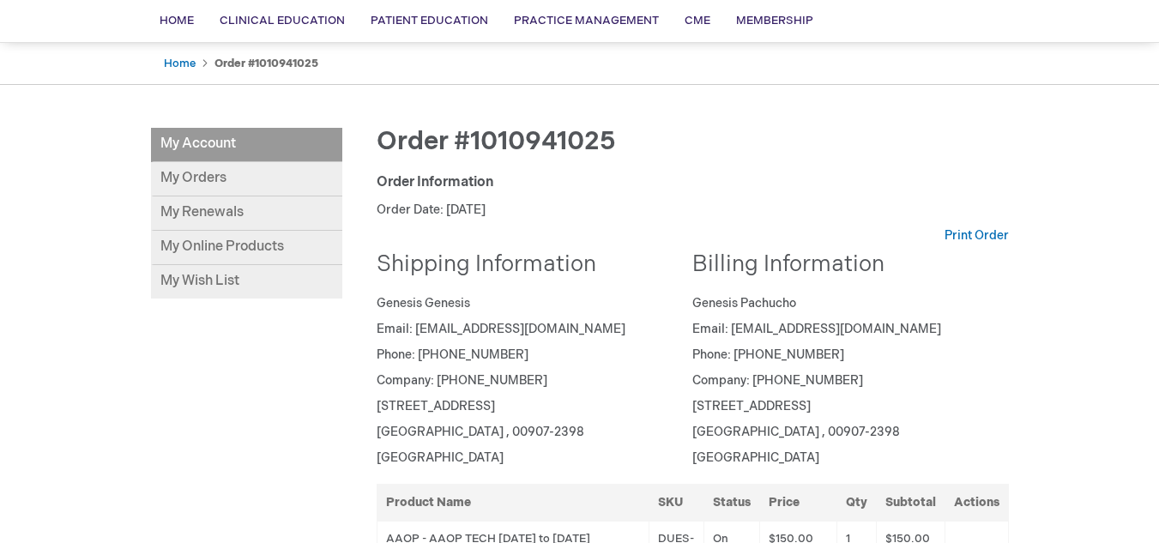
scroll to position [86, 0]
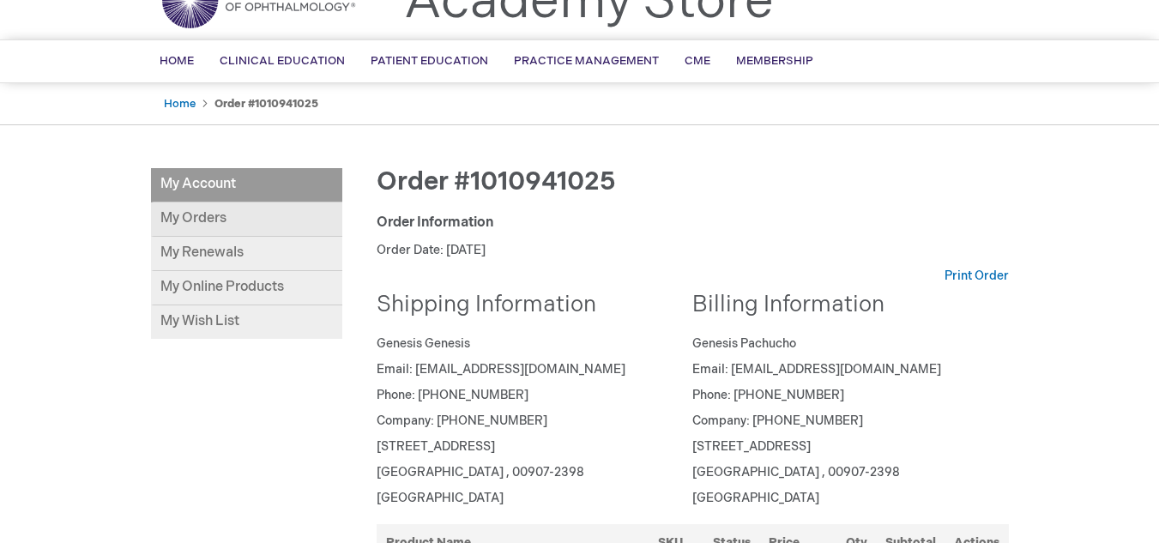
click at [223, 202] on link "My Orders" at bounding box center [246, 219] width 191 height 34
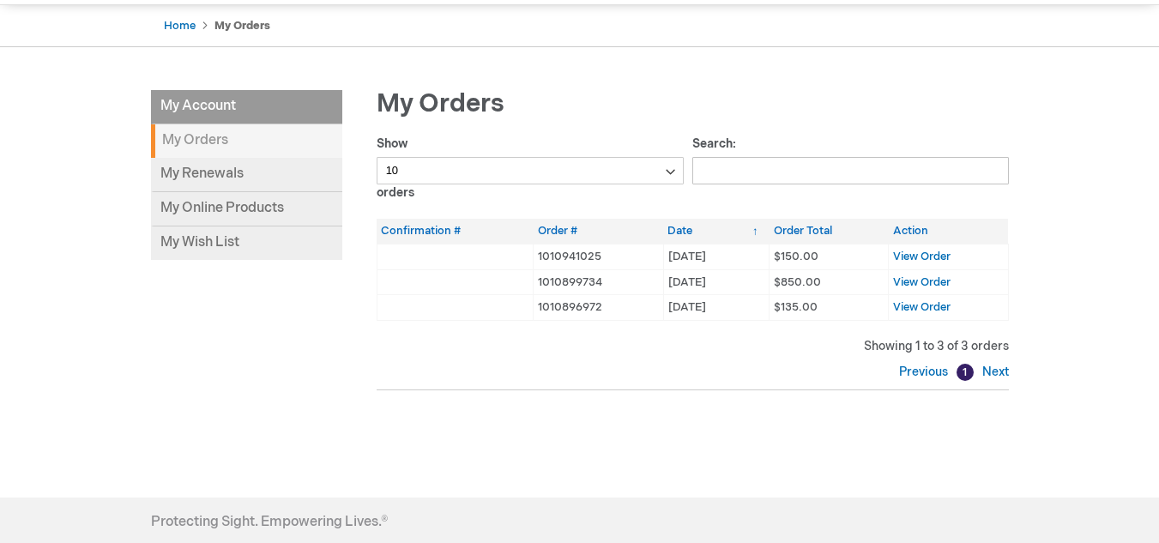
scroll to position [172, 0]
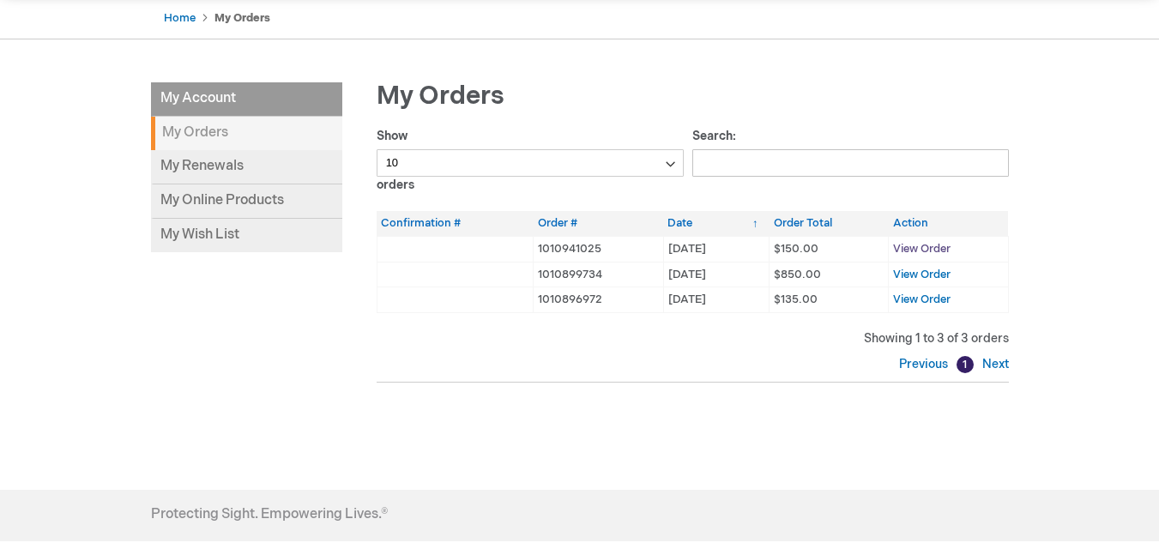
click at [928, 250] on span "View Order" at bounding box center [921, 249] width 57 height 14
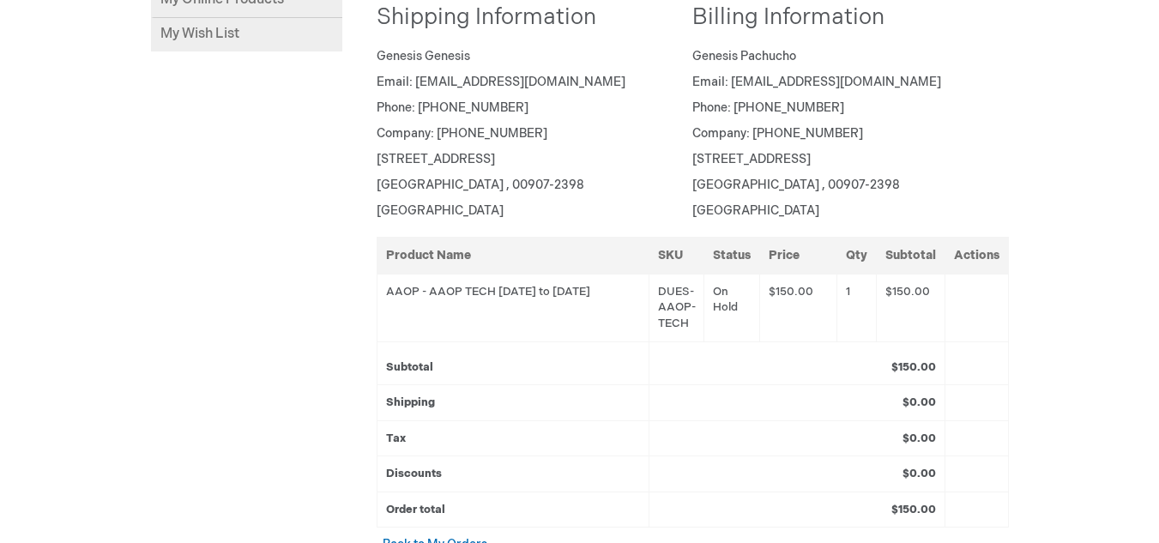
scroll to position [343, 0]
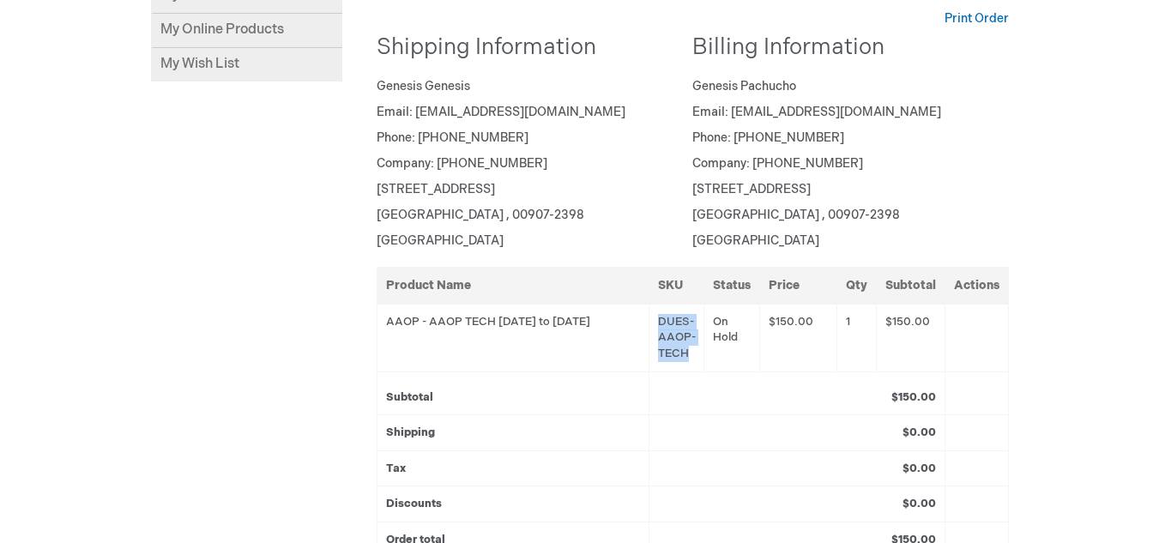
drag, startPoint x: 676, startPoint y: 318, endPoint x: 712, endPoint y: 371, distance: 63.5
click at [704, 371] on td "DUES-AAOP-TECH" at bounding box center [676, 338] width 55 height 68
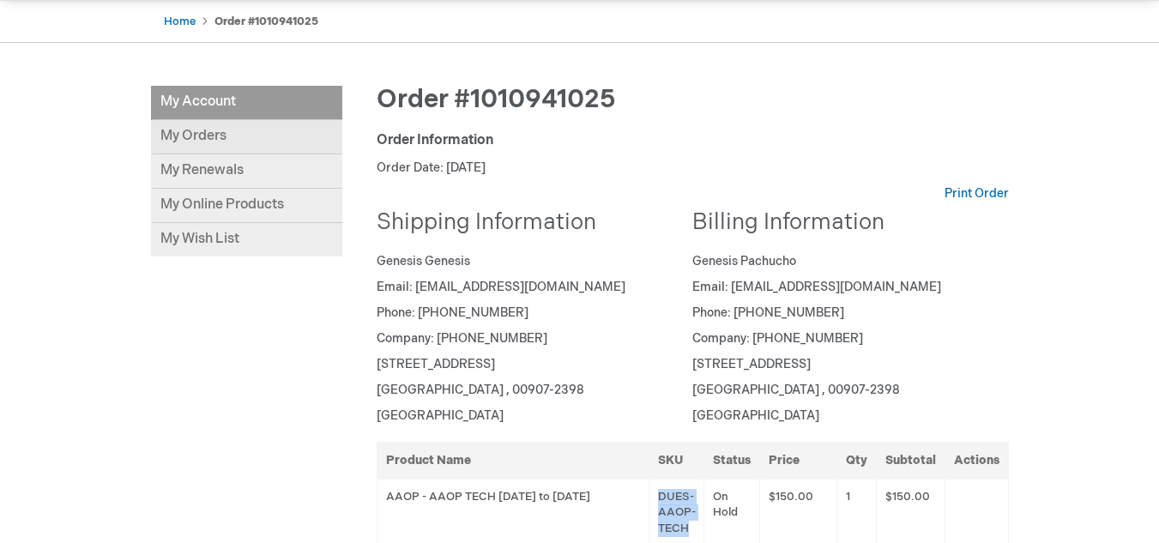
scroll to position [172, 0]
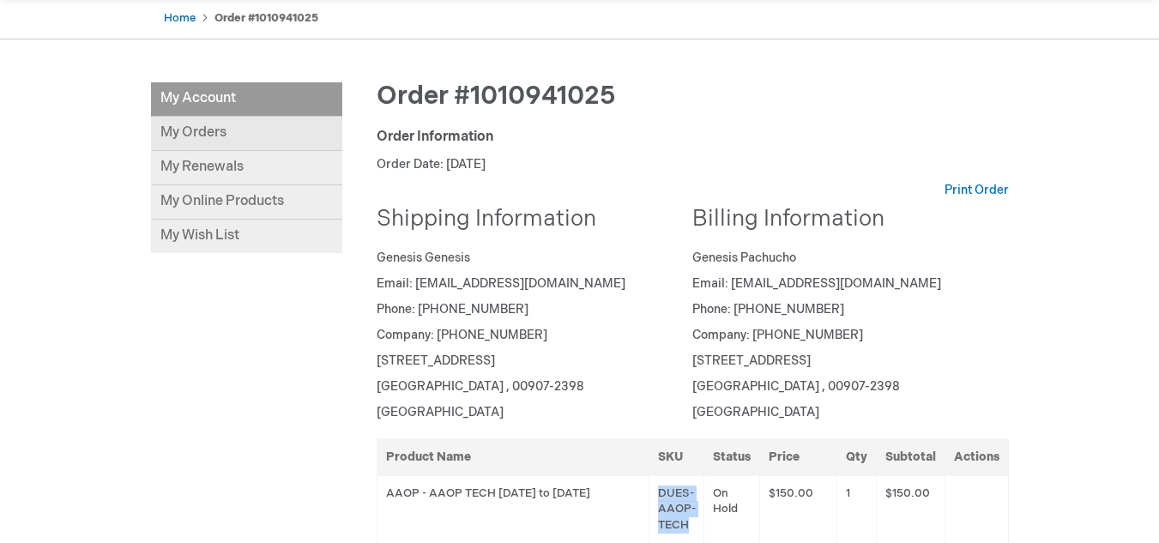
click at [225, 124] on link "My Orders" at bounding box center [246, 134] width 191 height 34
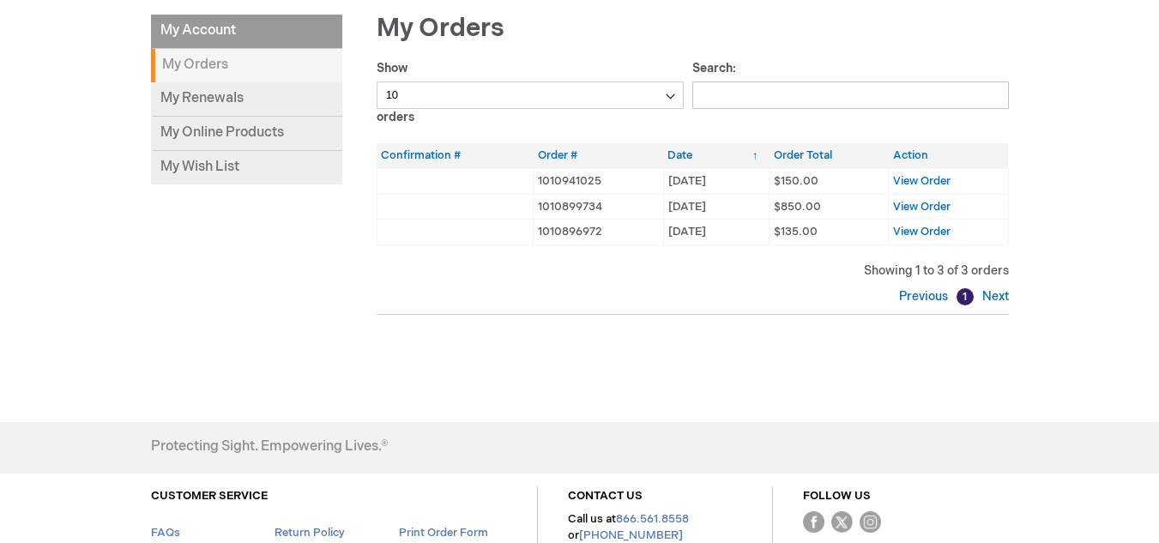
scroll to position [343, 0]
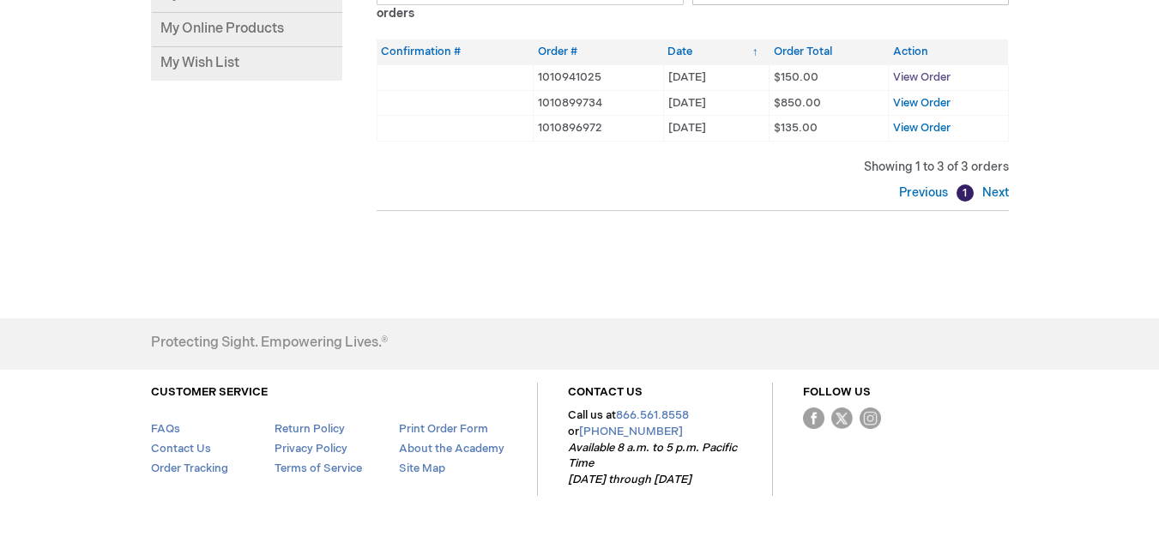
click at [939, 73] on span "View Order" at bounding box center [921, 77] width 57 height 14
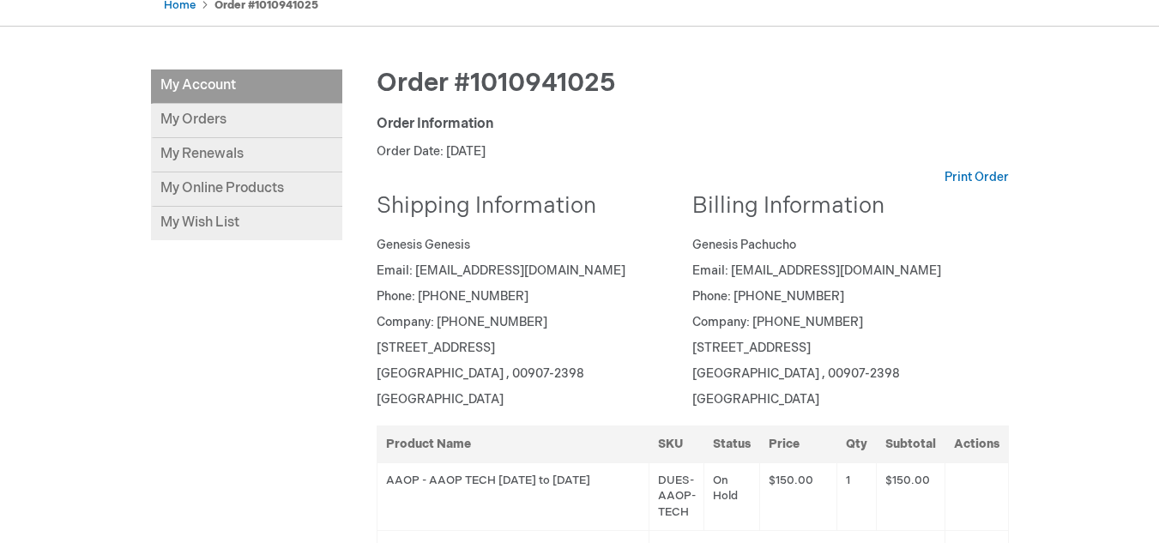
scroll to position [257, 0]
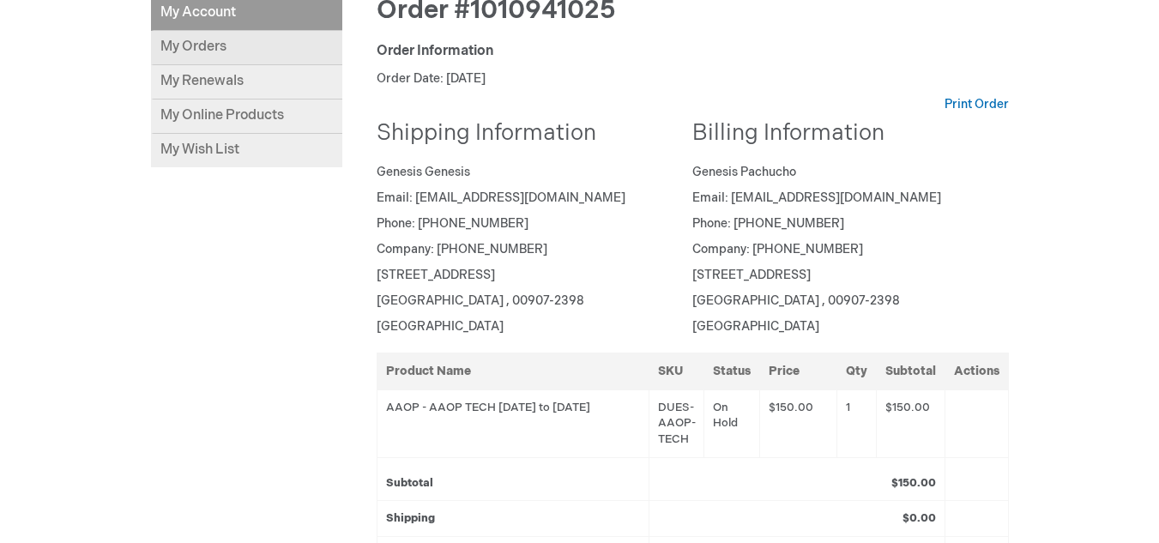
click at [237, 44] on link "My Orders" at bounding box center [246, 48] width 191 height 34
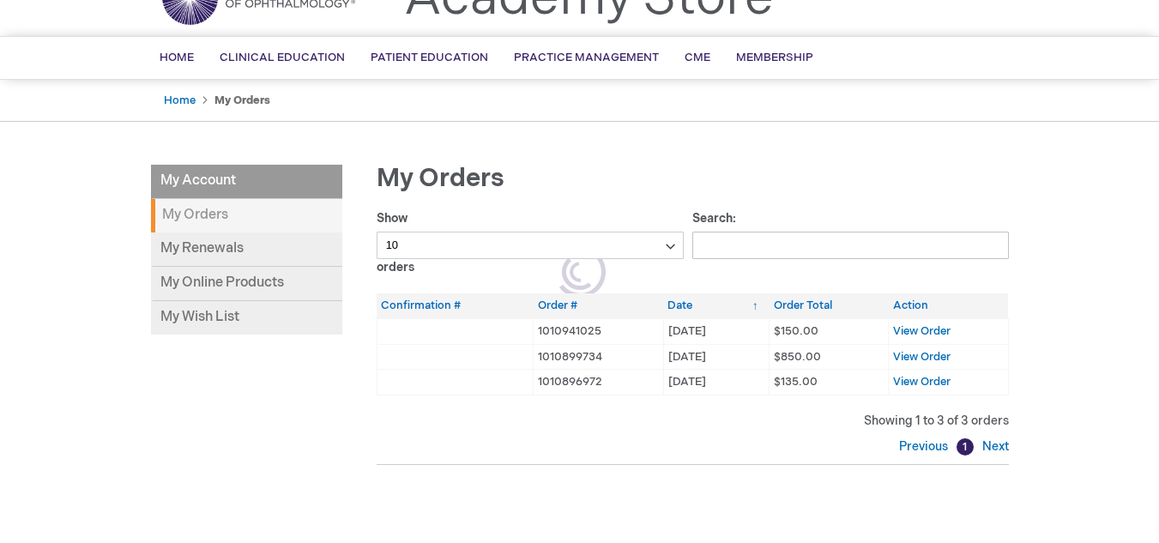
scroll to position [172, 0]
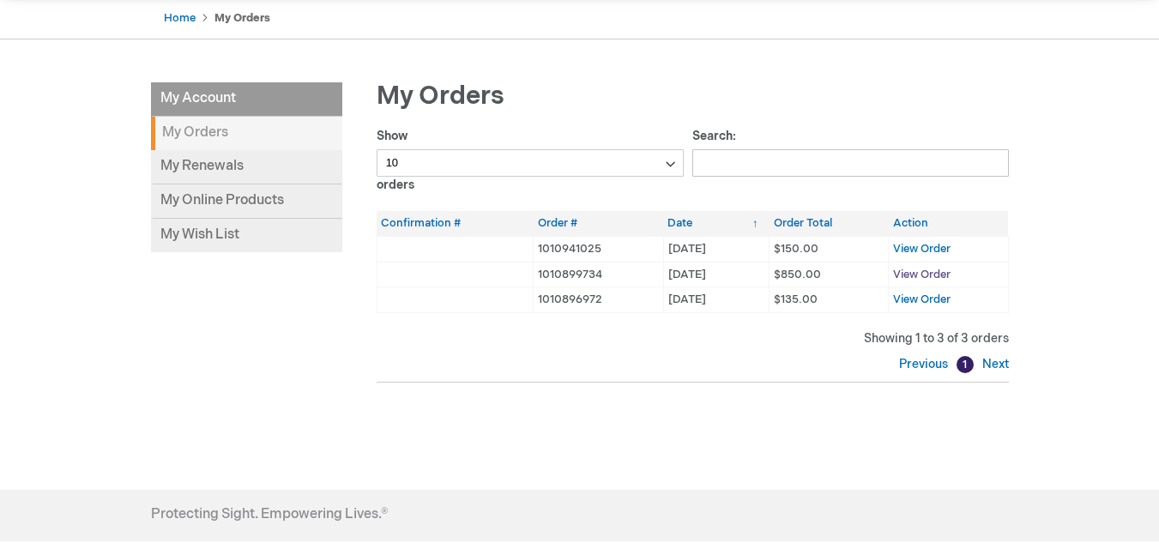
click at [930, 277] on span "View Order" at bounding box center [921, 275] width 57 height 14
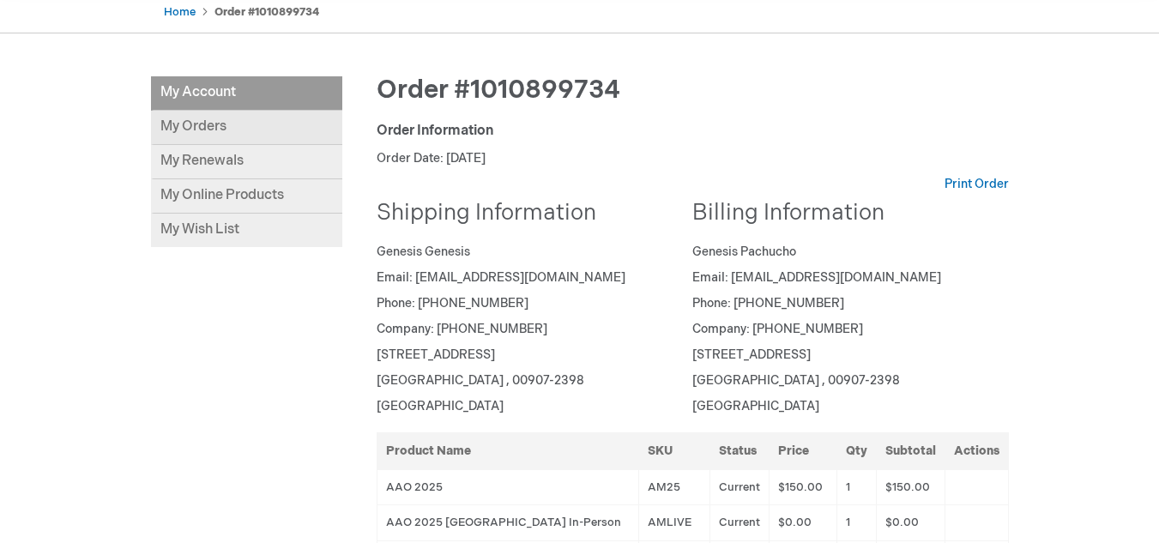
scroll to position [172, 0]
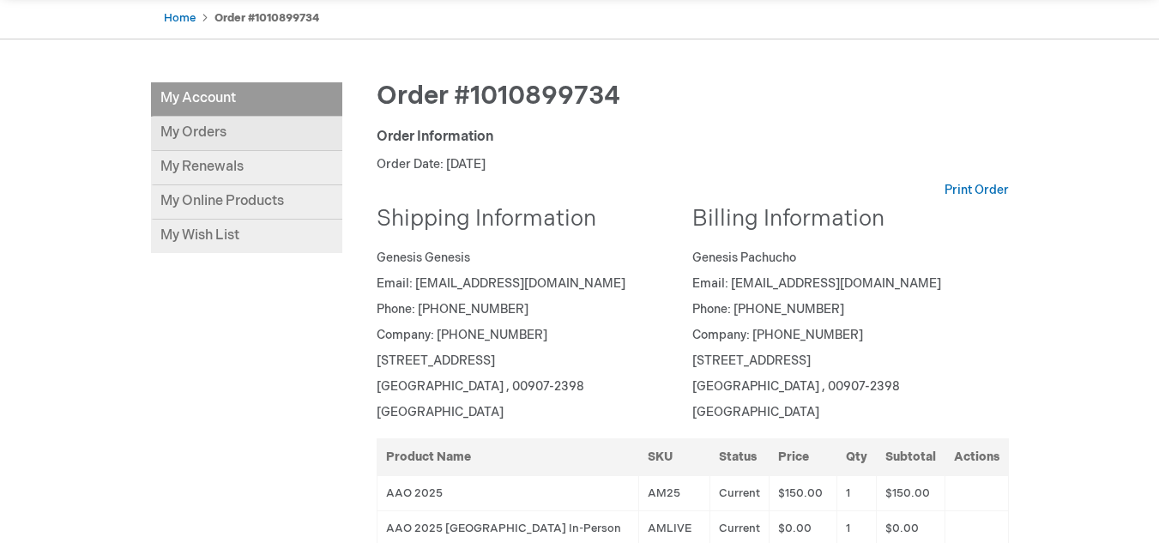
click at [227, 128] on link "My Orders" at bounding box center [246, 134] width 191 height 34
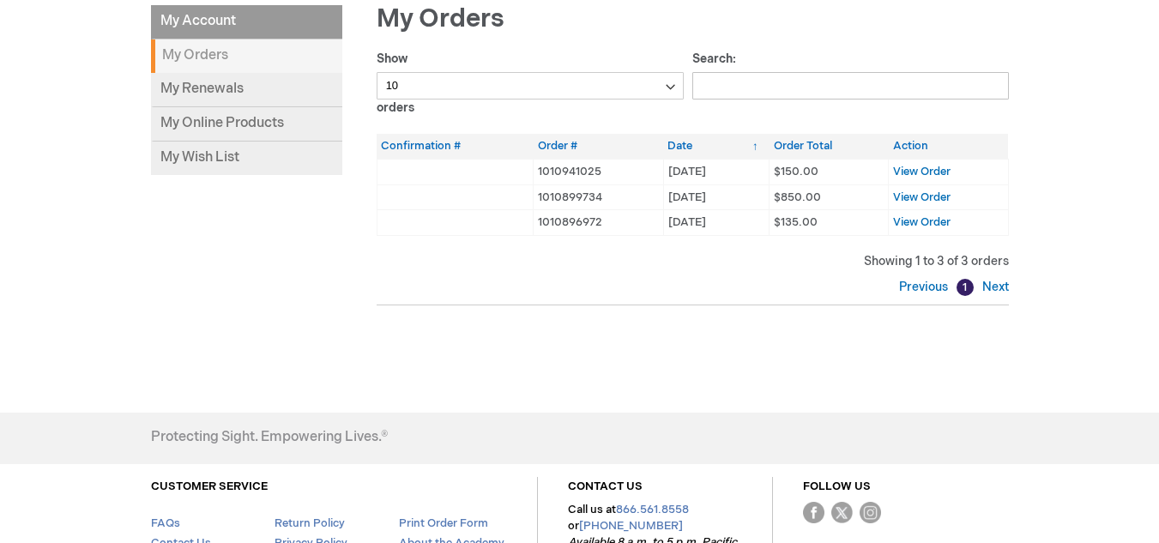
scroll to position [257, 0]
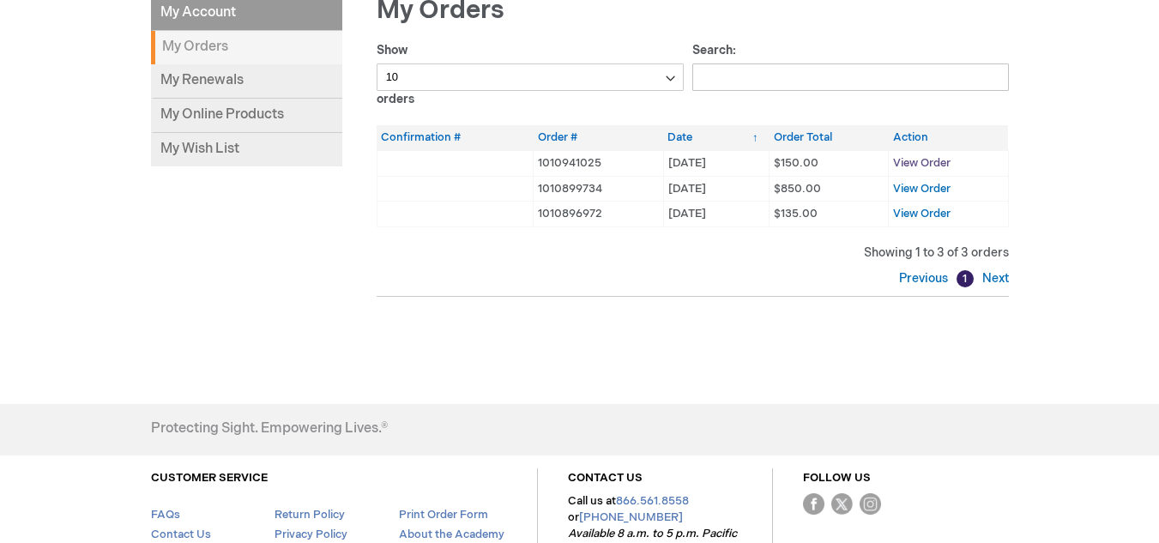
click at [913, 166] on span "View Order" at bounding box center [921, 163] width 57 height 14
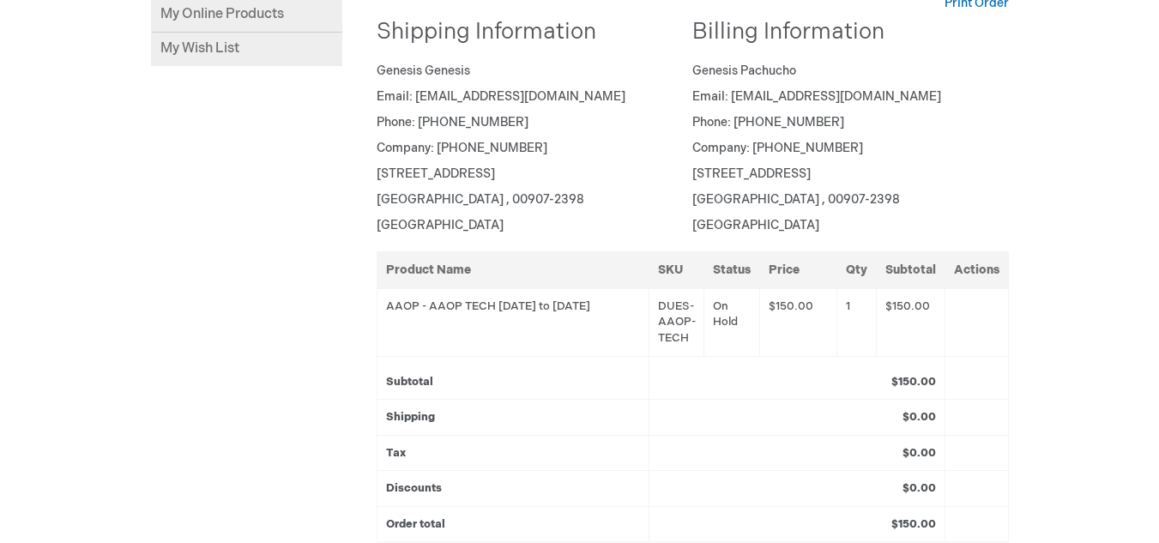
scroll to position [515, 0]
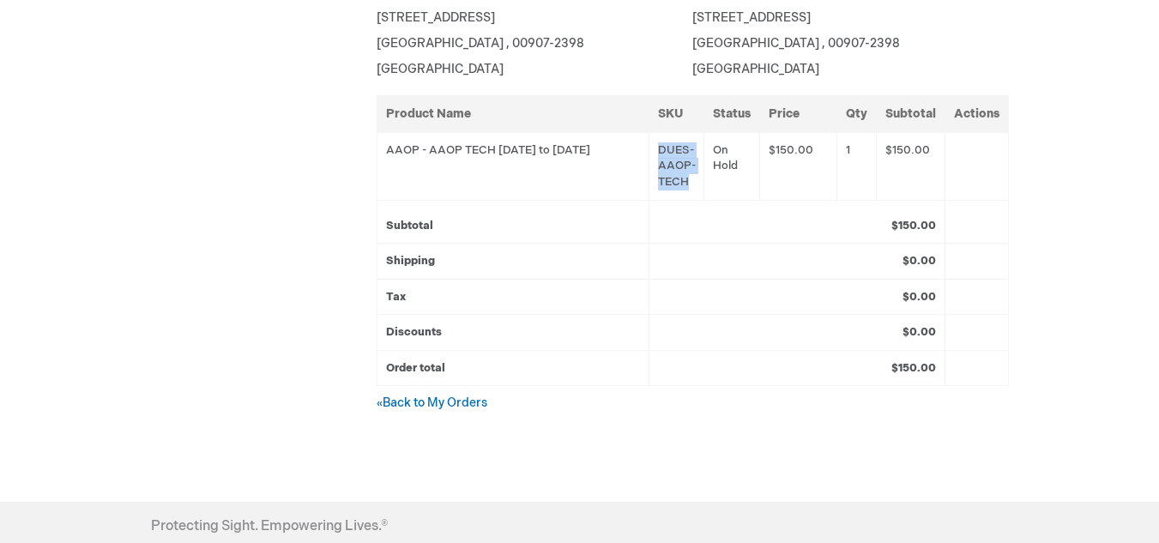
drag, startPoint x: 673, startPoint y: 147, endPoint x: 708, endPoint y: 189, distance: 54.3
click at [704, 189] on td "DUES-AAOP-TECH" at bounding box center [676, 166] width 55 height 68
copy td "DUES-AAOP-TECH"
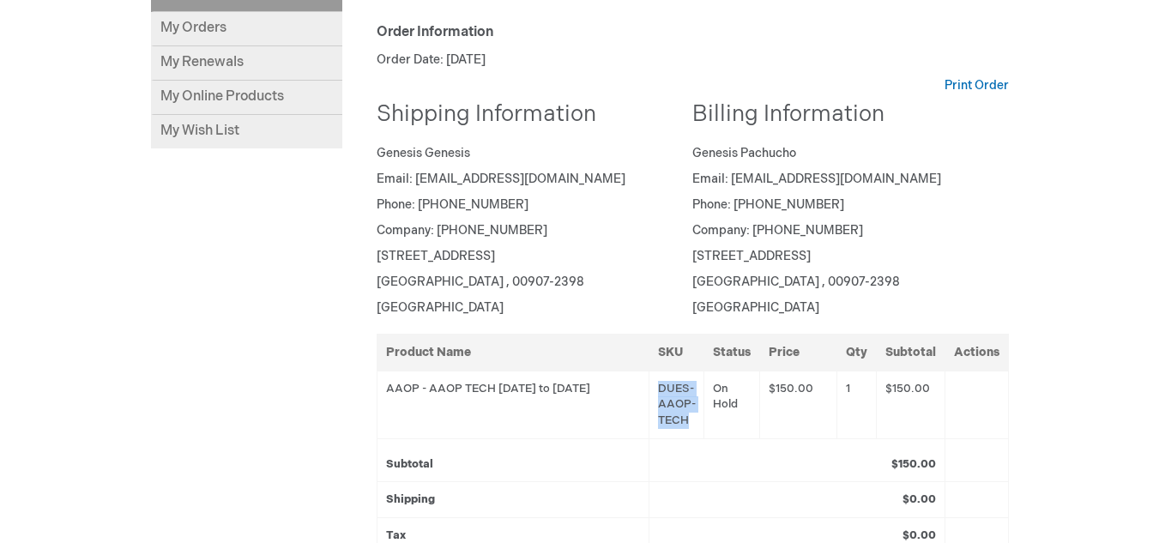
scroll to position [257, 0]
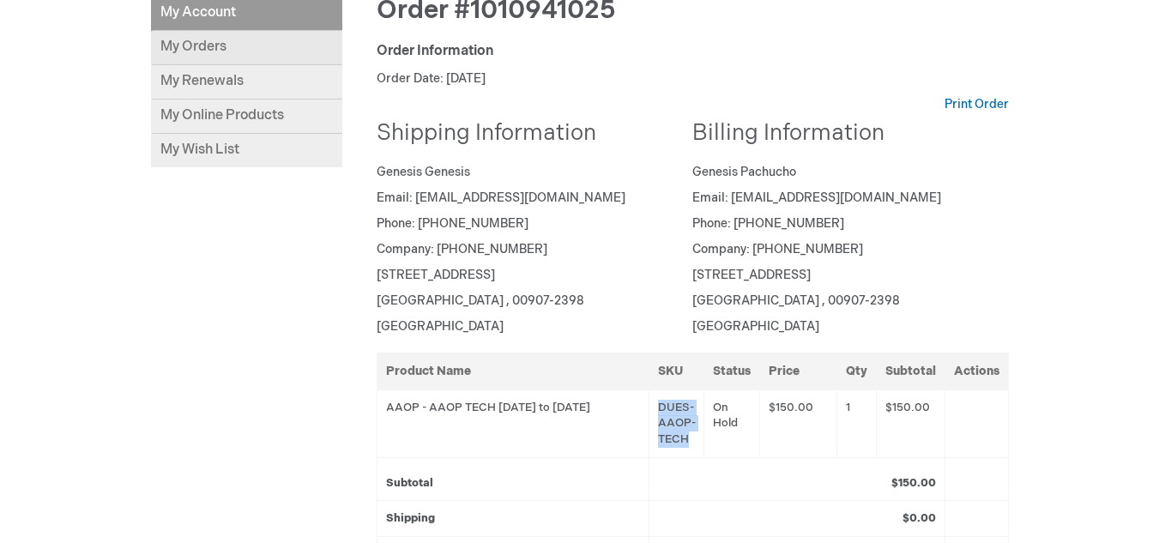
click at [217, 46] on link "My Orders" at bounding box center [246, 48] width 191 height 34
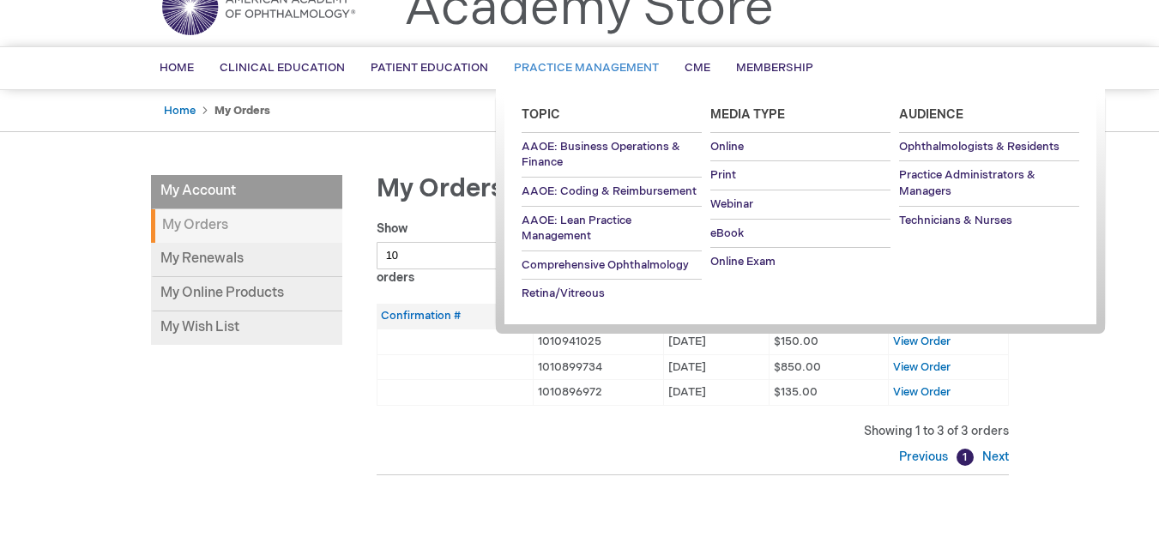
scroll to position [257, 0]
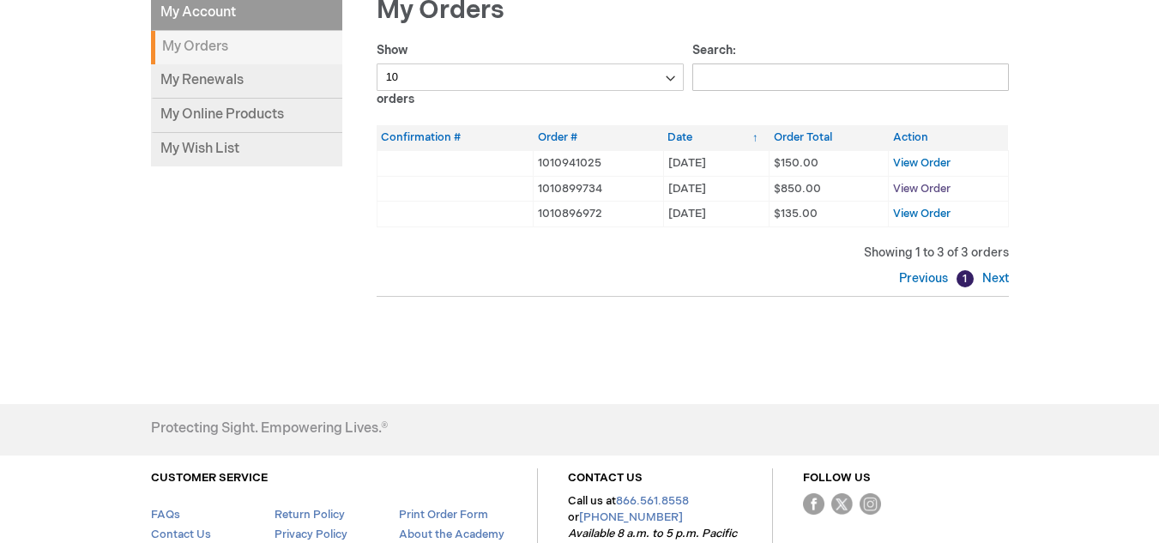
click at [906, 187] on span "View Order" at bounding box center [921, 189] width 57 height 14
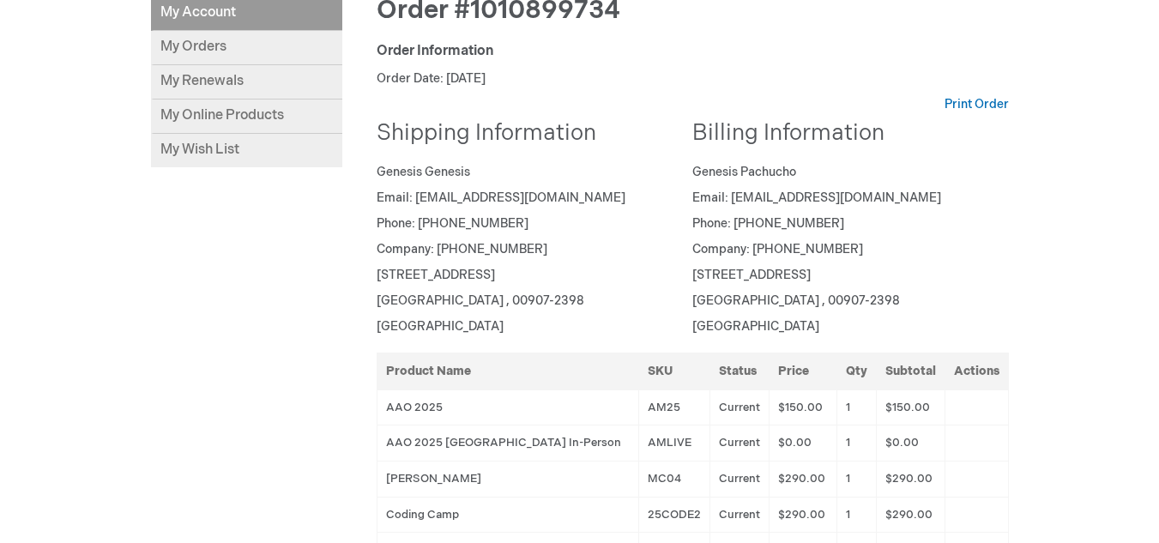
scroll to position [515, 0]
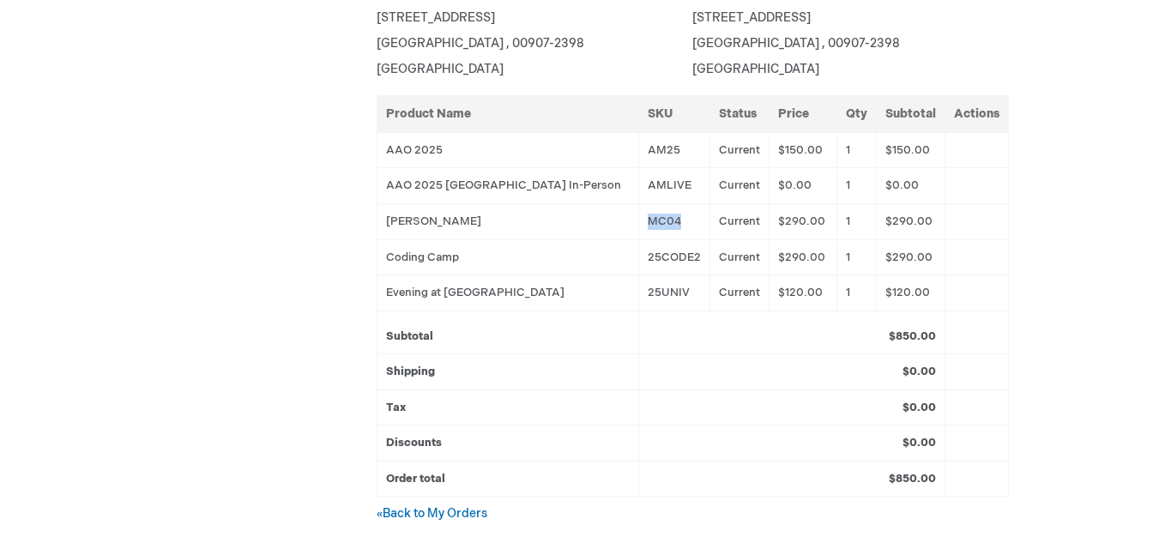
drag, startPoint x: 660, startPoint y: 221, endPoint x: 694, endPoint y: 225, distance: 34.5
click at [694, 225] on td "MC04" at bounding box center [673, 221] width 71 height 36
copy td "MC04"
drag, startPoint x: 674, startPoint y: 261, endPoint x: 708, endPoint y: 260, distance: 34.3
click at [708, 260] on td "25CODE2" at bounding box center [673, 257] width 71 height 36
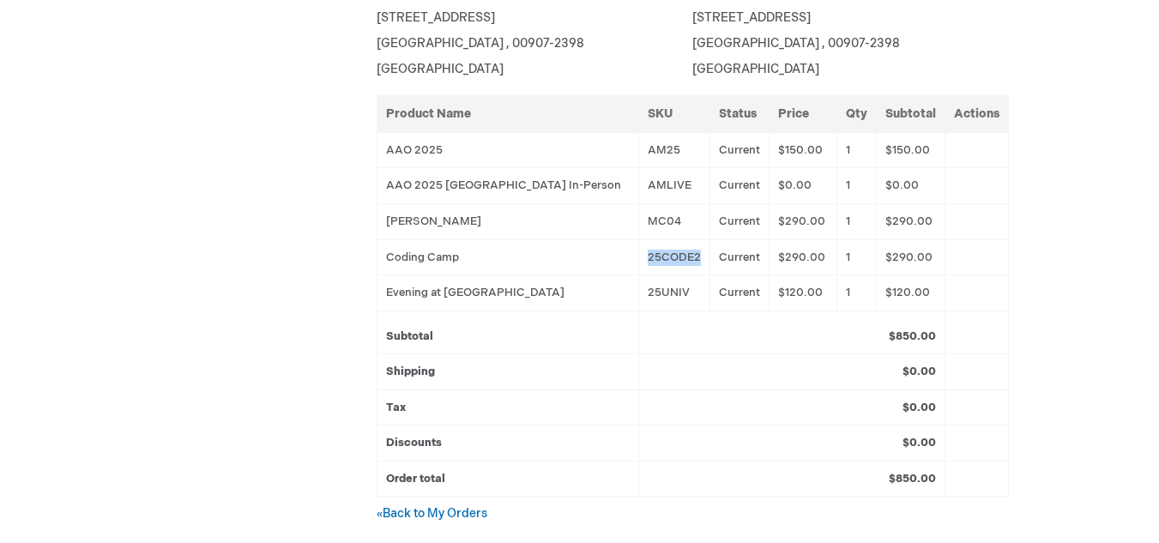
copy td "25CODE2"
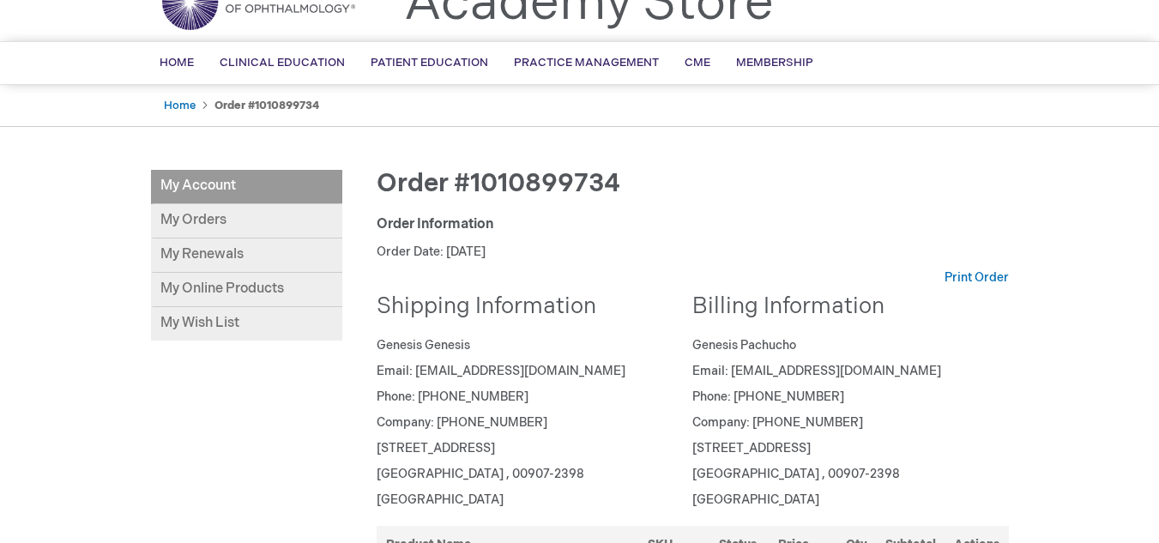
scroll to position [0, 0]
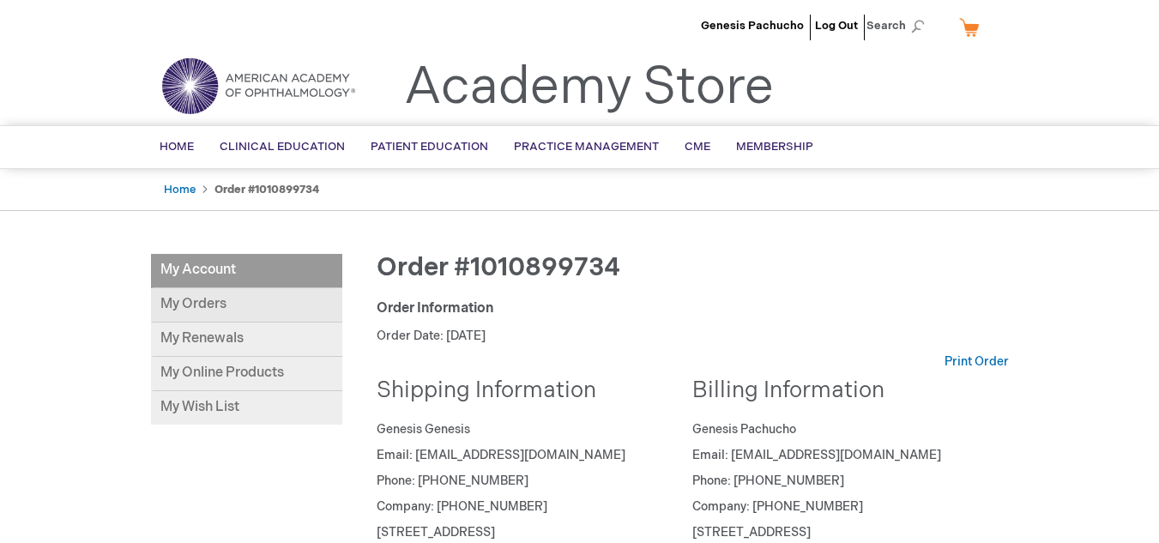
click at [220, 291] on link "My Orders" at bounding box center [246, 305] width 191 height 34
click at [239, 270] on li "My Account" at bounding box center [246, 271] width 191 height 34
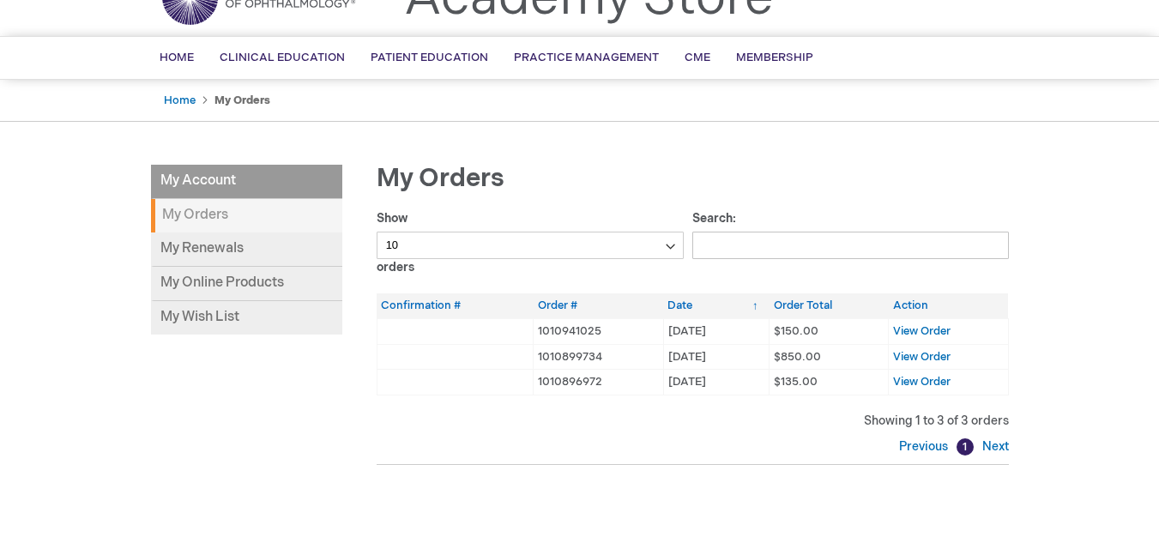
scroll to position [172, 0]
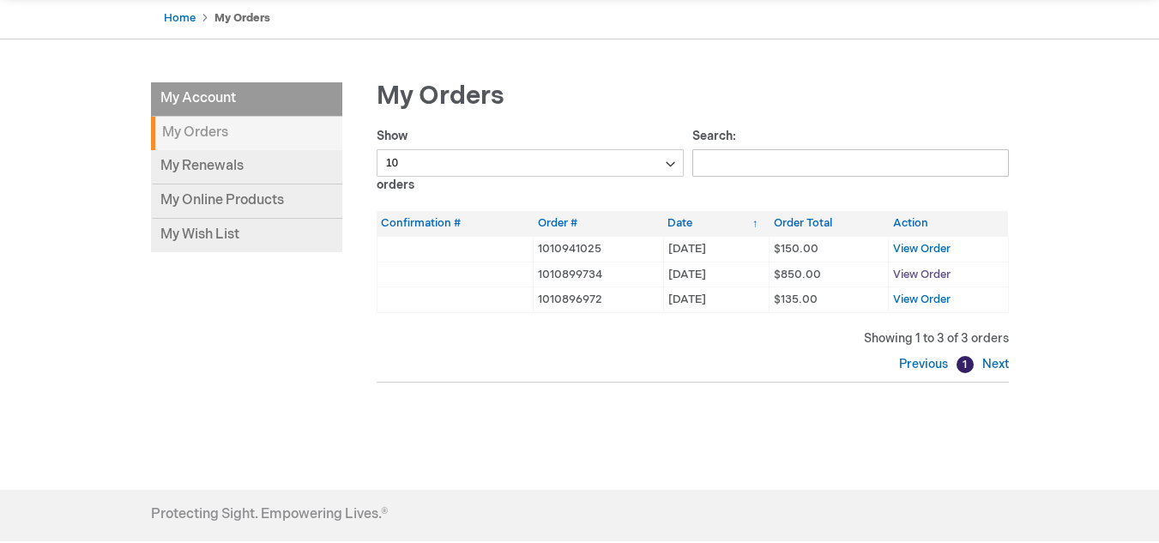
click at [895, 272] on span "View Order" at bounding box center [921, 275] width 57 height 14
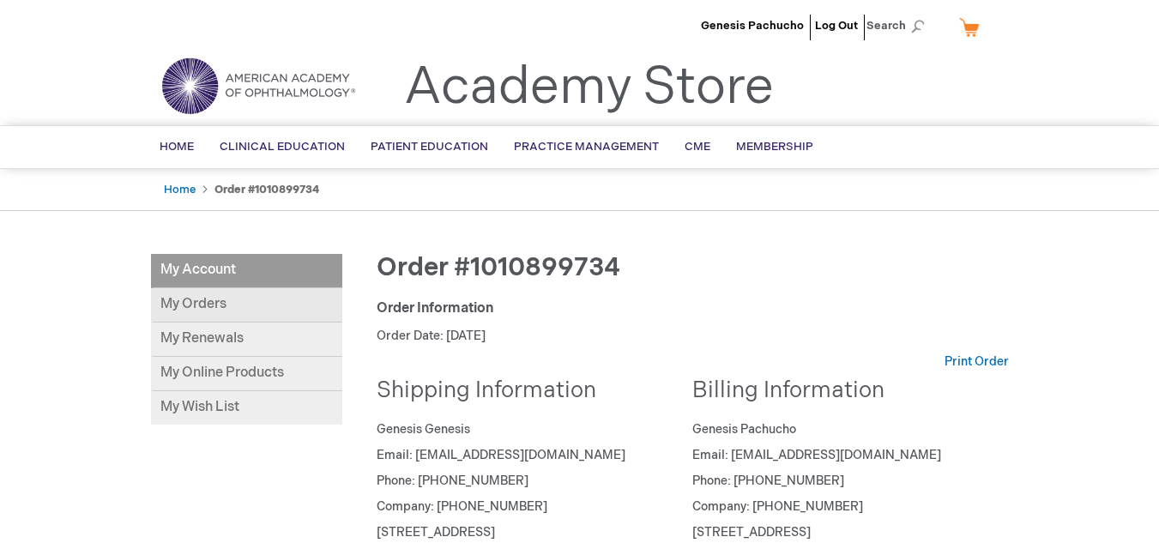
click at [205, 316] on link "My Orders" at bounding box center [246, 305] width 191 height 34
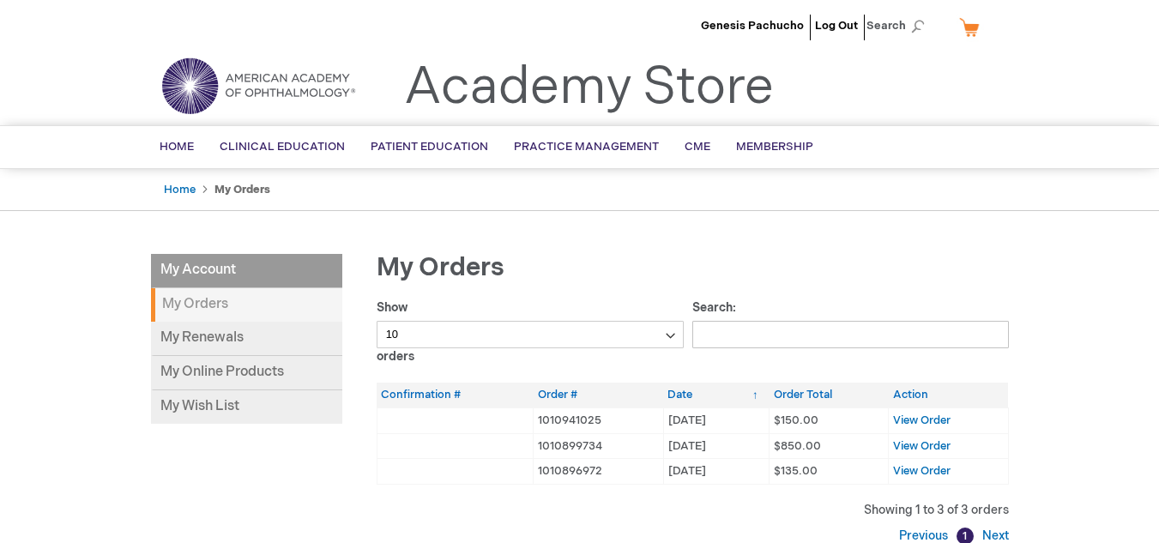
click at [232, 301] on strong "My Orders" at bounding box center [246, 304] width 191 height 33
click at [924, 467] on span "View Order" at bounding box center [921, 471] width 57 height 14
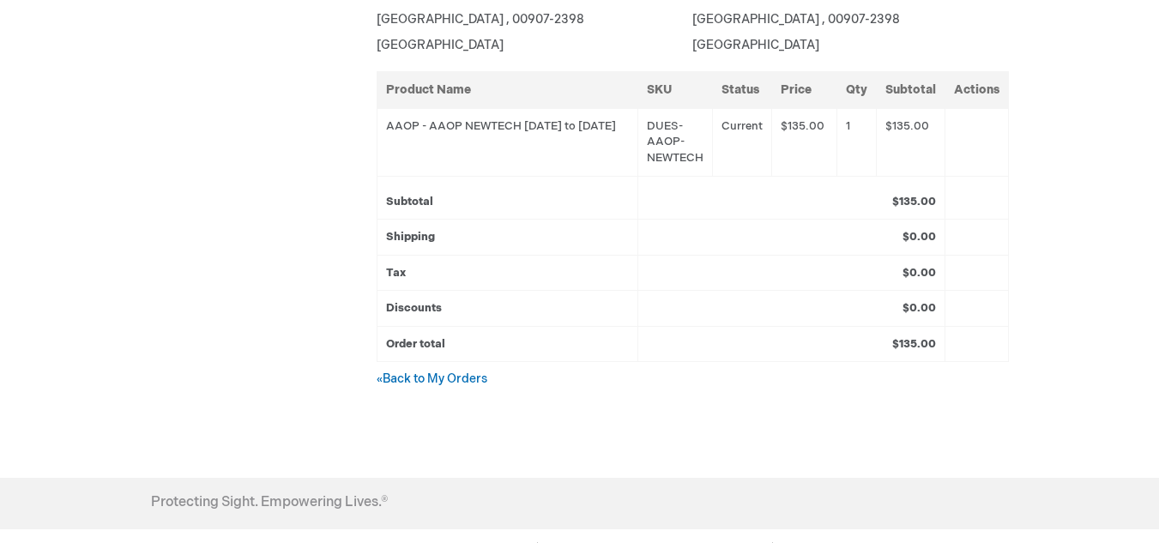
scroll to position [600, 0]
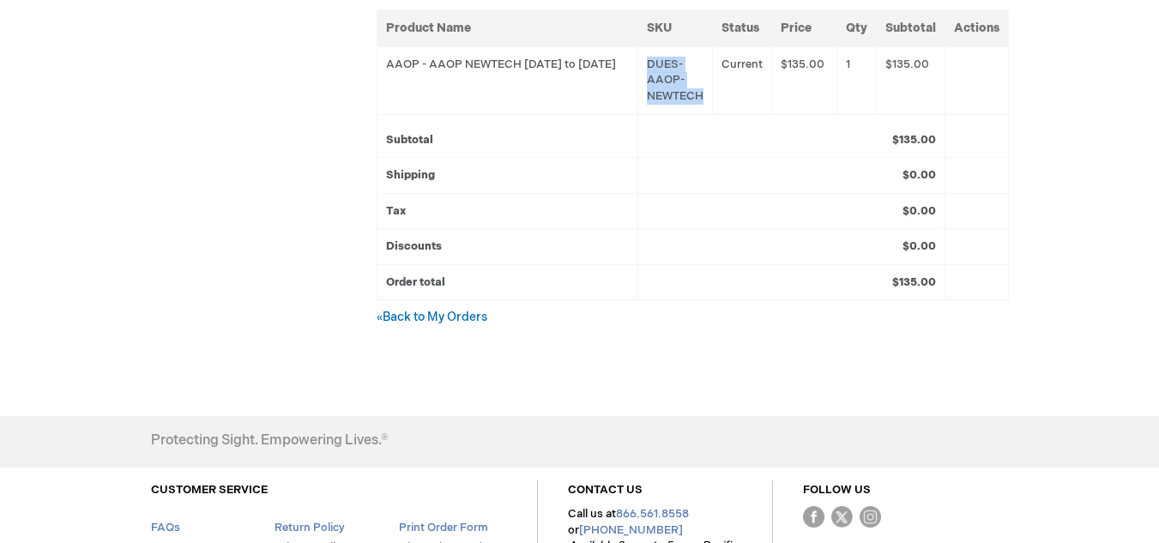
drag, startPoint x: 652, startPoint y: 63, endPoint x: 705, endPoint y: 101, distance: 65.7
click at [705, 101] on td "DUES-AAOP-NEWTECH" at bounding box center [674, 80] width 75 height 68
copy td "DUES-AAOP-NEWTECH"
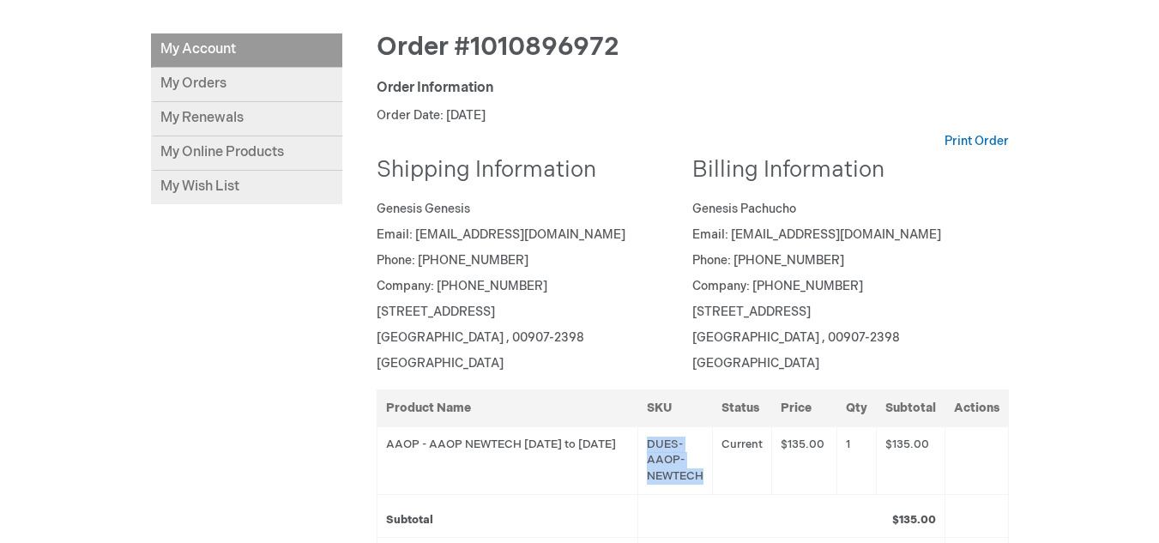
scroll to position [0, 0]
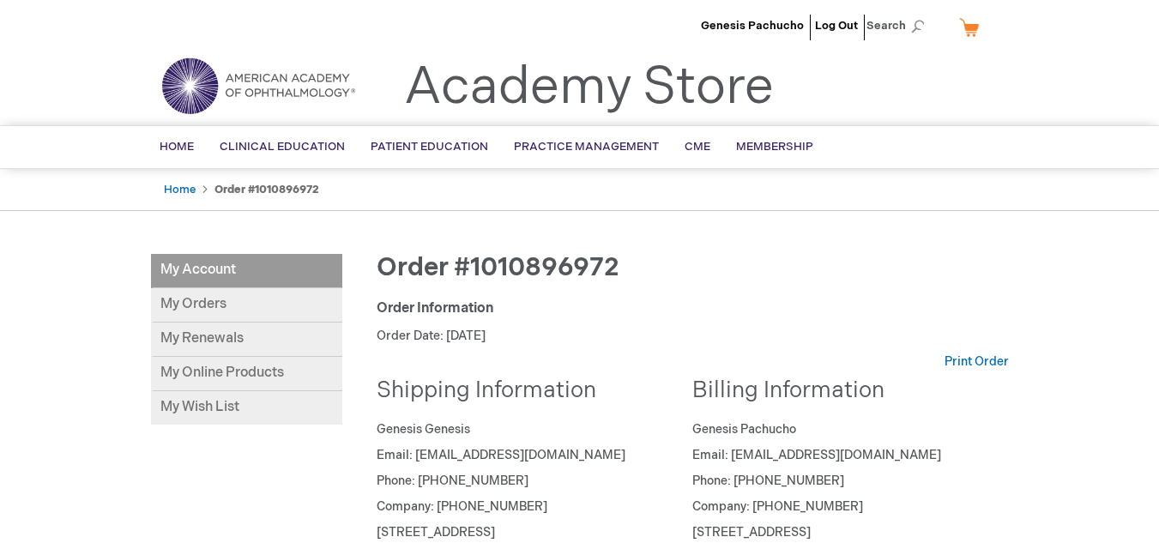
click at [833, 17] on li "Log Out" at bounding box center [836, 25] width 51 height 51
click at [836, 22] on link "Log Out" at bounding box center [836, 26] width 43 height 14
